Goal: Task Accomplishment & Management: Manage account settings

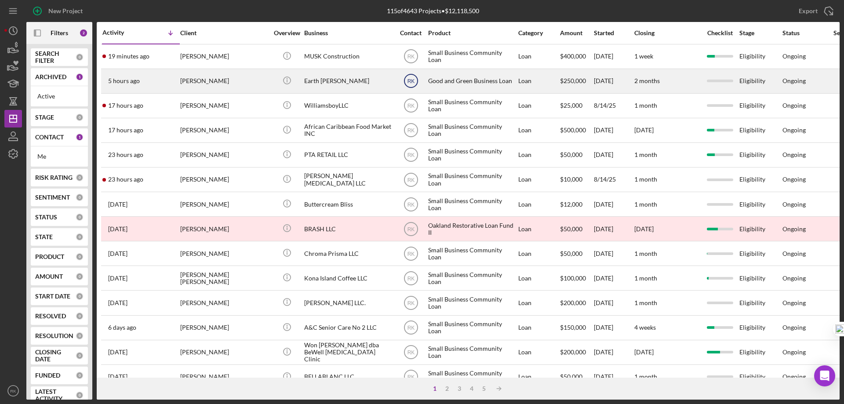
click at [410, 60] on text "RK" at bounding box center [410, 57] width 7 height 6
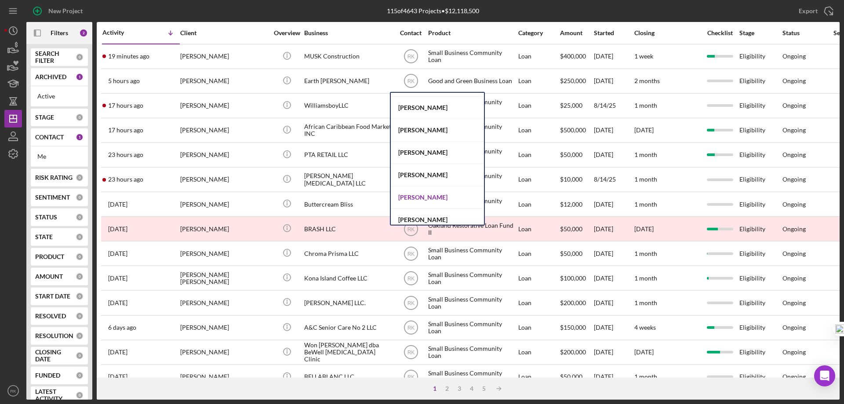
scroll to position [176, 0]
click at [416, 198] on div "Jaron Thexton" at bounding box center [437, 197] width 93 height 22
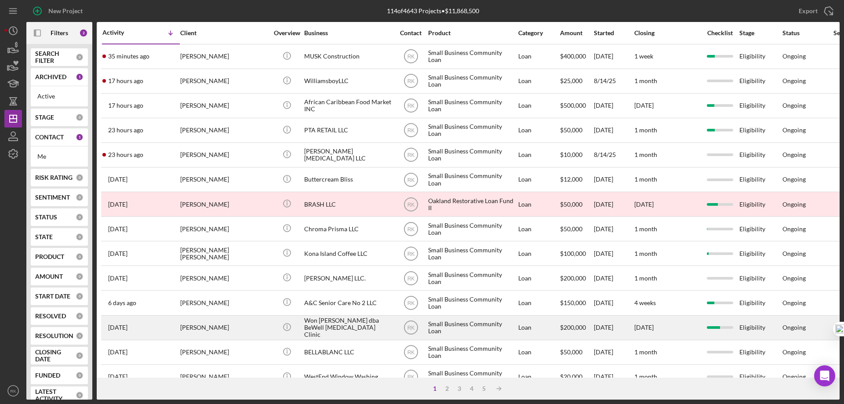
click at [328, 324] on div "Won S. Yoo dba BeWell Chiropractic Clinic" at bounding box center [348, 327] width 88 height 23
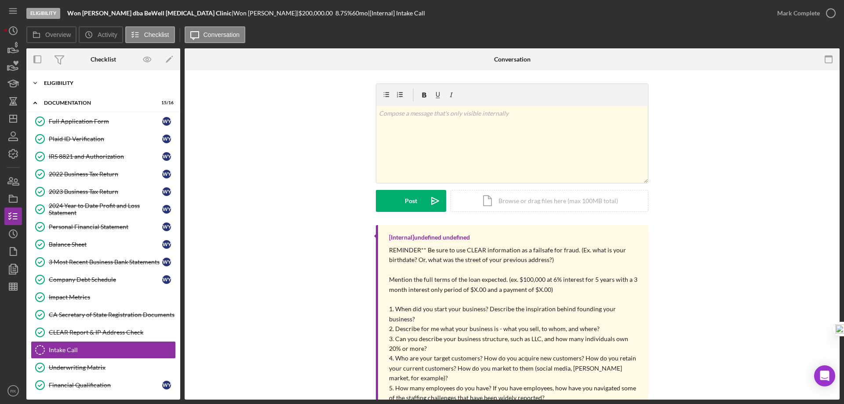
click at [70, 91] on div "Icon/Expander Eligibility 6 / 6" at bounding box center [103, 83] width 154 height 18
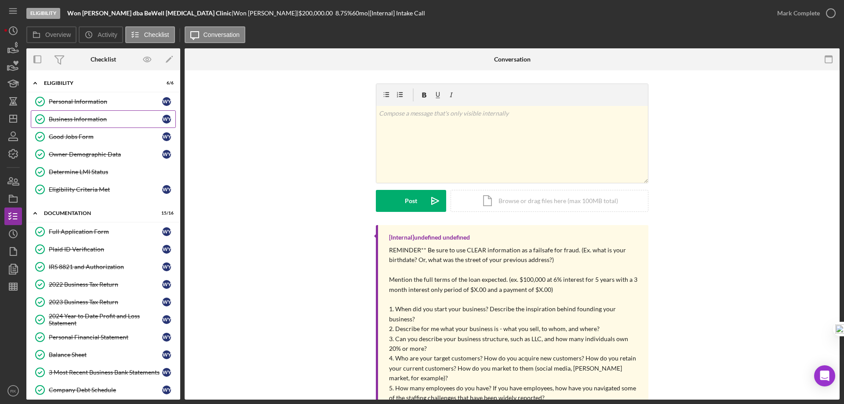
click at [82, 120] on div "Business Information" at bounding box center [105, 119] width 113 height 7
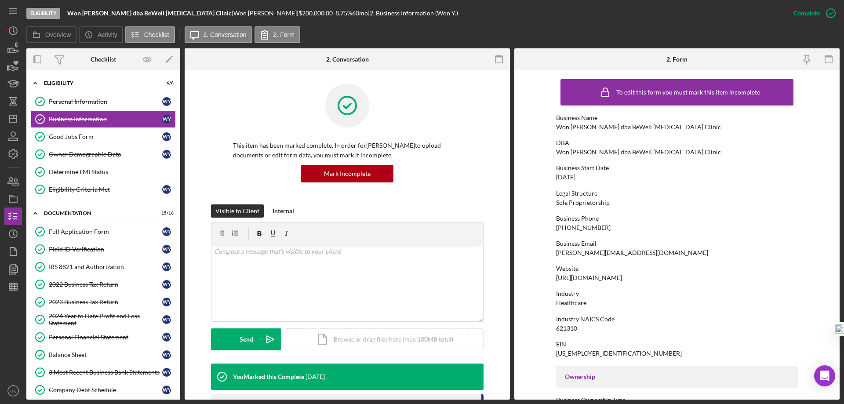
drag, startPoint x: 637, startPoint y: 279, endPoint x: 553, endPoint y: 279, distance: 83.5
click at [551, 280] on form "To edit this form you must mark this item incomplete Business Name Won S. Yoo d…" at bounding box center [676, 234] width 325 height 329
copy div "https://www.drwonyoo.com"
drag, startPoint x: 81, startPoint y: 235, endPoint x: 451, endPoint y: 235, distance: 370.1
click at [81, 235] on div "Full Application Form" at bounding box center [105, 231] width 113 height 7
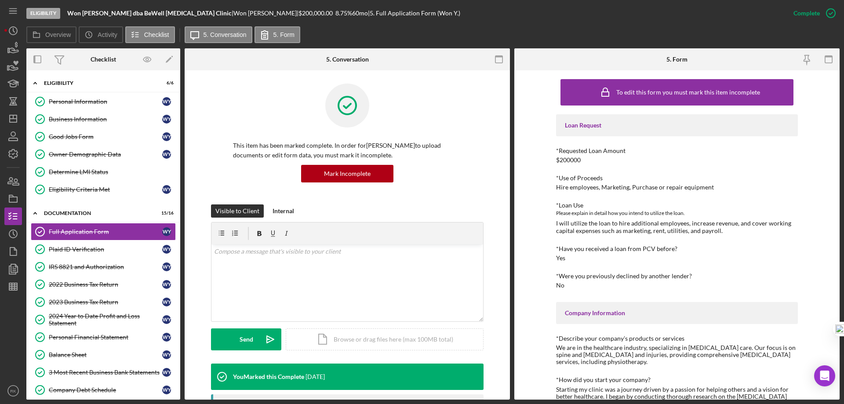
click at [618, 228] on div "I will utilize the loan to hire additional employees, increase revenue, and cov…" at bounding box center [677, 227] width 242 height 14
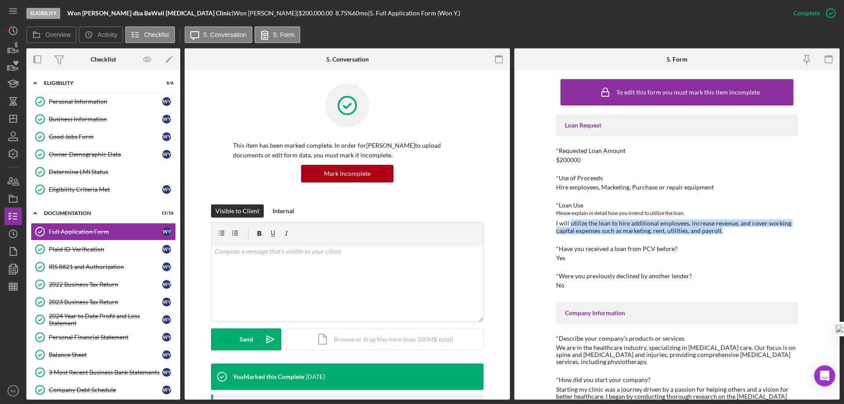
drag, startPoint x: 569, startPoint y: 223, endPoint x: 724, endPoint y: 231, distance: 155.4
click at [724, 231] on div "I will utilize the loan to hire additional employees, increase revenue, and cov…" at bounding box center [677, 227] width 242 height 14
copy div "utilize the loan to hire additional employees, increase revenue, and cover work…"
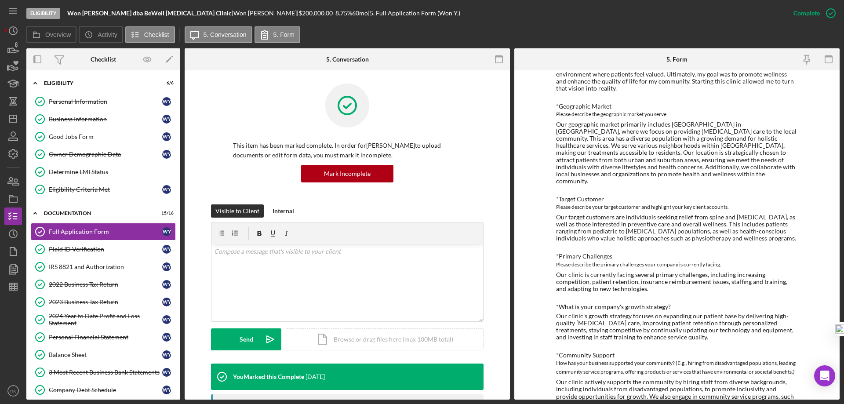
scroll to position [425, 0]
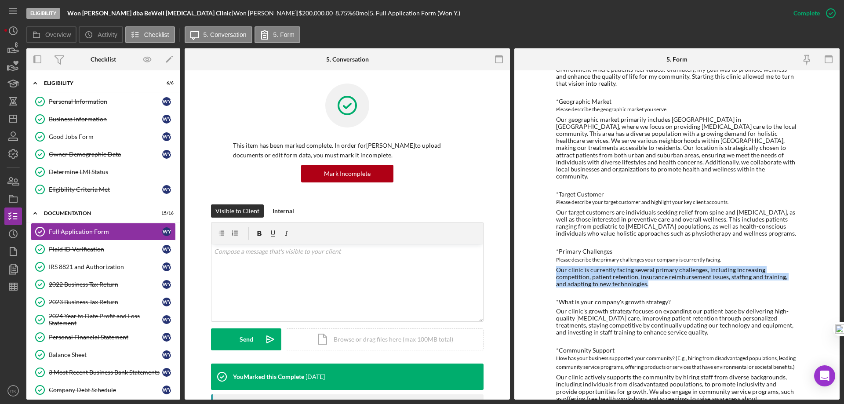
drag, startPoint x: 556, startPoint y: 257, endPoint x: 607, endPoint y: 271, distance: 53.4
click at [607, 271] on div "Our clinic is currently facing several primary challenges, including increasing…" at bounding box center [677, 276] width 242 height 21
copy div "Our clinic is currently facing several primary challenges, including increasing…"
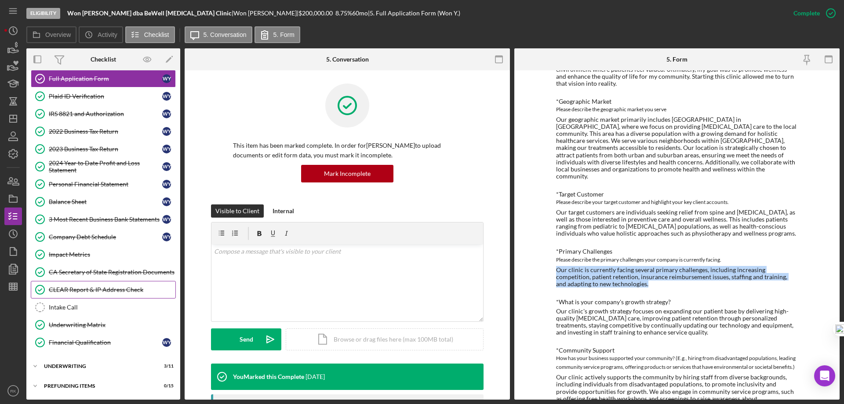
click at [78, 290] on div "CLEAR Report & IP Address Check" at bounding box center [112, 289] width 127 height 7
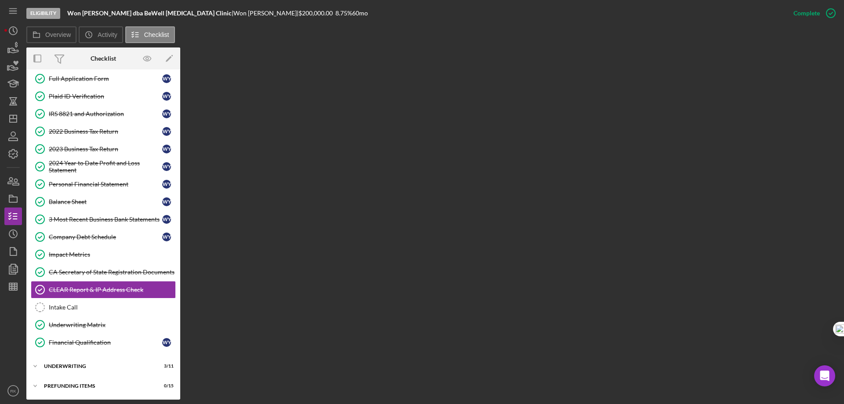
scroll to position [153, 0]
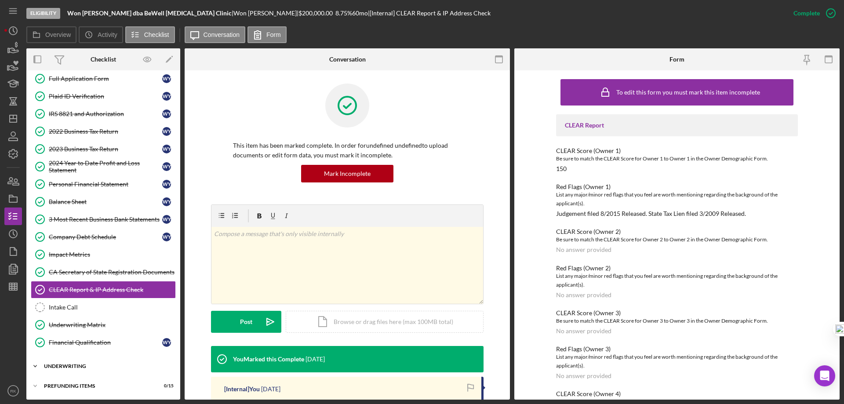
click at [84, 371] on div "Icon/Expander Underwriting 3 / 11" at bounding box center [103, 366] width 154 height 18
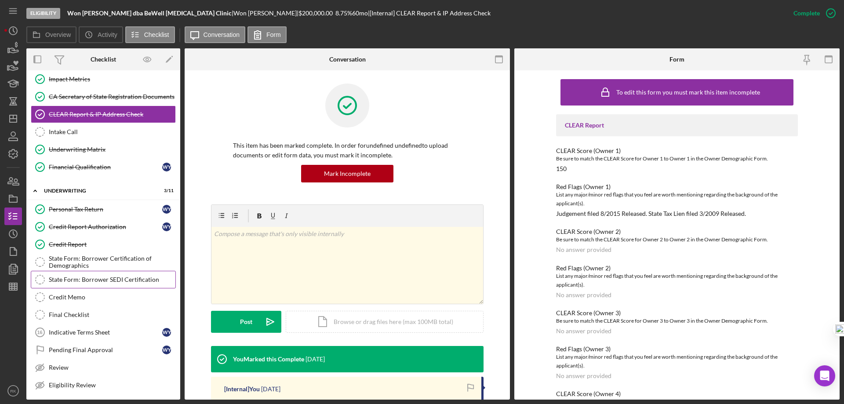
scroll to position [329, 0]
click at [76, 245] on div "Credit Report" at bounding box center [112, 243] width 127 height 7
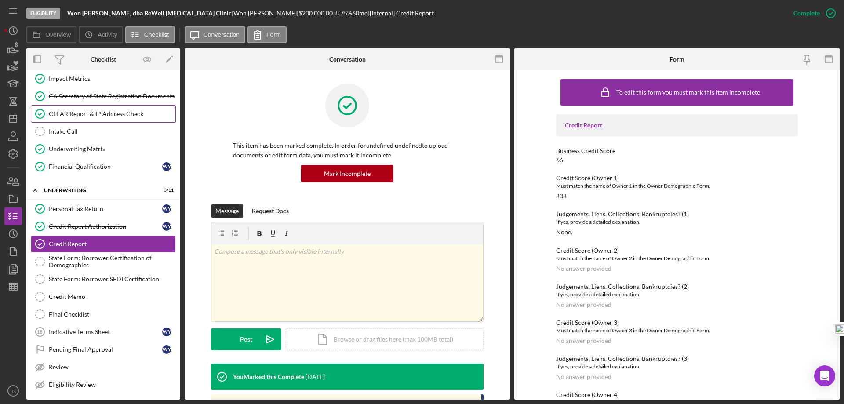
click at [79, 118] on link "CLEAR Report & IP Address Check CLEAR Report & IP Address Check" at bounding box center [103, 114] width 145 height 18
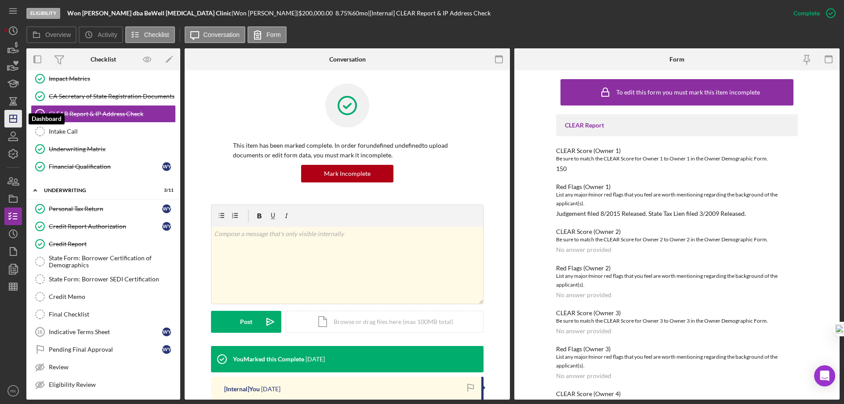
click at [11, 117] on icon "Icon/Dashboard" at bounding box center [13, 119] width 22 height 22
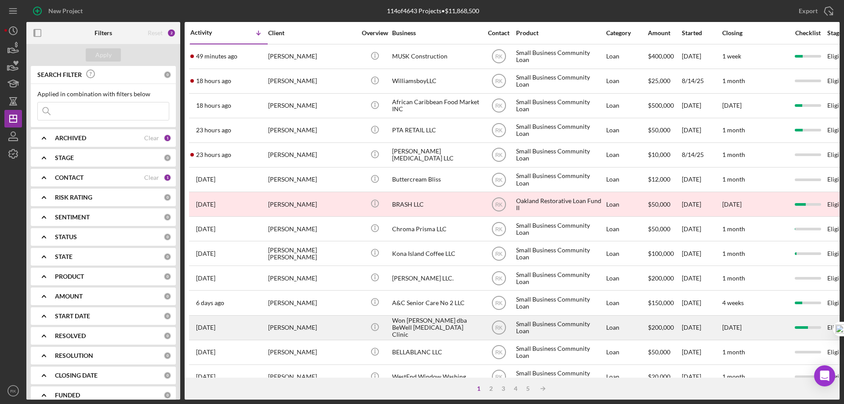
click at [387, 329] on div "Icon/Info" at bounding box center [374, 327] width 33 height 23
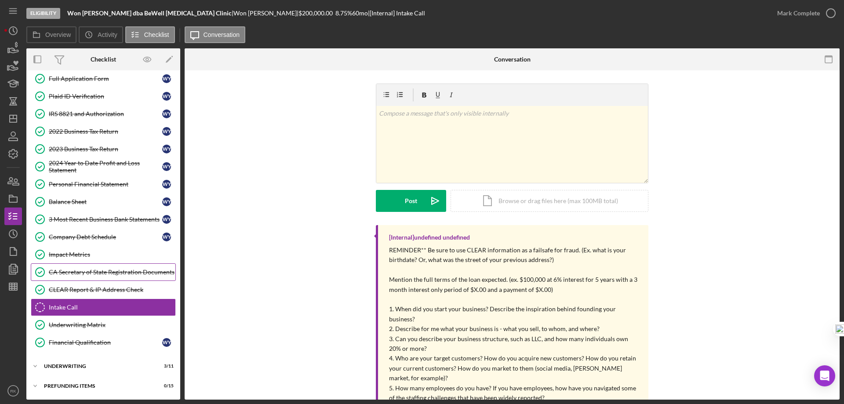
scroll to position [43, 0]
click at [828, 12] on icon "button" at bounding box center [831, 13] width 22 height 22
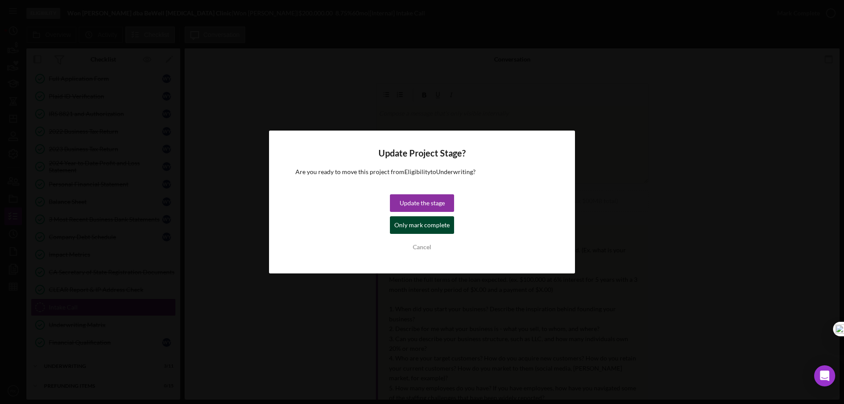
click at [423, 218] on div "Only mark complete" at bounding box center [421, 225] width 55 height 18
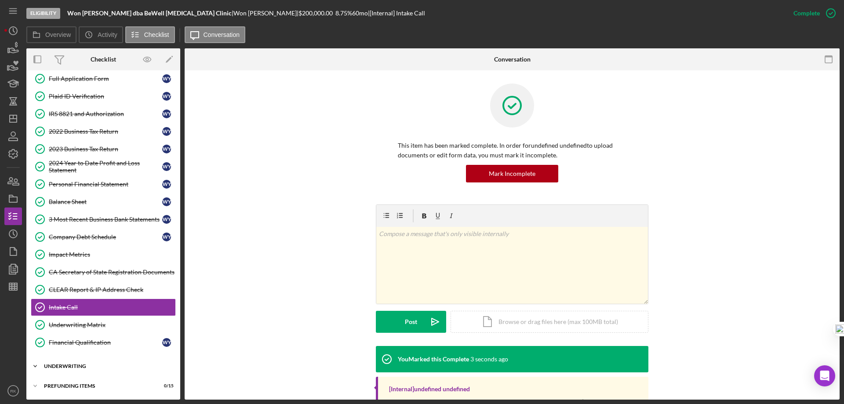
click at [71, 361] on div "Icon/Expander Underwriting 3 / 11" at bounding box center [103, 366] width 154 height 18
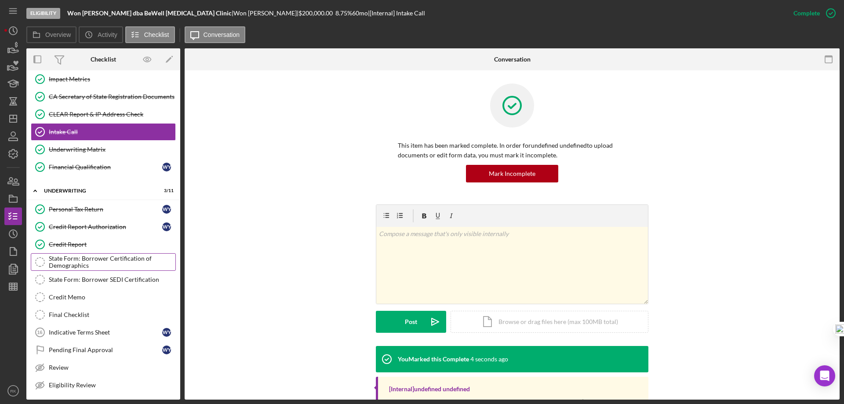
scroll to position [218, 0]
click at [4, 124] on icon "Icon/Dashboard" at bounding box center [13, 119] width 22 height 22
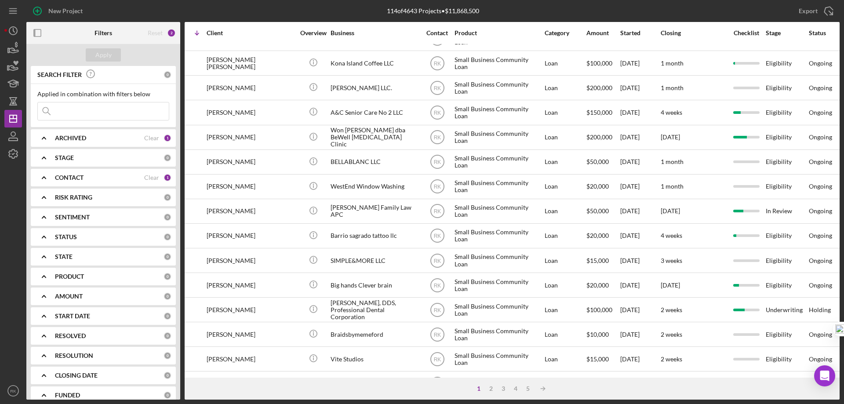
scroll to position [190, 0]
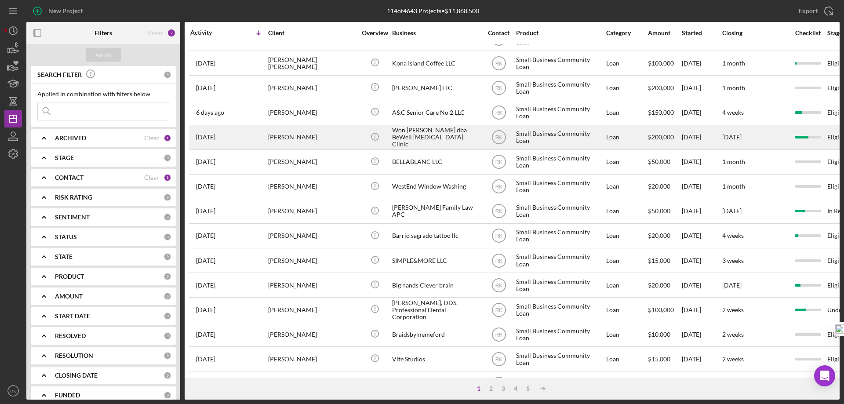
click at [393, 129] on div "Won S. Yoo dba BeWell Chiropractic Clinic" at bounding box center [436, 137] width 88 height 23
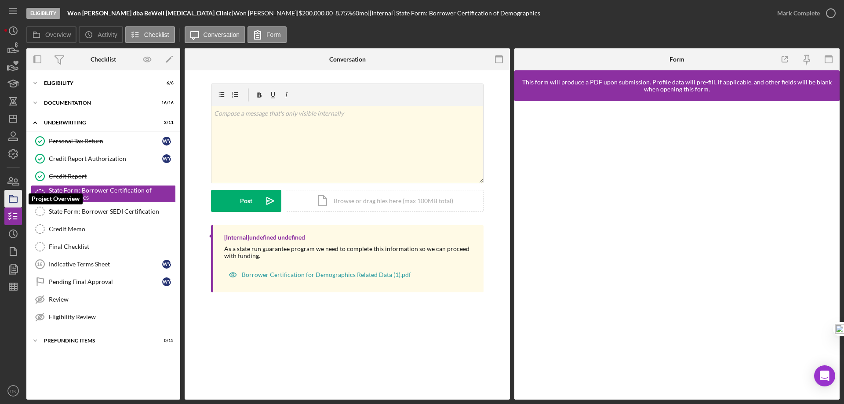
click at [17, 202] on rect "button" at bounding box center [13, 199] width 8 height 5
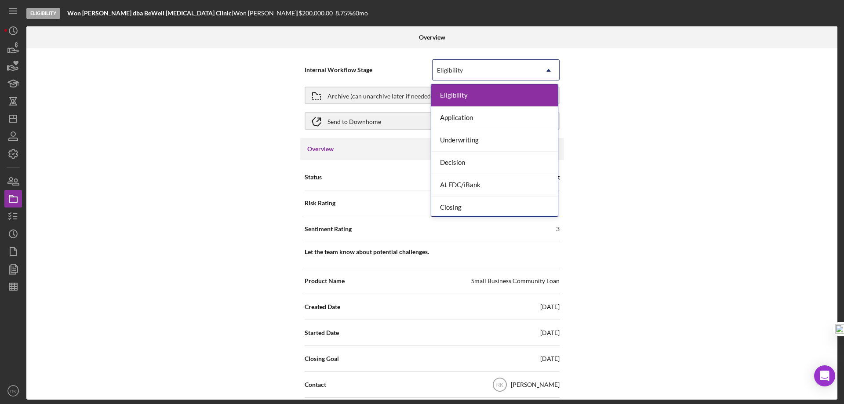
click at [546, 67] on icon "Icon/Dropdown Arrow" at bounding box center [548, 70] width 21 height 21
click at [466, 145] on div "Underwriting" at bounding box center [494, 140] width 127 height 22
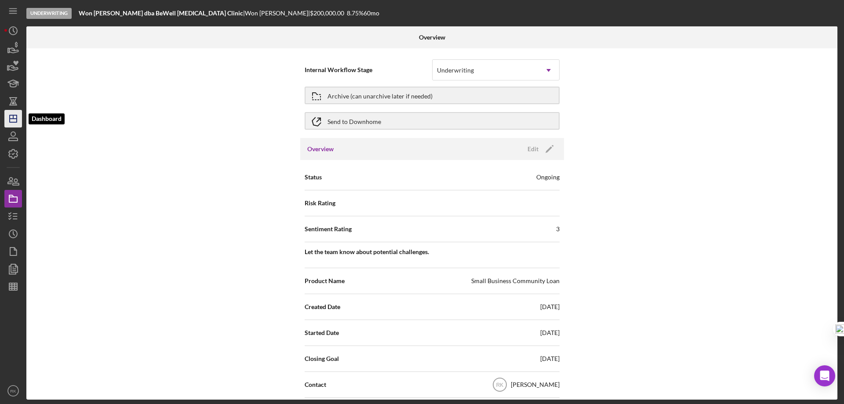
click at [10, 117] on polygon "button" at bounding box center [13, 118] width 7 height 7
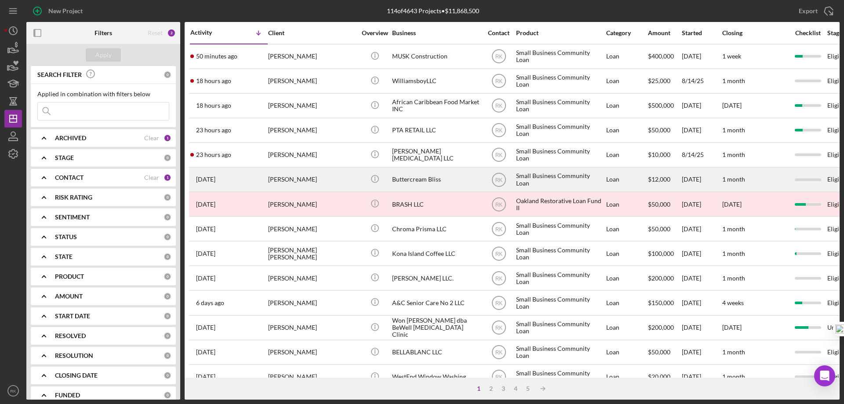
drag, startPoint x: 40, startPoint y: 36, endPoint x: 170, endPoint y: 185, distance: 198.2
click at [40, 36] on icon "button" at bounding box center [38, 33] width 20 height 20
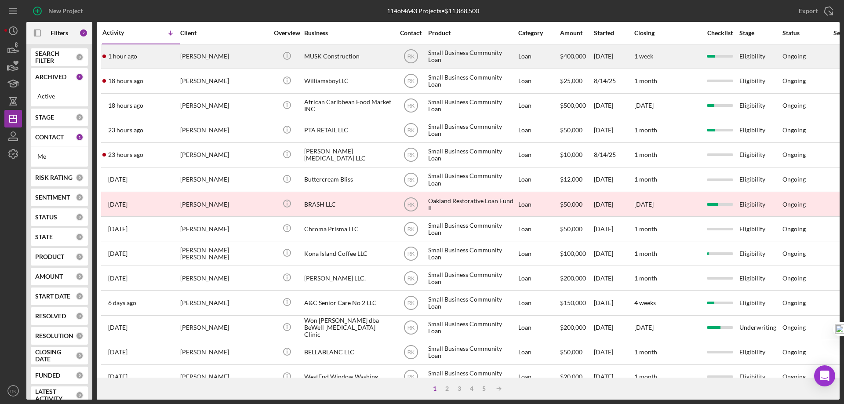
click at [325, 58] on div "MUSK Construction" at bounding box center [348, 56] width 88 height 23
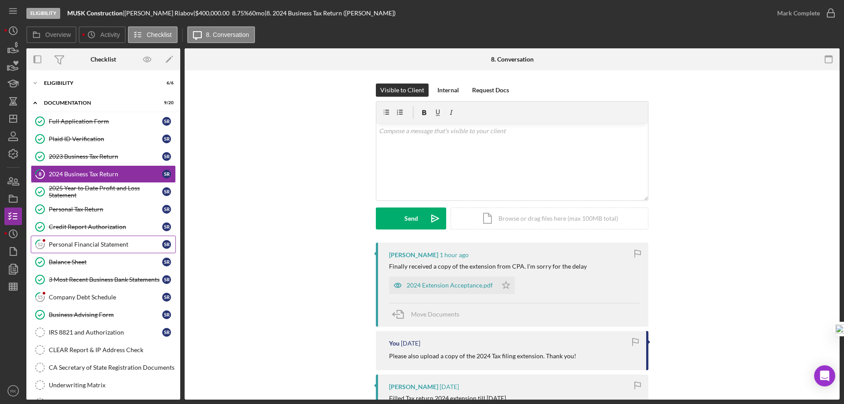
click at [84, 247] on div "Personal Financial Statement" at bounding box center [105, 244] width 113 height 7
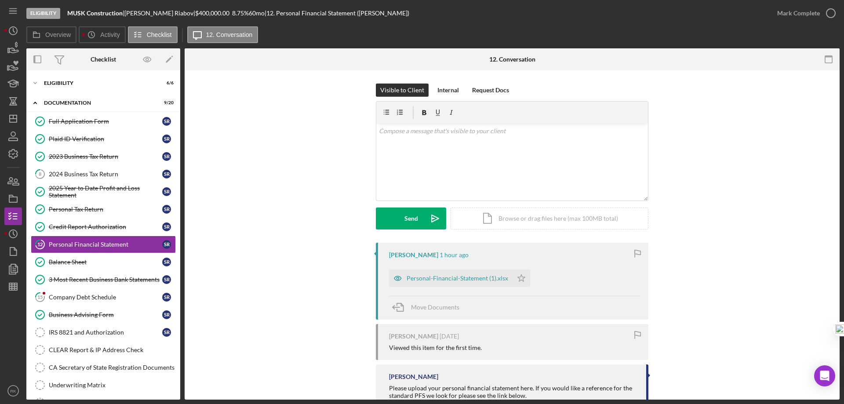
drag, startPoint x: 467, startPoint y: 280, endPoint x: 458, endPoint y: 265, distance: 16.7
click at [467, 279] on div "Personal-Financial-Statement (1).xlsx" at bounding box center [458, 278] width 102 height 7
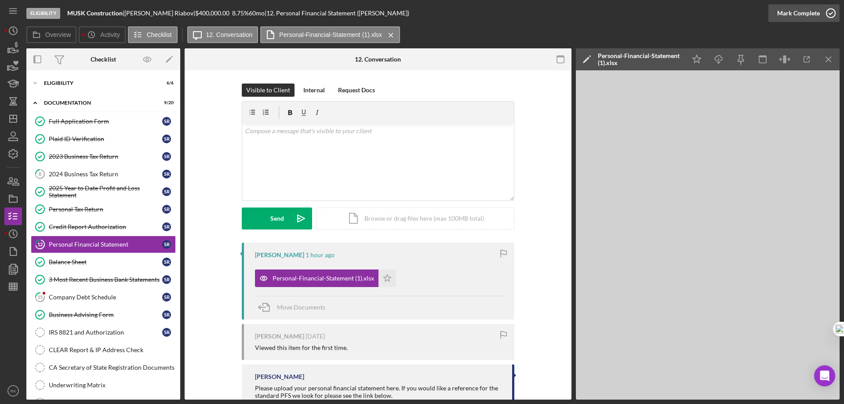
click at [831, 14] on icon "button" at bounding box center [831, 13] width 22 height 22
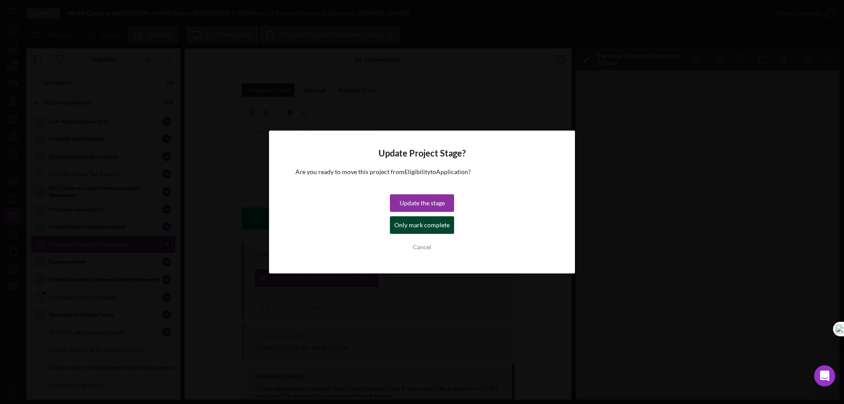
click at [397, 229] on div "Only mark complete" at bounding box center [421, 225] width 55 height 18
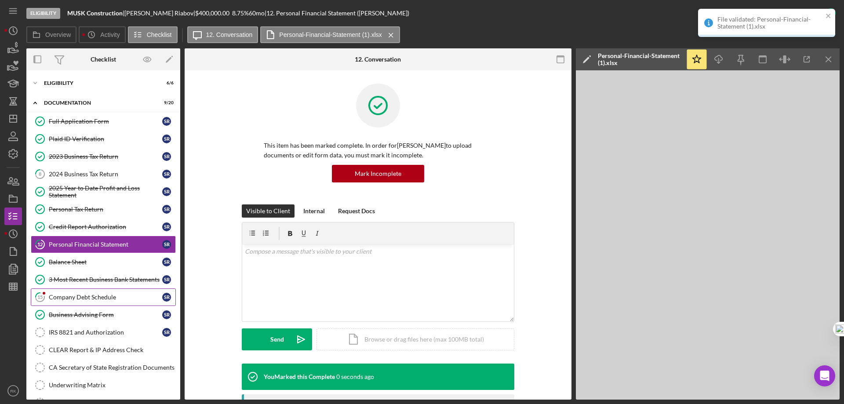
click at [93, 298] on div "Company Debt Schedule" at bounding box center [105, 297] width 113 height 7
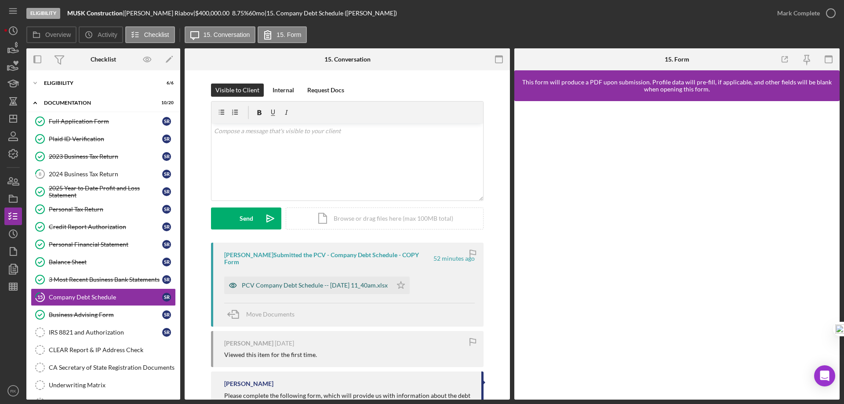
click at [308, 287] on div "PCV Company Debt Schedule -- 2025-08-15 11_40am.xlsx" at bounding box center [315, 285] width 146 height 7
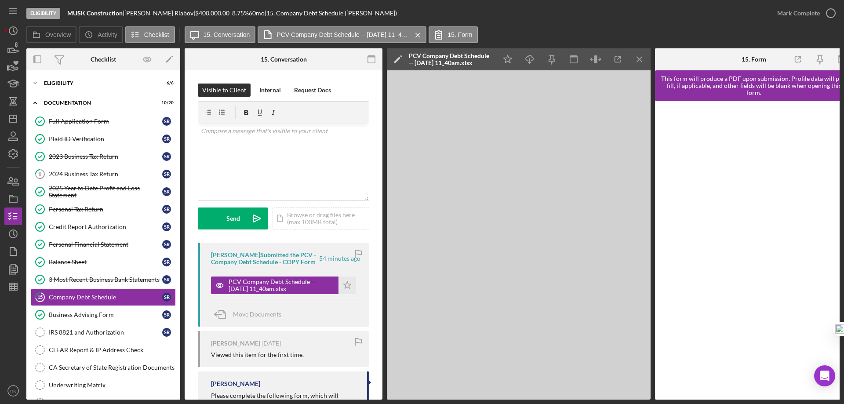
drag, startPoint x: 77, startPoint y: 120, endPoint x: 286, endPoint y: 178, distance: 216.7
click at [77, 120] on div "Full Application Form" at bounding box center [105, 121] width 113 height 7
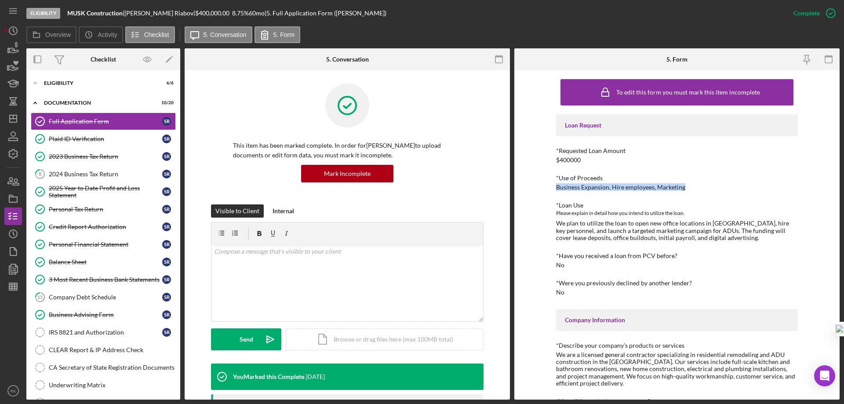
drag, startPoint x: 556, startPoint y: 187, endPoint x: 670, endPoint y: 184, distance: 114.3
click at [687, 188] on div "To edit this form you must mark this item incomplete Loan Request *Requested Lo…" at bounding box center [676, 234] width 325 height 329
copy div "Business Expansion, Hire employees, Marketing"
drag, startPoint x: 49, startPoint y: 84, endPoint x: 58, endPoint y: 89, distance: 10.6
click at [55, 85] on div "Eligibility" at bounding box center [106, 82] width 125 height 5
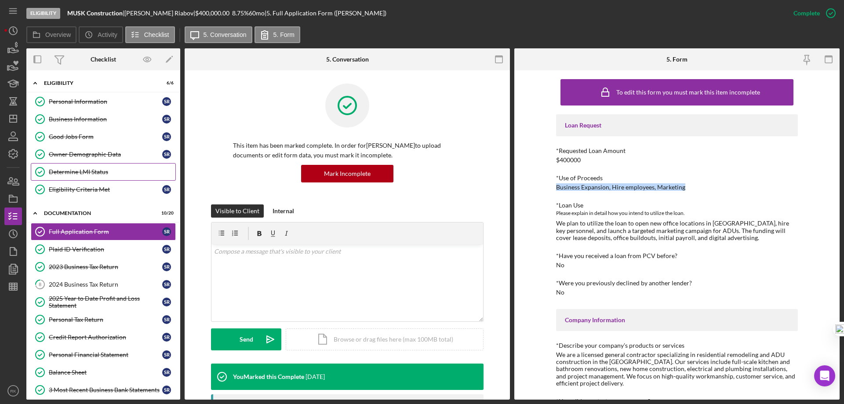
click at [85, 171] on div "Determine LMI Status" at bounding box center [112, 171] width 127 height 7
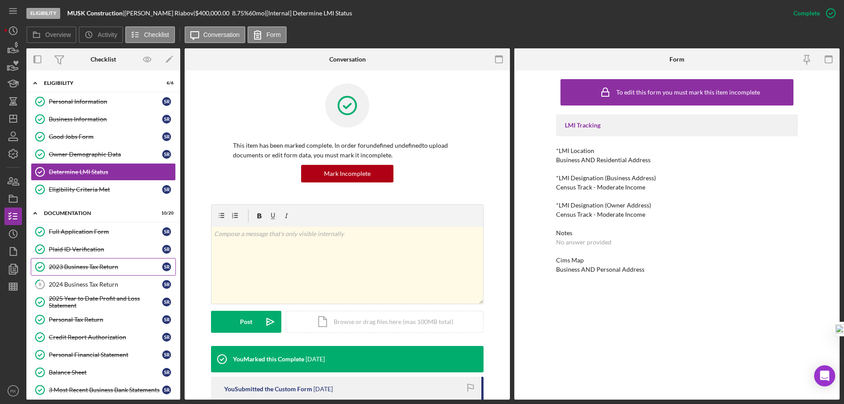
click at [92, 270] on link "2023 Business Tax Return 2023 Business Tax Return S R" at bounding box center [103, 267] width 145 height 18
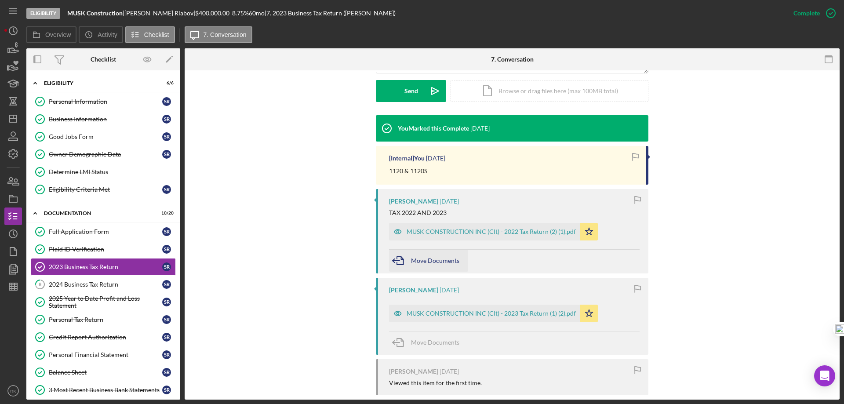
scroll to position [249, 0]
click at [493, 236] on div "MUSK CONSTRUCTION INC (Clt) - 2022 Tax Return (2) (1).pdf" at bounding box center [484, 231] width 191 height 18
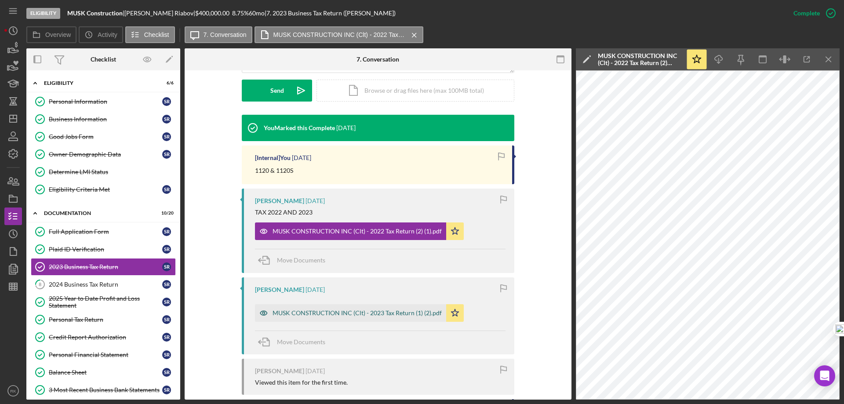
click at [363, 314] on div "MUSK CONSTRUCTION INC (Clt) - 2023 Tax Return (1) (2).pdf" at bounding box center [357, 312] width 169 height 7
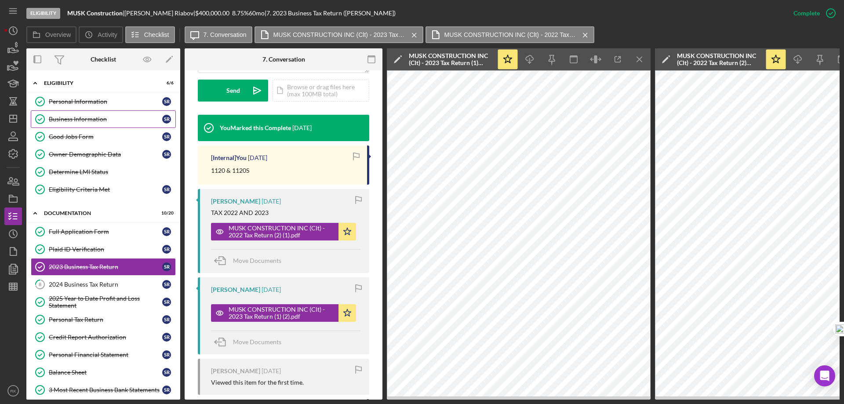
drag, startPoint x: 98, startPoint y: 122, endPoint x: 109, endPoint y: 123, distance: 11.0
click at [98, 122] on div "Business Information" at bounding box center [105, 119] width 113 height 7
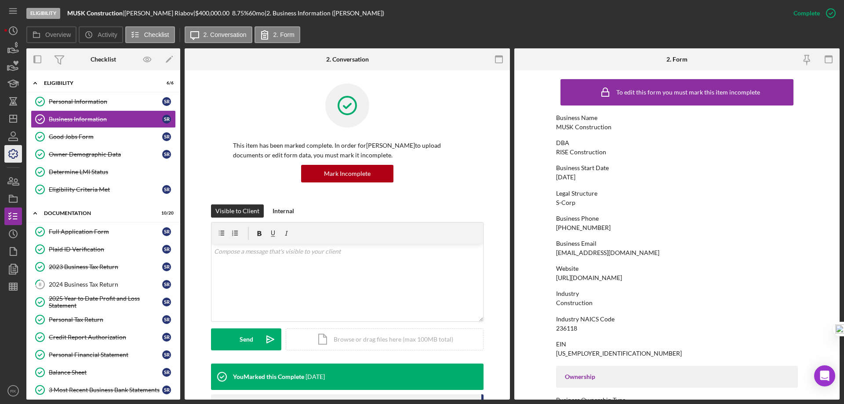
drag, startPoint x: 86, startPoint y: 136, endPoint x: 15, endPoint y: 153, distance: 72.3
click at [86, 136] on div "Good Jobs Form" at bounding box center [105, 136] width 113 height 7
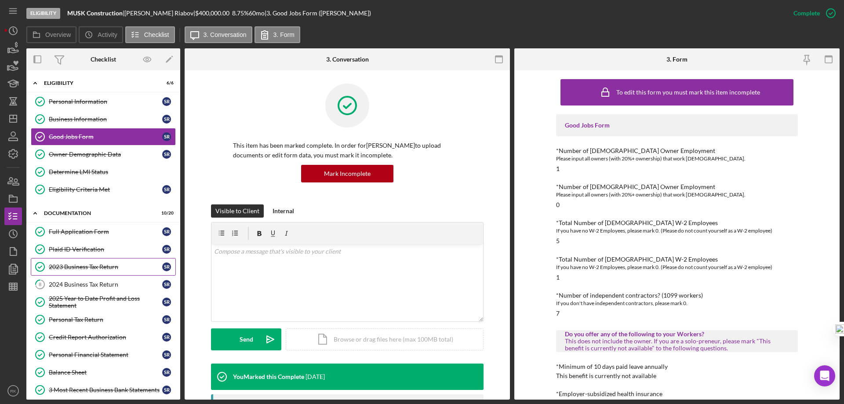
drag, startPoint x: 79, startPoint y: 267, endPoint x: 98, endPoint y: 266, distance: 19.4
click at [79, 267] on div "2023 Business Tax Return" at bounding box center [105, 266] width 113 height 7
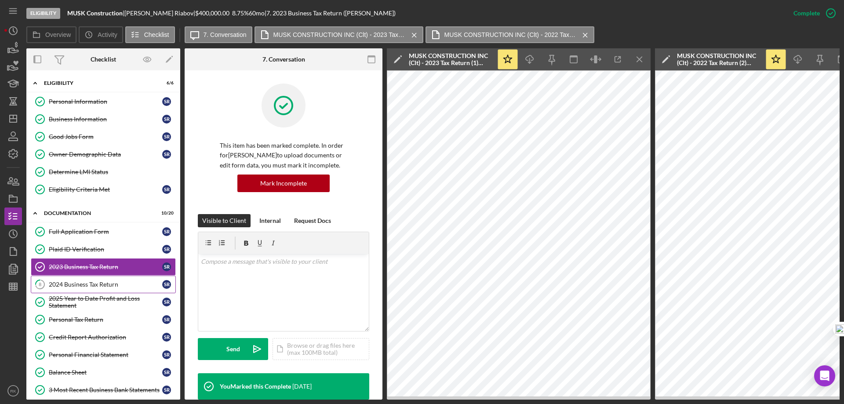
click at [74, 281] on div "2024 Business Tax Return" at bounding box center [105, 284] width 113 height 7
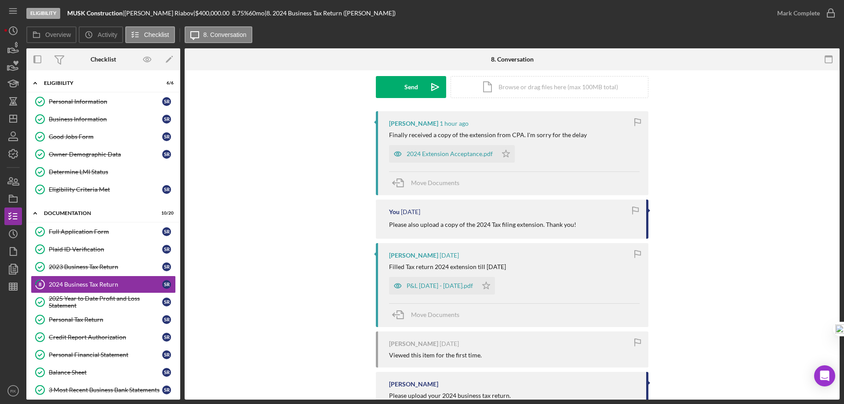
scroll to position [132, 0]
click at [424, 153] on div "2024 Extension Acceptance.pdf" at bounding box center [450, 153] width 86 height 7
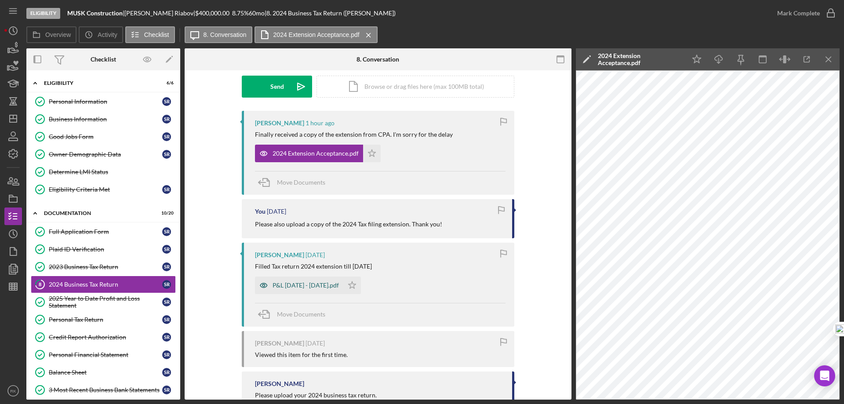
click at [314, 288] on div "P&L [DATE] - [DATE].pdf" at bounding box center [306, 285] width 66 height 7
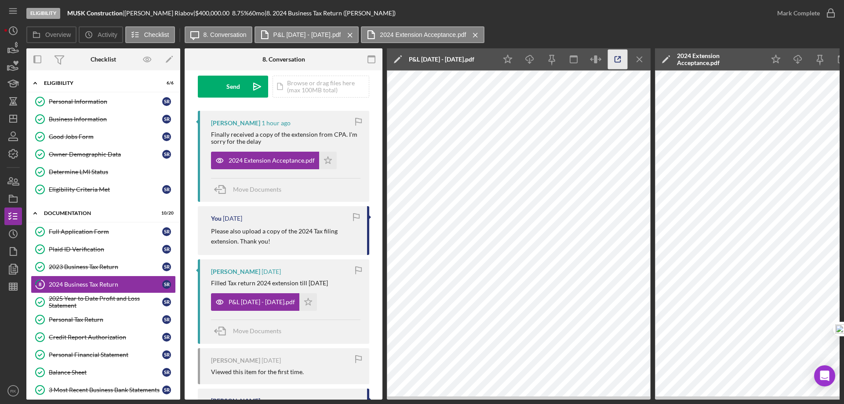
click at [615, 60] on icon "button" at bounding box center [618, 60] width 6 height 6
click at [317, 302] on icon "Icon/Star" at bounding box center [308, 302] width 18 height 18
click at [328, 160] on icon "Icon/Star" at bounding box center [328, 161] width 18 height 18
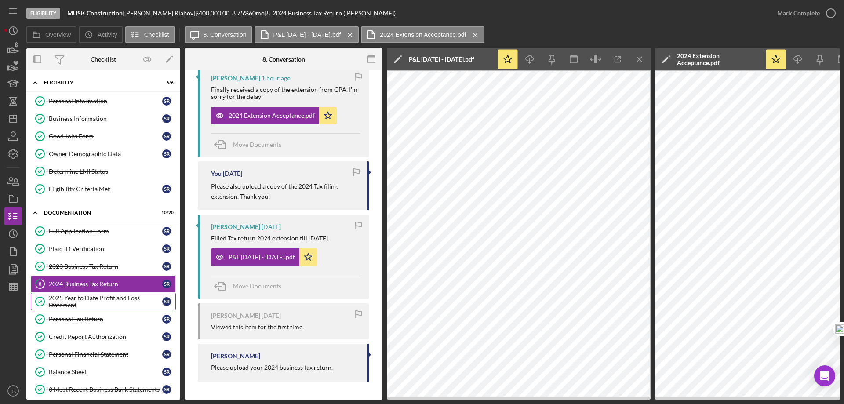
scroll to position [1, 0]
click at [89, 305] on div "2025 Year to Date Profit and Loss Statement" at bounding box center [105, 301] width 113 height 14
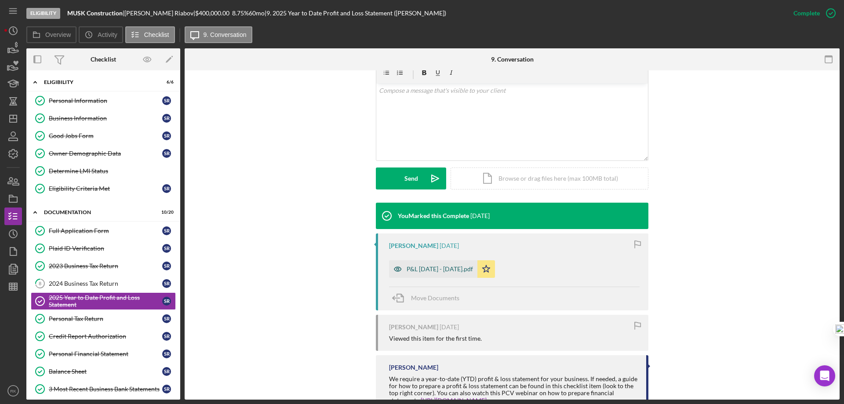
click at [457, 269] on div "P&L January 1, 2025 - June 30, 2025.pdf" at bounding box center [440, 269] width 66 height 7
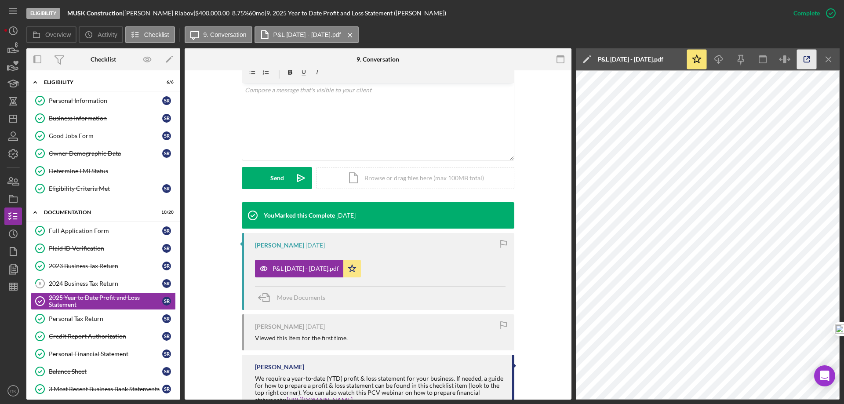
click at [806, 57] on icon "button" at bounding box center [807, 60] width 20 height 20
click at [101, 280] on div "2024 Business Tax Return" at bounding box center [105, 283] width 113 height 7
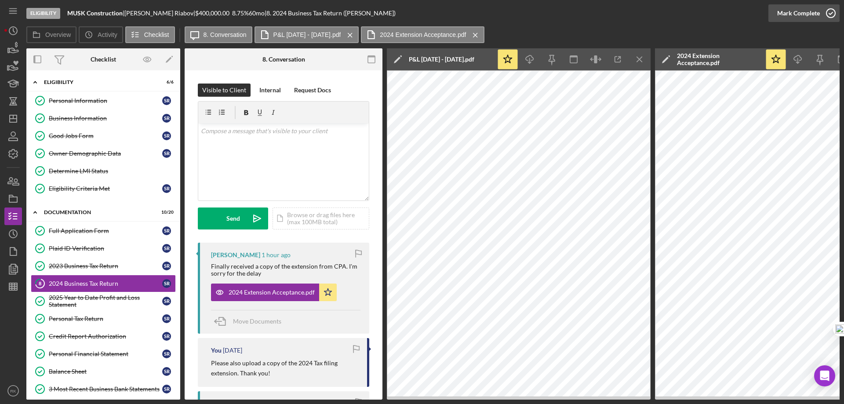
click at [830, 13] on icon "button" at bounding box center [831, 13] width 22 height 22
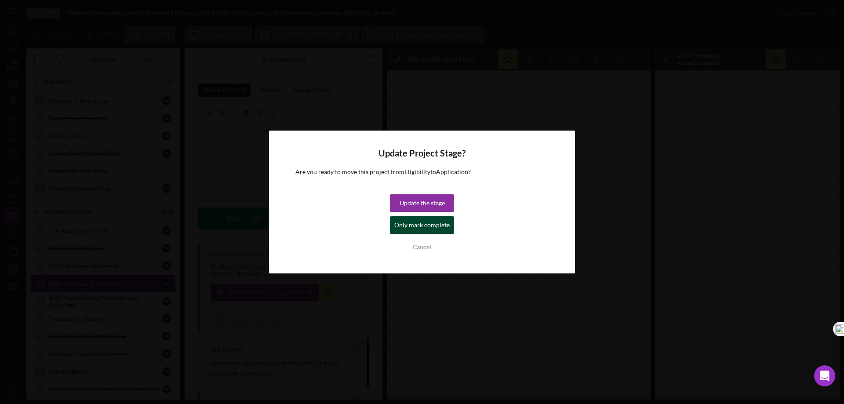
click at [433, 226] on div "Only mark complete" at bounding box center [421, 225] width 55 height 18
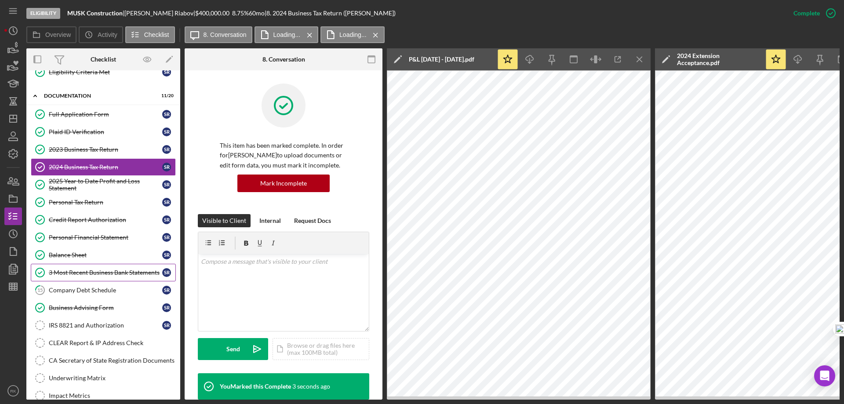
scroll to position [118, 0]
click at [94, 287] on div "Company Debt Schedule" at bounding box center [105, 289] width 113 height 7
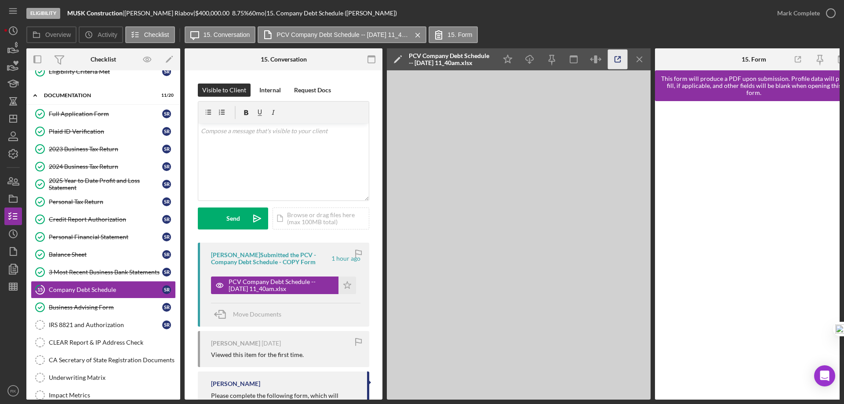
click at [615, 62] on icon "button" at bounding box center [618, 60] width 20 height 20
click at [346, 287] on icon "Icon/Star" at bounding box center [347, 286] width 18 height 18
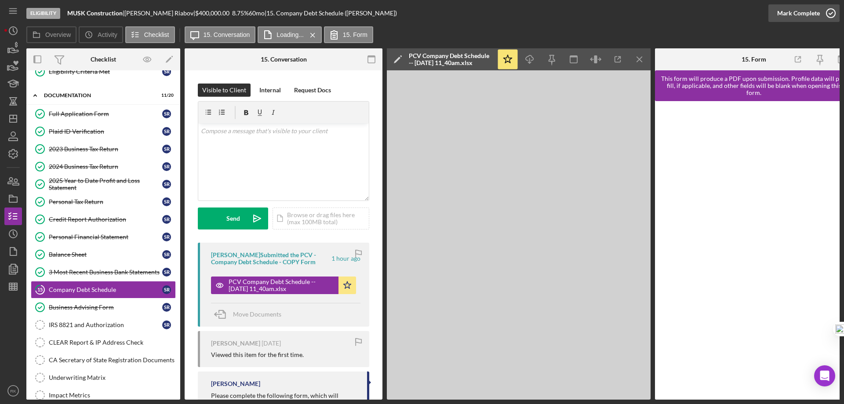
click at [827, 14] on icon "button" at bounding box center [831, 13] width 22 height 22
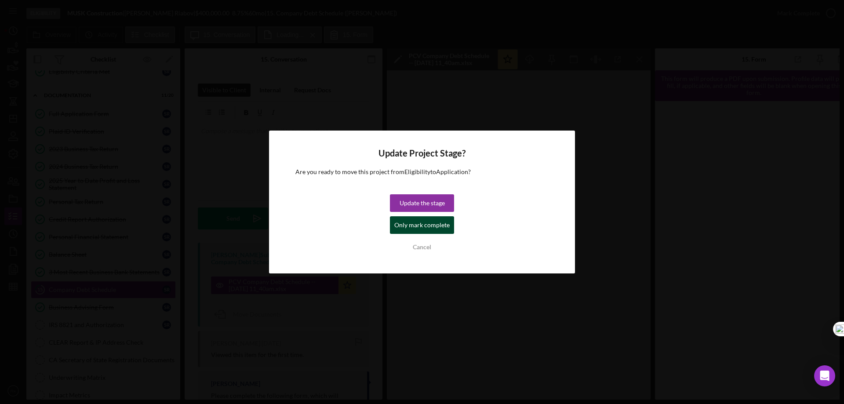
drag, startPoint x: 441, startPoint y: 225, endPoint x: 149, endPoint y: 230, distance: 292.4
click at [437, 222] on div "Only mark complete" at bounding box center [421, 225] width 55 height 18
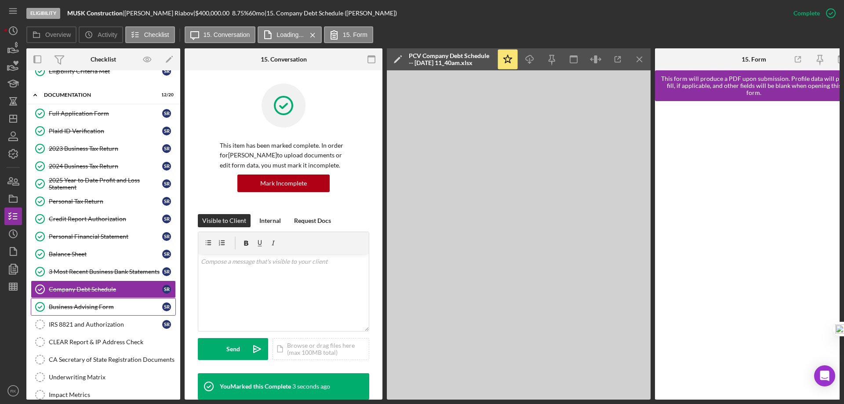
scroll to position [119, 0]
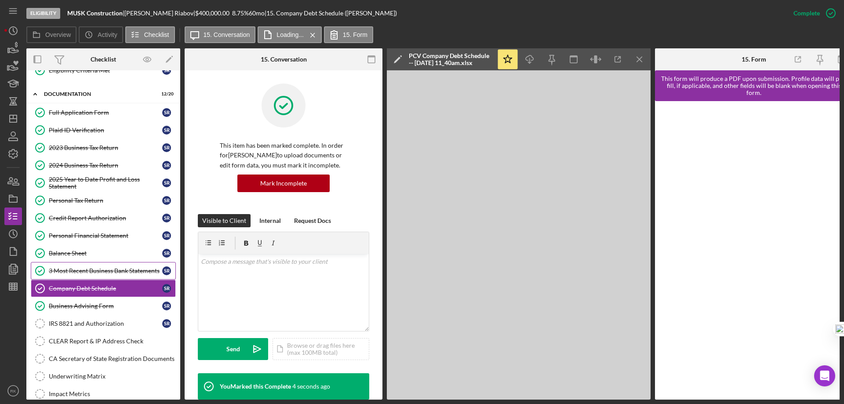
click at [84, 271] on div "3 Most Recent Business Bank Statements" at bounding box center [105, 270] width 113 height 7
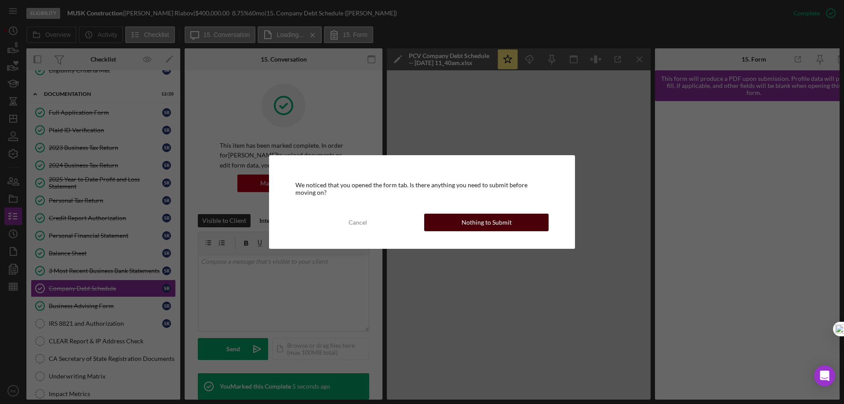
click at [450, 220] on button "Nothing to Submit" at bounding box center [486, 223] width 124 height 18
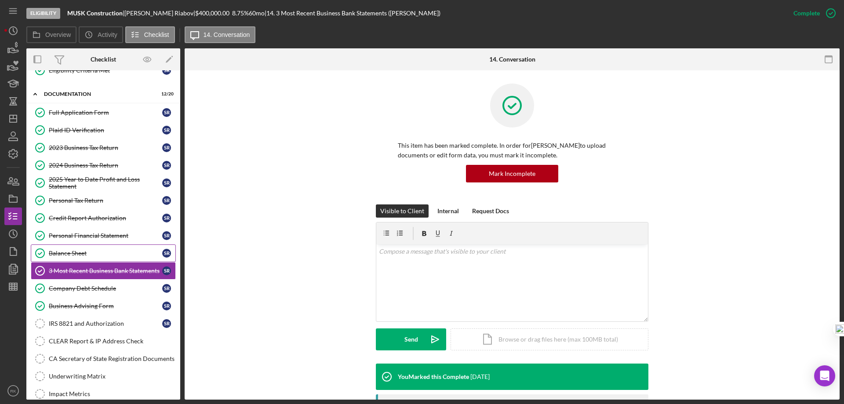
click at [83, 254] on div "Balance Sheet" at bounding box center [105, 253] width 113 height 7
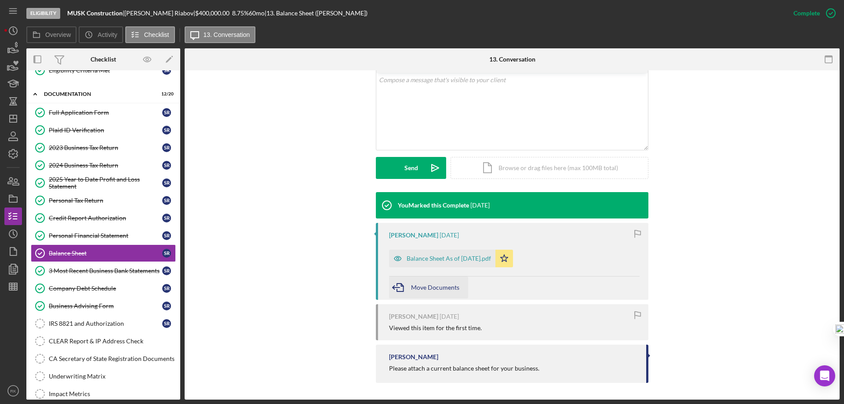
scroll to position [172, 0]
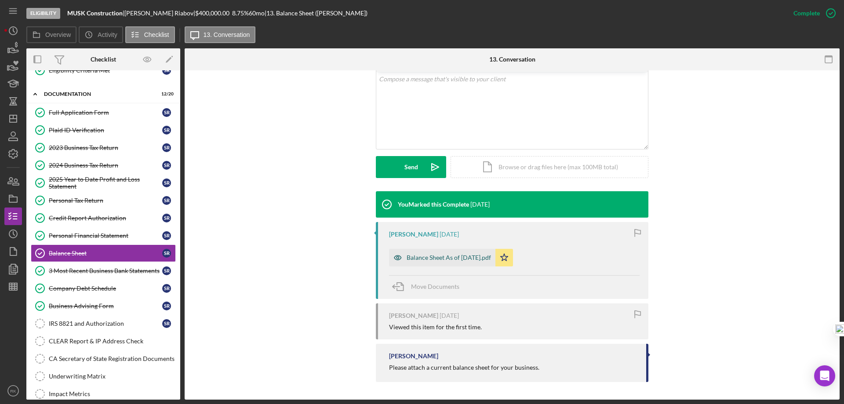
drag, startPoint x: 455, startPoint y: 258, endPoint x: 471, endPoint y: 256, distance: 16.5
click at [455, 258] on div "Balance Sheet As of July 30, 2025.pdf" at bounding box center [449, 257] width 84 height 7
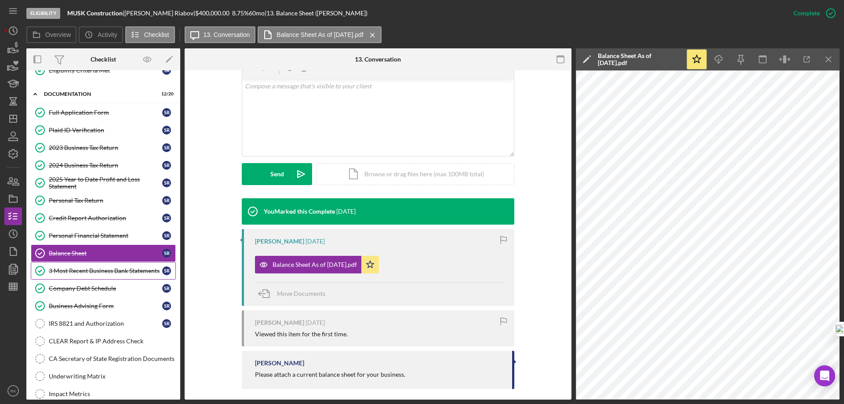
scroll to position [165, 0]
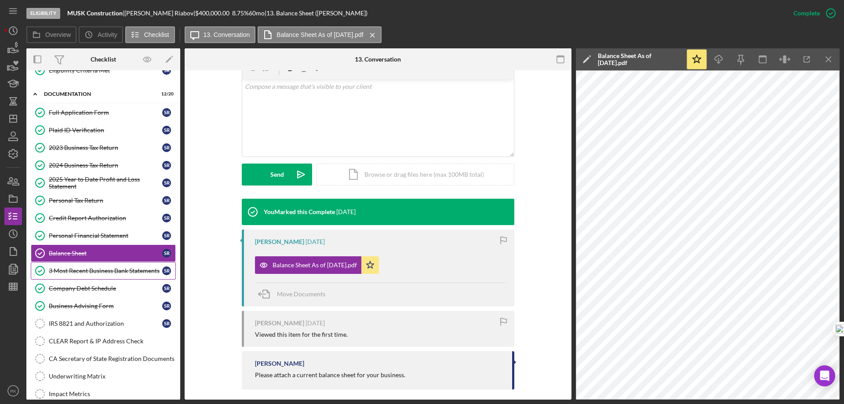
click at [64, 279] on link "3 Most Recent Business Bank Statements 3 Most Recent Business Bank Statements S…" at bounding box center [103, 271] width 145 height 18
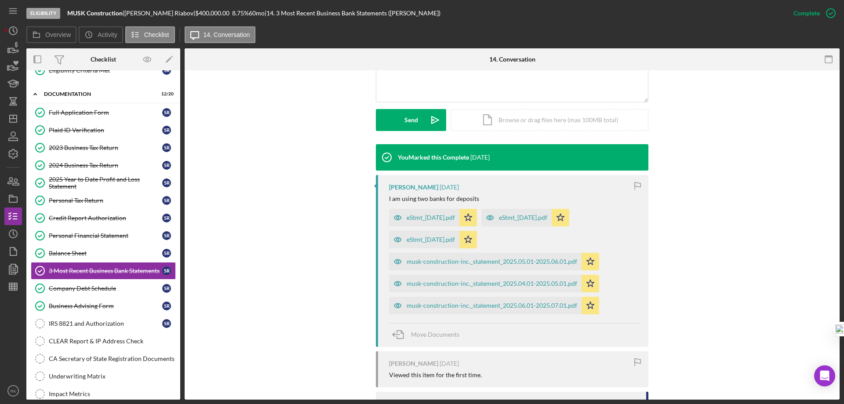
scroll to position [220, 0]
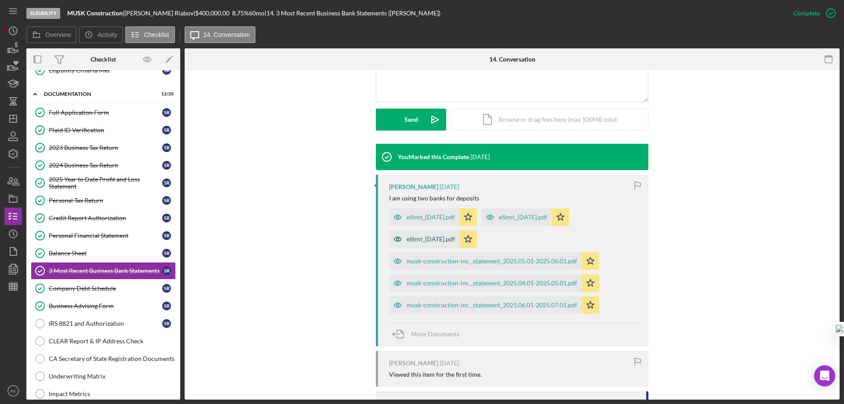
click at [436, 241] on div "eStmt_2025-04-30.pdf" at bounding box center [431, 239] width 48 height 7
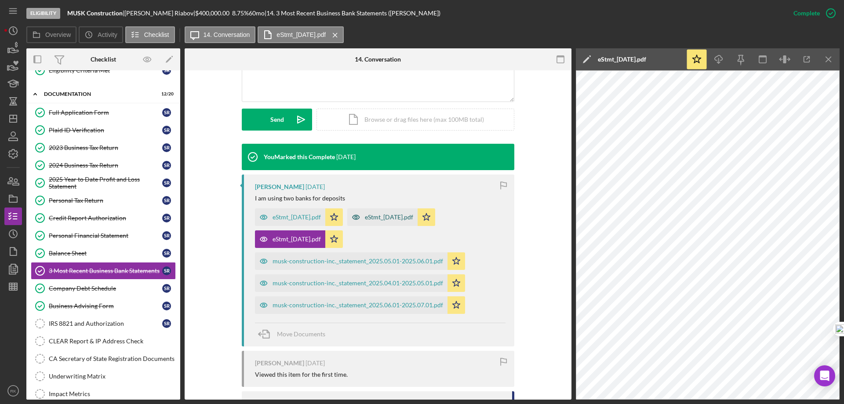
click at [413, 217] on div "eStmt_2025-05-30.pdf" at bounding box center [389, 217] width 48 height 7
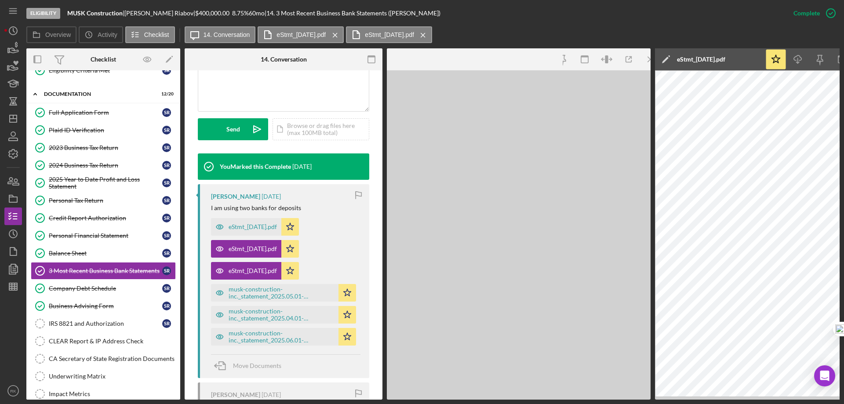
scroll to position [229, 0]
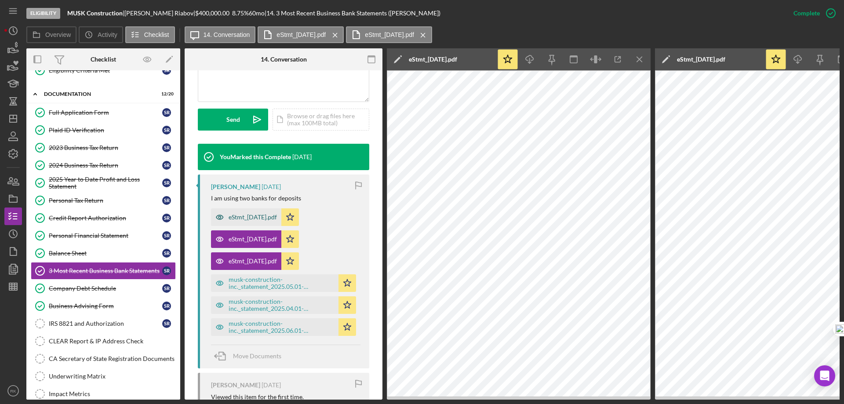
click at [244, 217] on div "eStmt_2025-06-30.pdf" at bounding box center [253, 217] width 48 height 7
click at [284, 306] on div "musk-construction-inc._statement_2025.04.01-2025.05.01.pdf" at bounding box center [282, 305] width 106 height 14
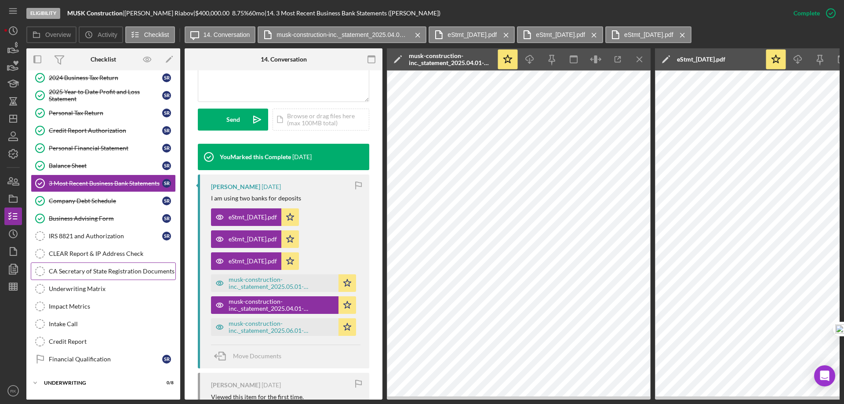
scroll to position [207, 0]
click at [105, 271] on div "CA Secretary of State Registration Documents" at bounding box center [112, 270] width 127 height 7
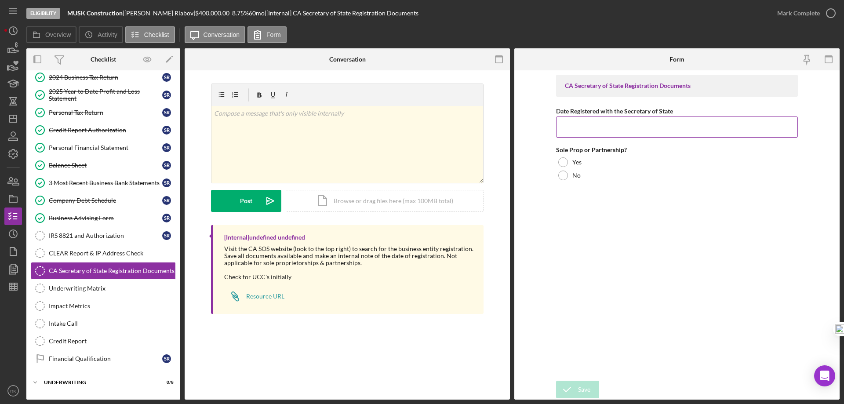
click at [584, 128] on input "Date Registered with the Secretary of State" at bounding box center [677, 126] width 242 height 21
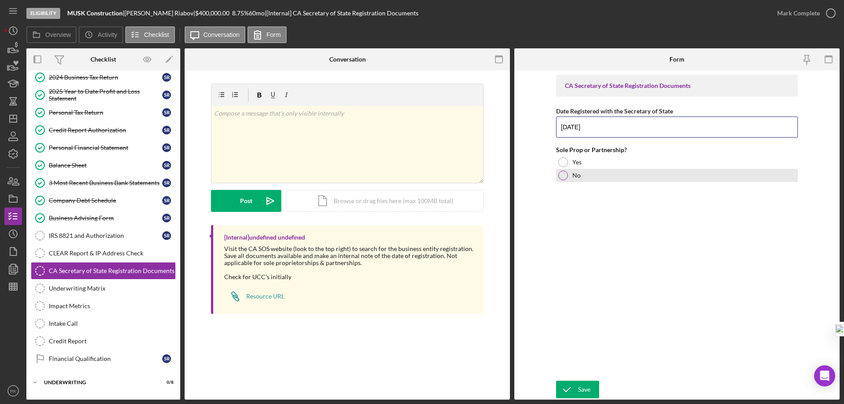
type input "4/18/2019"
click at [567, 172] on div at bounding box center [563, 176] width 10 height 10
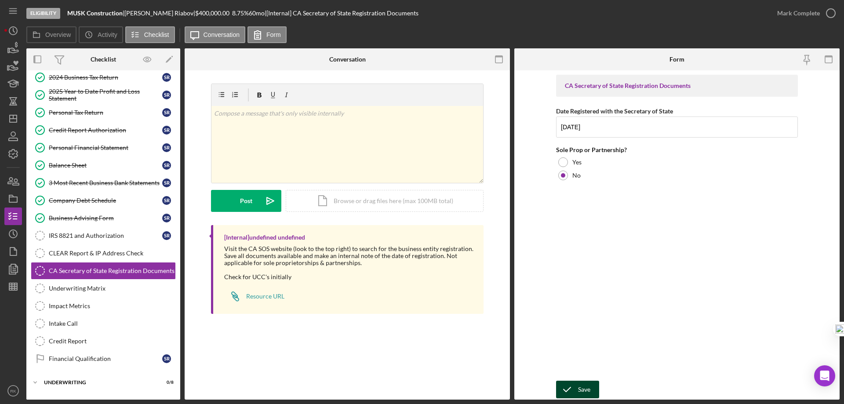
click at [582, 387] on div "Save" at bounding box center [584, 390] width 12 height 18
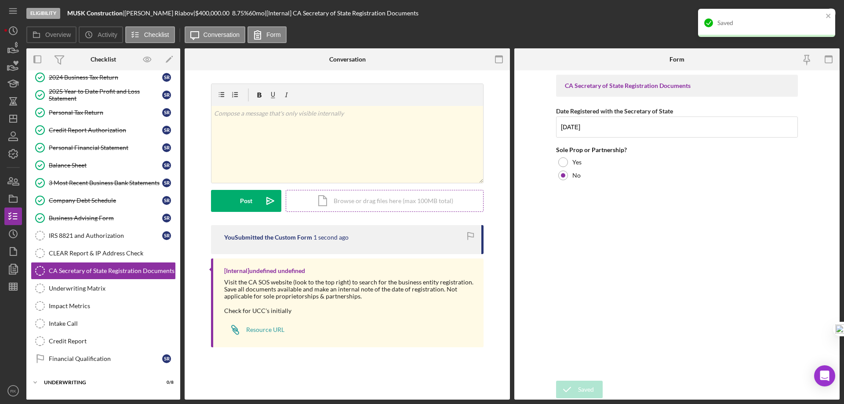
click at [337, 208] on div "Icon/Document Browse or drag files here (max 100MB total) Tap to choose files o…" at bounding box center [385, 201] width 198 height 22
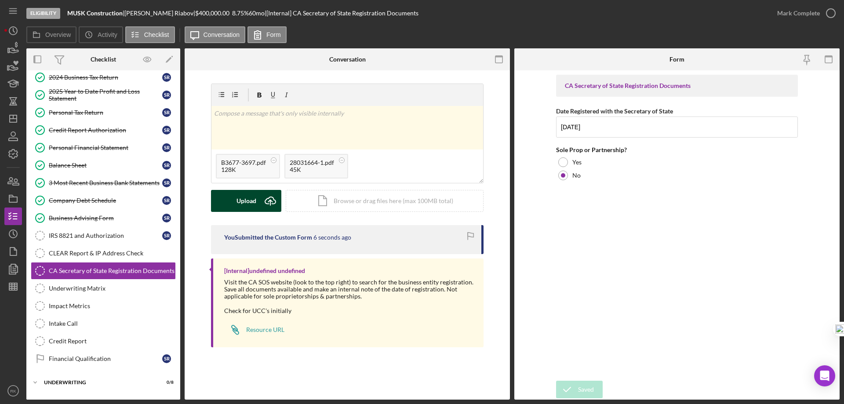
click at [250, 203] on div "Upload" at bounding box center [247, 201] width 20 height 22
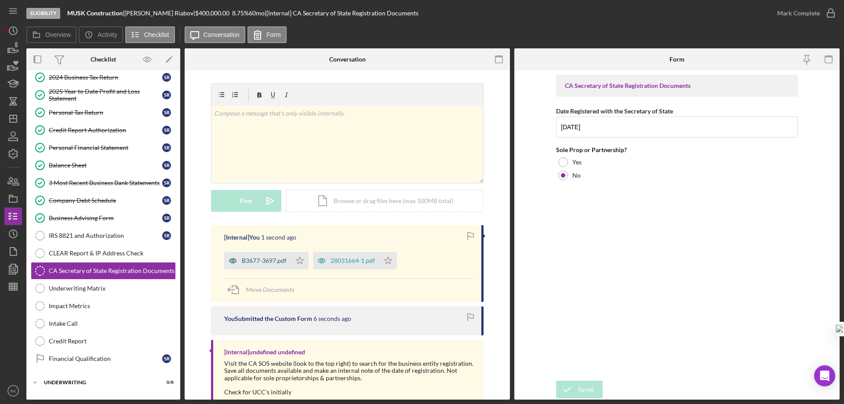
click at [273, 258] on div "B3677-3697.pdf" at bounding box center [264, 260] width 45 height 7
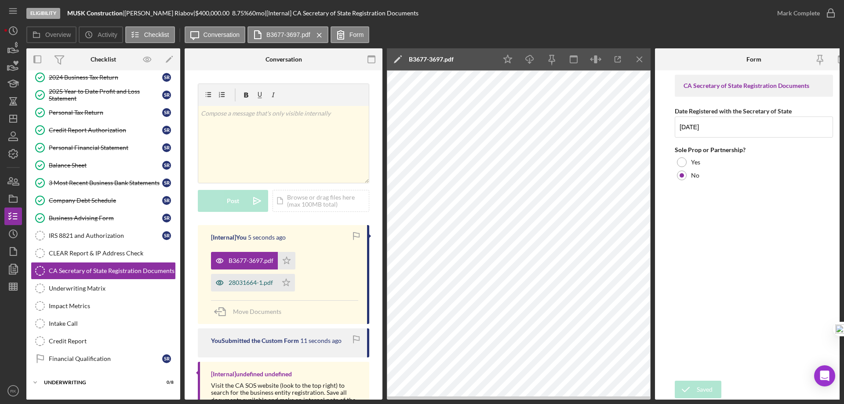
click at [259, 284] on div "28031664-1.pdf" at bounding box center [251, 282] width 44 height 7
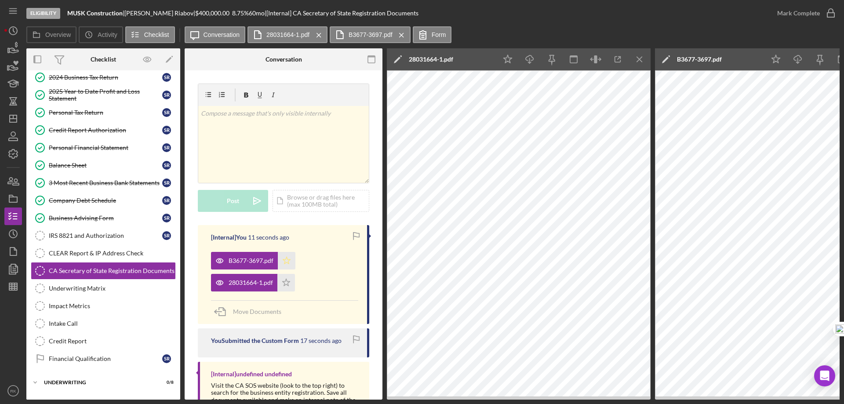
click at [288, 262] on polygon "button" at bounding box center [286, 260] width 7 height 7
click at [288, 283] on polygon "button" at bounding box center [286, 282] width 7 height 7
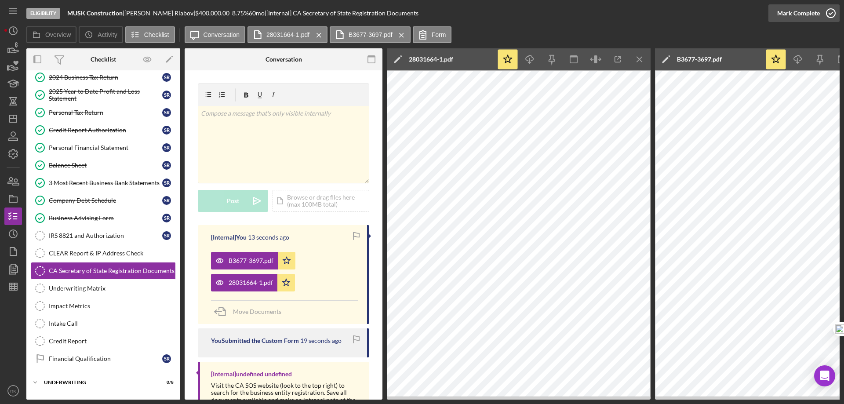
click at [834, 12] on icon "button" at bounding box center [831, 13] width 22 height 22
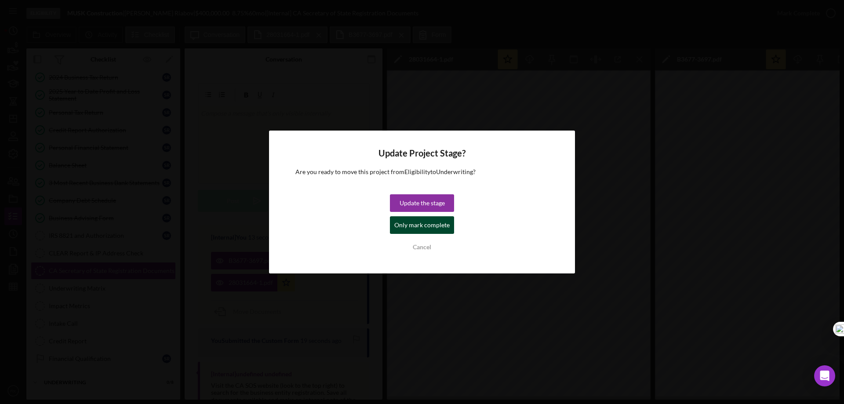
click at [435, 231] on div "Only mark complete" at bounding box center [421, 225] width 55 height 18
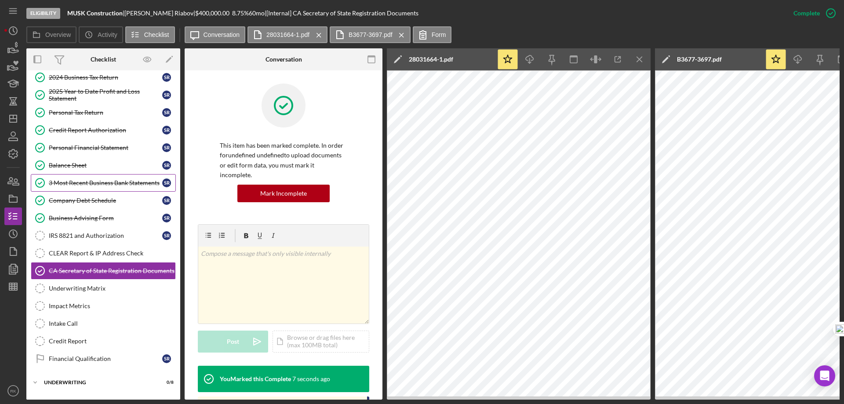
click at [84, 186] on div "3 Most Recent Business Bank Statements" at bounding box center [105, 182] width 113 height 7
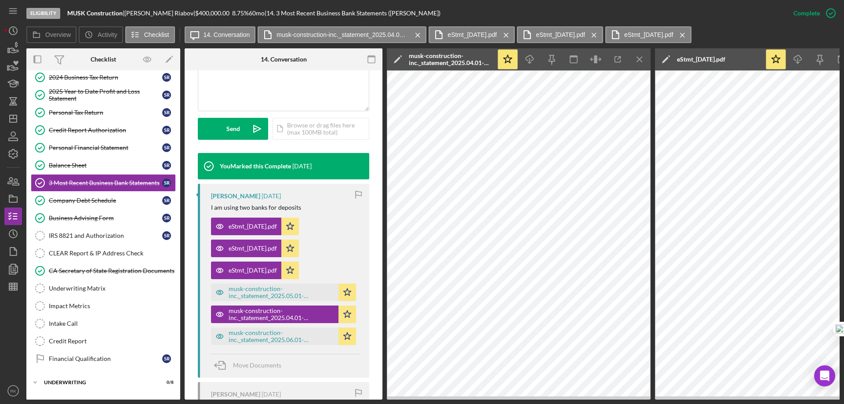
scroll to position [221, 0]
click at [290, 294] on div "musk-construction-inc._statement_2025.05.01-2025.06.01.pdf" at bounding box center [282, 292] width 106 height 14
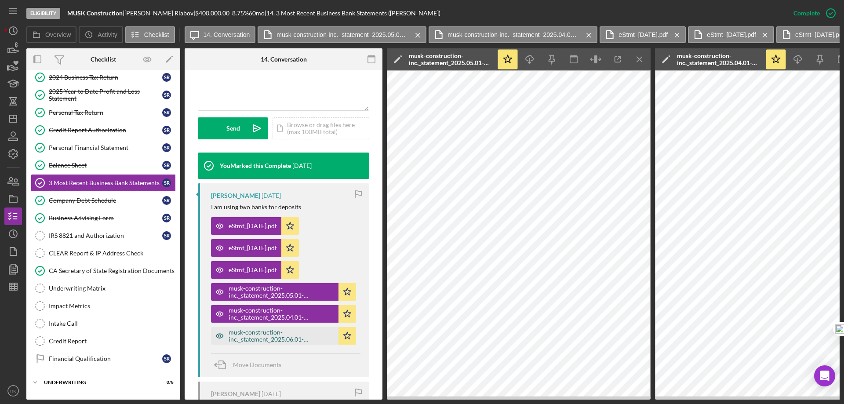
click at [286, 338] on div "musk-construction-inc._statement_2025.06.01-2025.07.01.pdf" at bounding box center [282, 336] width 106 height 14
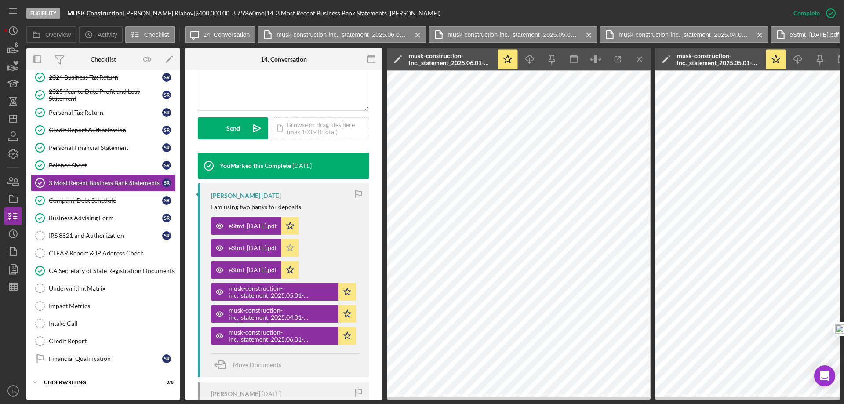
click at [299, 267] on icon "Icon/Star" at bounding box center [290, 270] width 18 height 18
drag, startPoint x: 302, startPoint y: 243, endPoint x: 300, endPoint y: 225, distance: 18.1
click at [299, 242] on icon "Icon/Star" at bounding box center [290, 248] width 18 height 18
click at [299, 223] on icon "Icon/Star" at bounding box center [290, 226] width 18 height 18
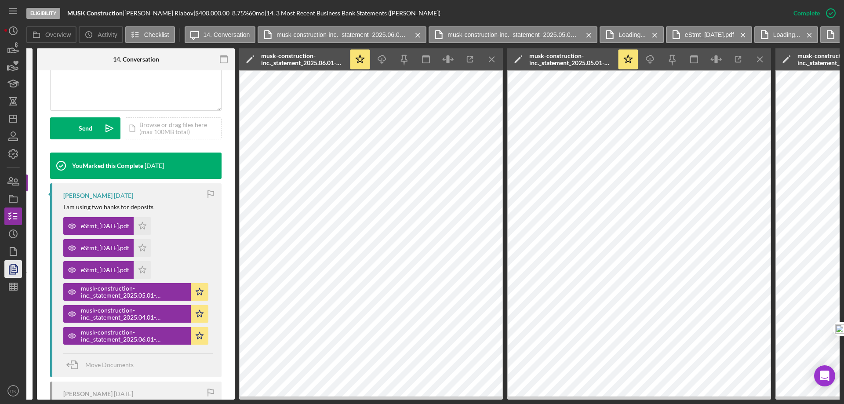
scroll to position [222, 0]
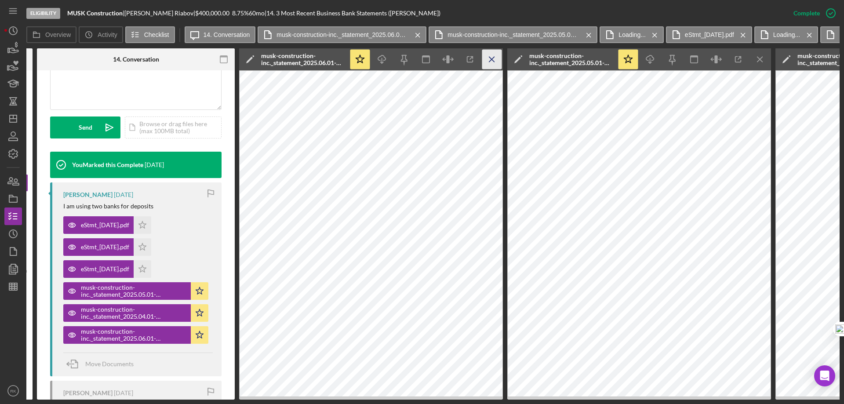
click at [490, 59] on icon "Icon/Menu Close" at bounding box center [492, 60] width 20 height 20
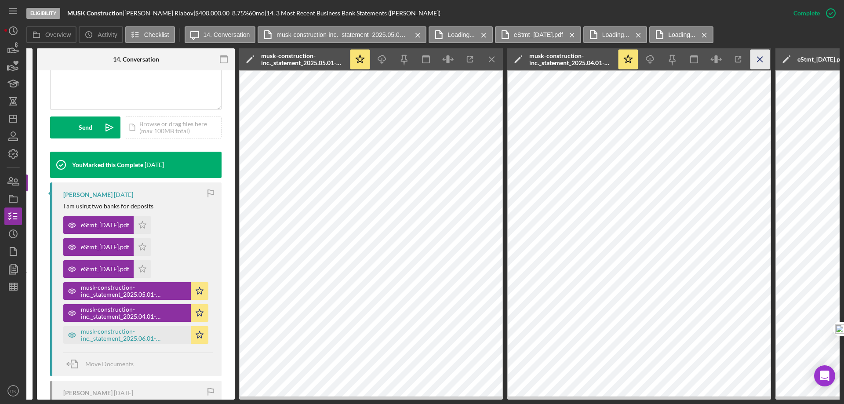
click at [488, 61] on icon "Icon/Menu Close" at bounding box center [492, 60] width 20 height 20
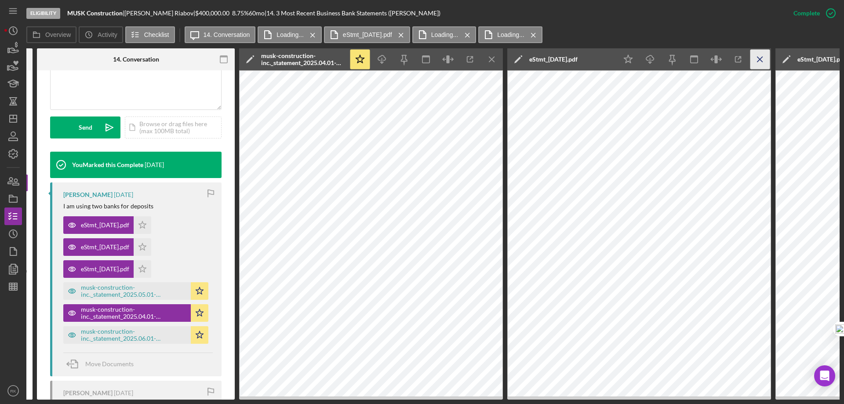
click at [489, 60] on icon "Icon/Menu Close" at bounding box center [492, 60] width 20 height 20
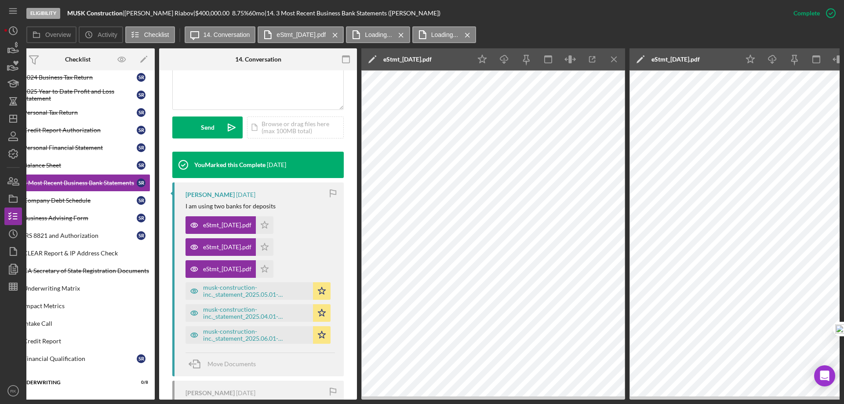
scroll to position [0, 0]
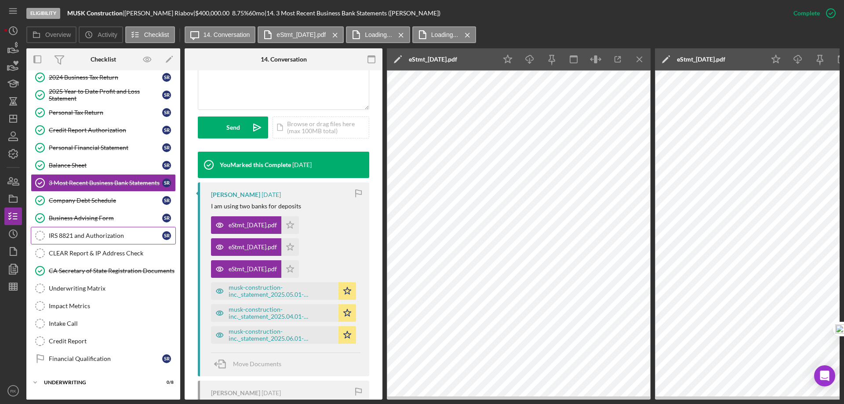
drag, startPoint x: 81, startPoint y: 237, endPoint x: 88, endPoint y: 238, distance: 6.6
click at [81, 237] on div "IRS 8821 and Authorization" at bounding box center [105, 235] width 113 height 7
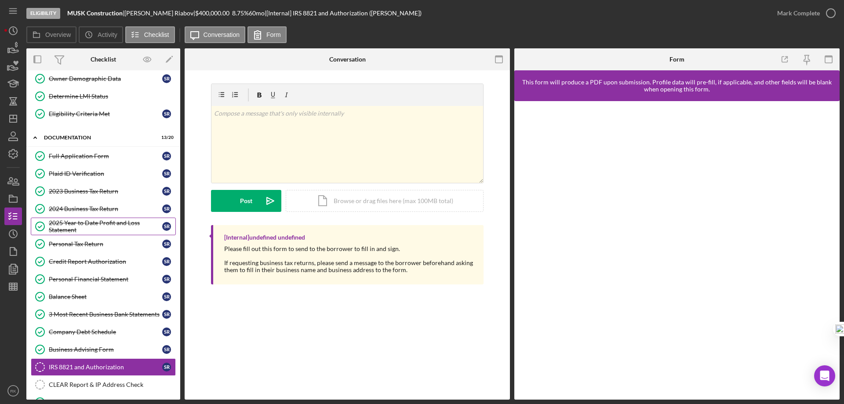
scroll to position [75, 0]
click at [225, 127] on div "v Color teal Color pink Remove color Add row above Add row below Add column bef…" at bounding box center [347, 144] width 272 height 77
click at [258, 199] on button "Post Icon/icon-invite-send" at bounding box center [246, 201] width 70 height 22
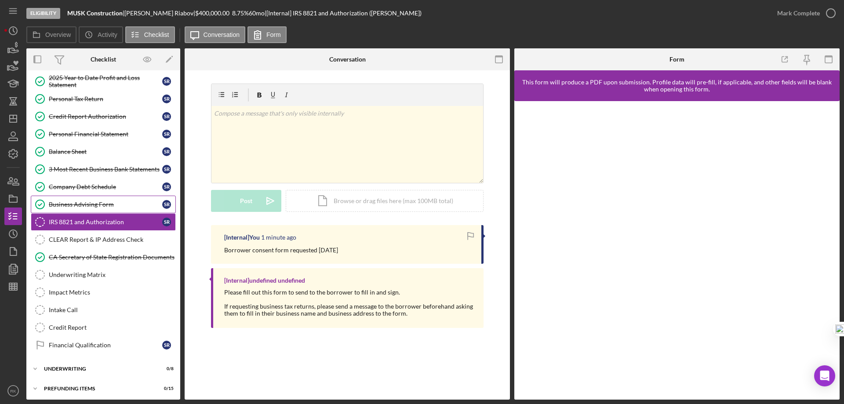
scroll to position [223, 0]
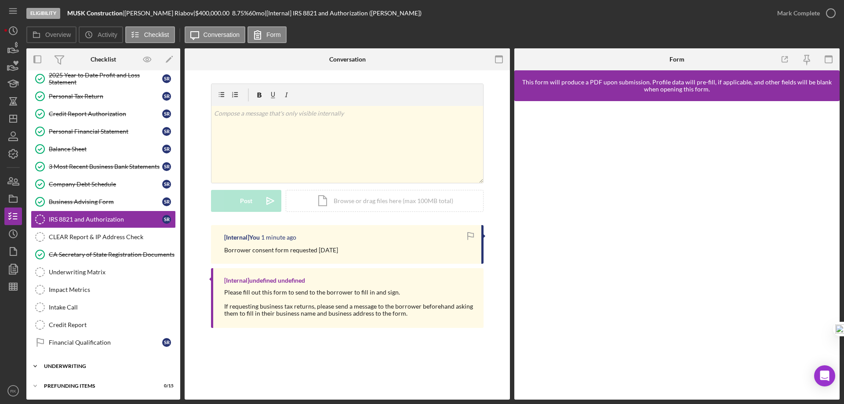
drag, startPoint x: 80, startPoint y: 366, endPoint x: 84, endPoint y: 363, distance: 4.7
click at [80, 366] on div "Underwriting" at bounding box center [106, 366] width 125 height 5
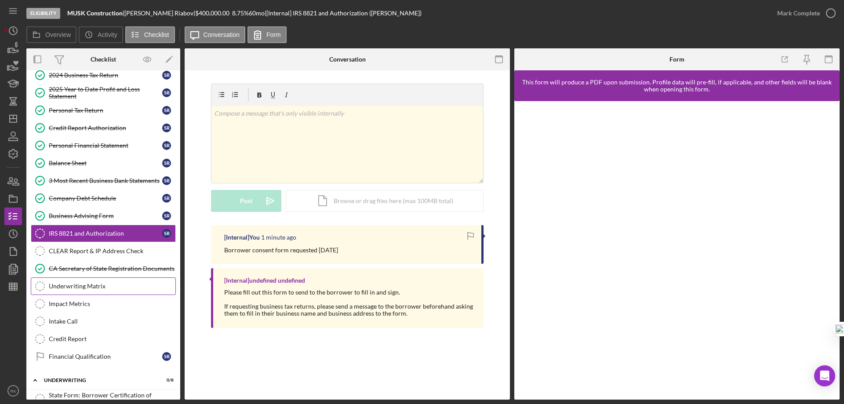
scroll to position [209, 0]
click at [11, 116] on icon "Icon/Dashboard" at bounding box center [13, 119] width 22 height 22
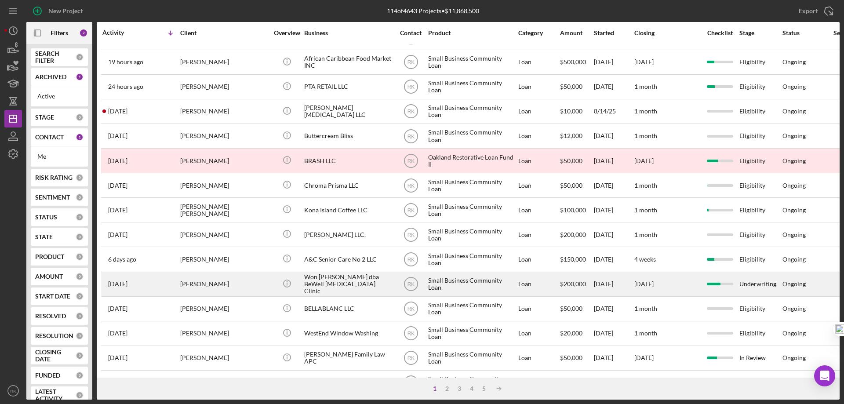
scroll to position [44, 0]
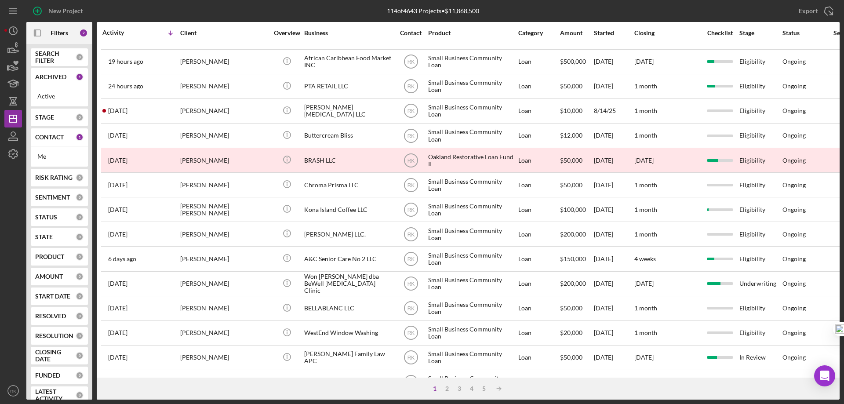
click at [41, 138] on b "CONTACT" at bounding box center [49, 137] width 29 height 7
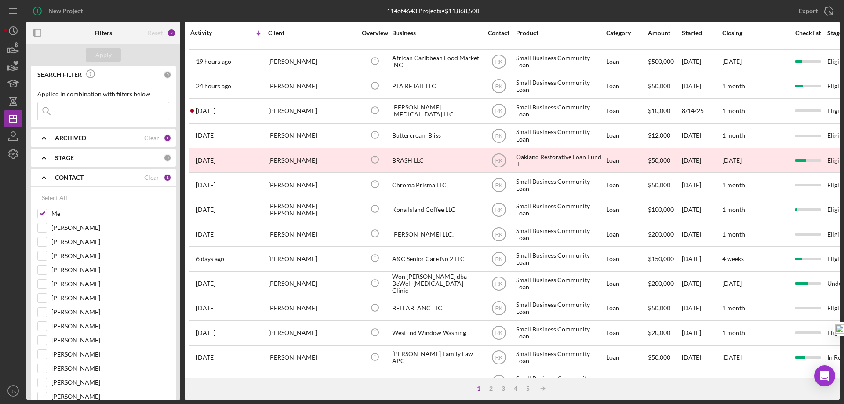
click at [69, 178] on b "CONTACT" at bounding box center [69, 177] width 29 height 7
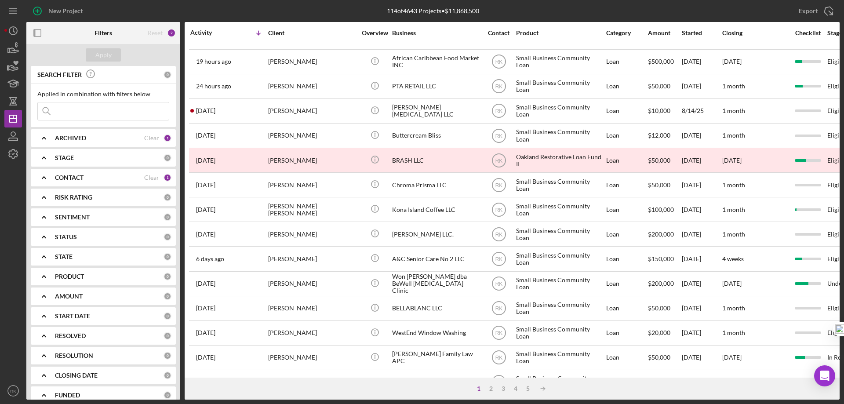
drag, startPoint x: 37, startPoint y: 34, endPoint x: 49, endPoint y: 40, distance: 12.8
click at [38, 34] on icon "button" at bounding box center [38, 33] width 20 height 20
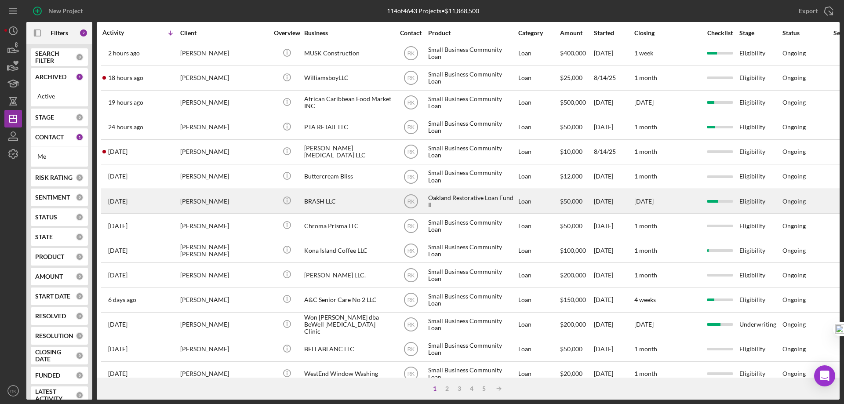
scroll to position [0, 0]
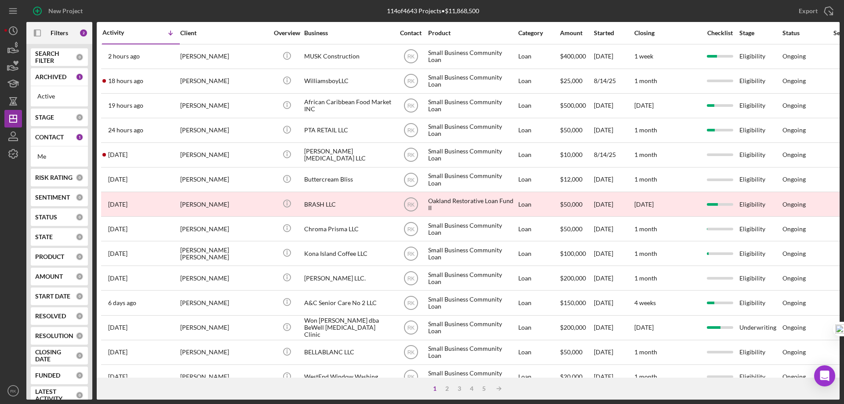
click at [46, 158] on div "Me" at bounding box center [59, 156] width 44 height 7
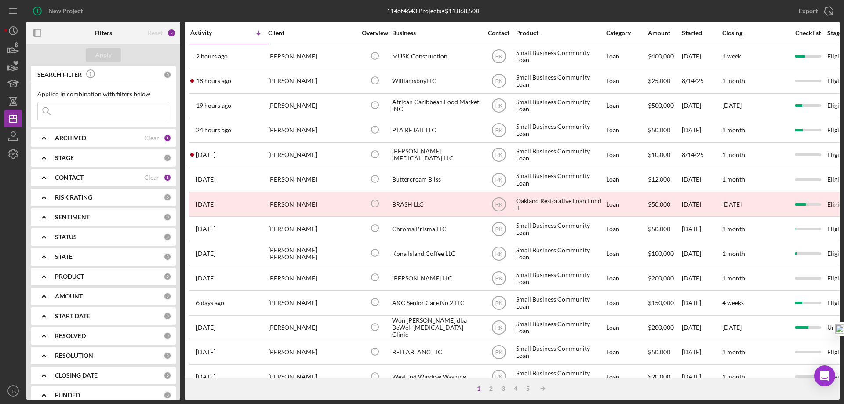
click at [60, 178] on b "CONTACT" at bounding box center [69, 177] width 29 height 7
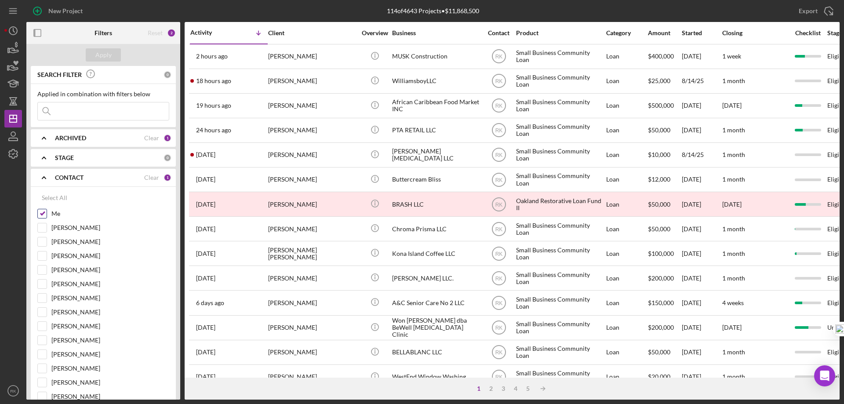
click at [44, 214] on input "Me" at bounding box center [42, 213] width 9 height 9
checkbox input "false"
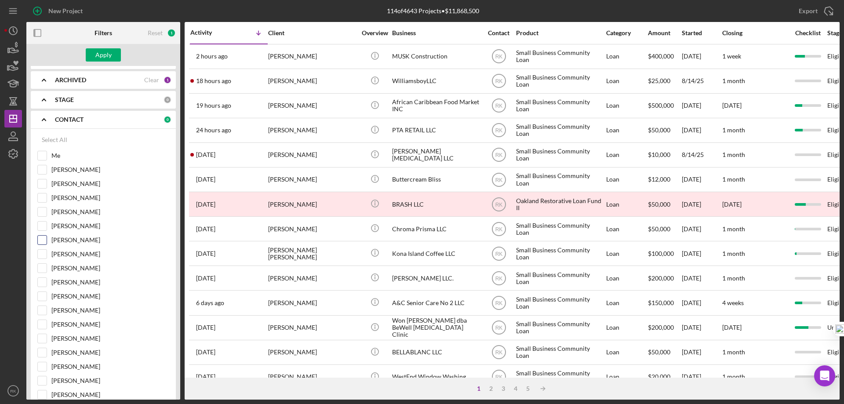
scroll to position [58, 0]
click at [45, 211] on input "Stephanie Simotas" at bounding box center [42, 211] width 9 height 9
checkbox input "true"
click at [112, 55] on button "Apply" at bounding box center [103, 54] width 35 height 13
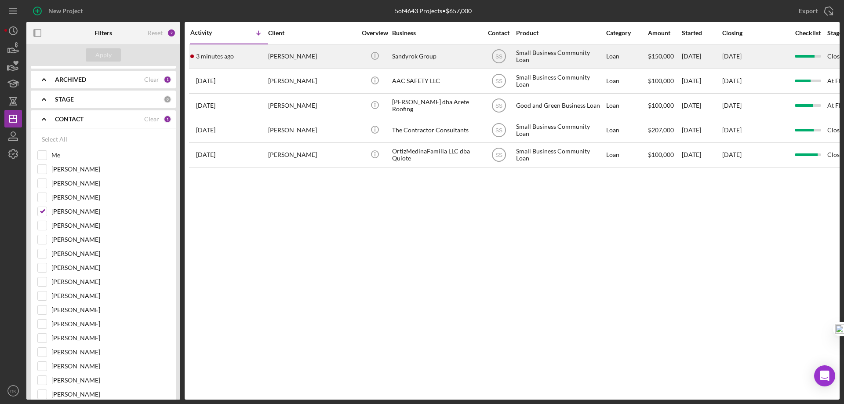
click at [280, 59] on div "Sandra Cabral" at bounding box center [312, 56] width 88 height 23
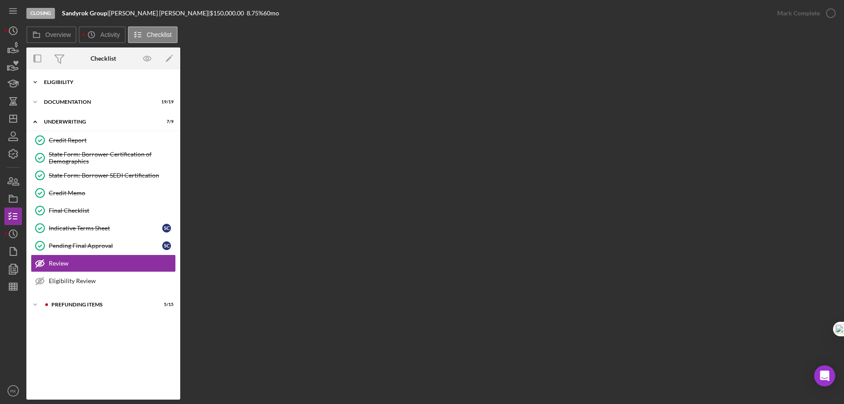
click at [58, 80] on div "Eligibility" at bounding box center [106, 82] width 125 height 5
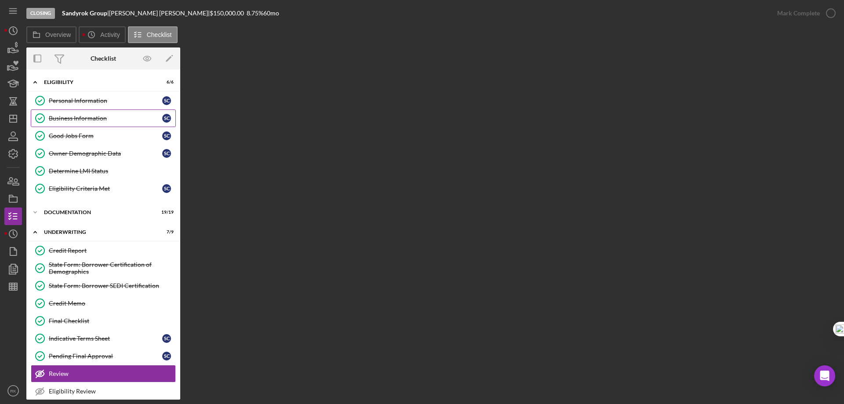
click at [78, 116] on div "Business Information" at bounding box center [105, 118] width 113 height 7
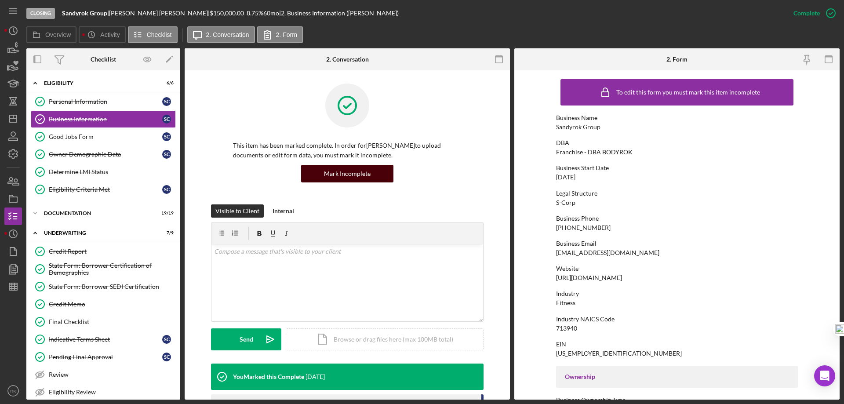
click at [356, 177] on div "Mark Incomplete" at bounding box center [347, 174] width 47 height 18
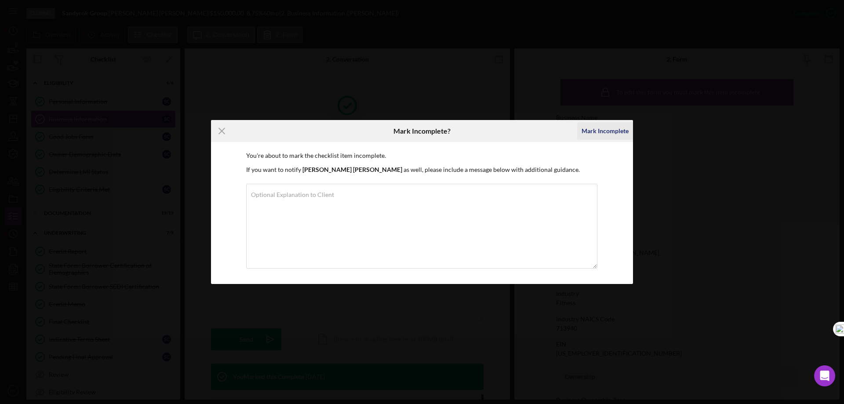
click at [599, 132] on div "Mark Incomplete" at bounding box center [605, 131] width 47 height 18
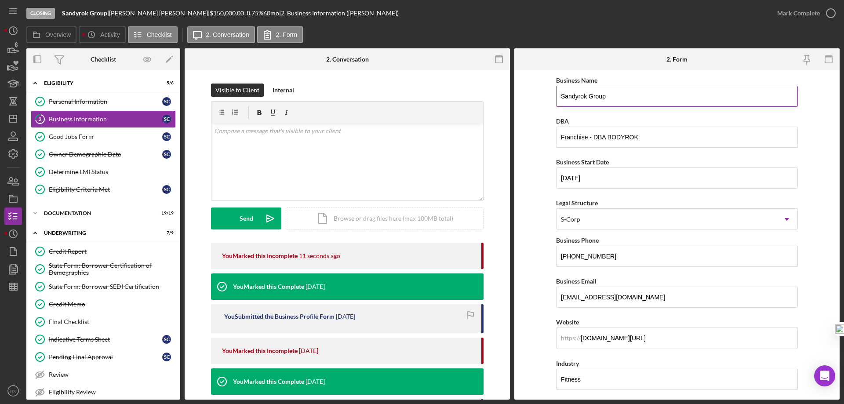
click at [628, 98] on input "Sandyrok Group" at bounding box center [677, 96] width 242 height 21
drag, startPoint x: 615, startPoint y: 95, endPoint x: 552, endPoint y: 99, distance: 63.4
click at [552, 99] on form "Business Name Sandyrok Group DBA Franchise - DBA BODYROK Business Start Date 11…" at bounding box center [676, 234] width 325 height 329
paste input "Sandyrok Group dba Bodyrok"
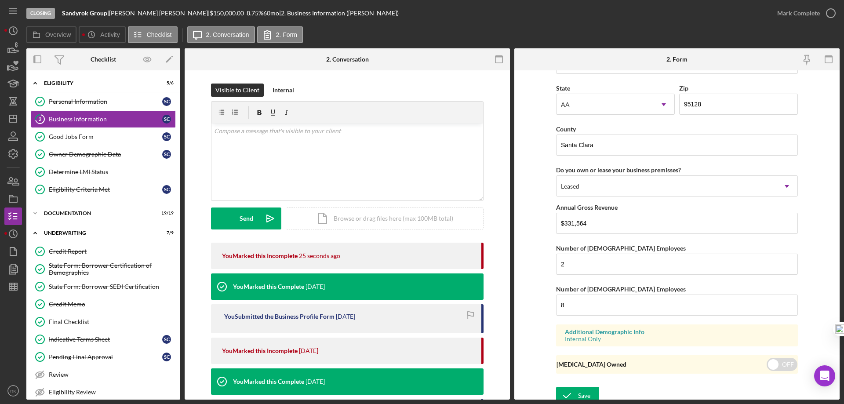
scroll to position [810, 0]
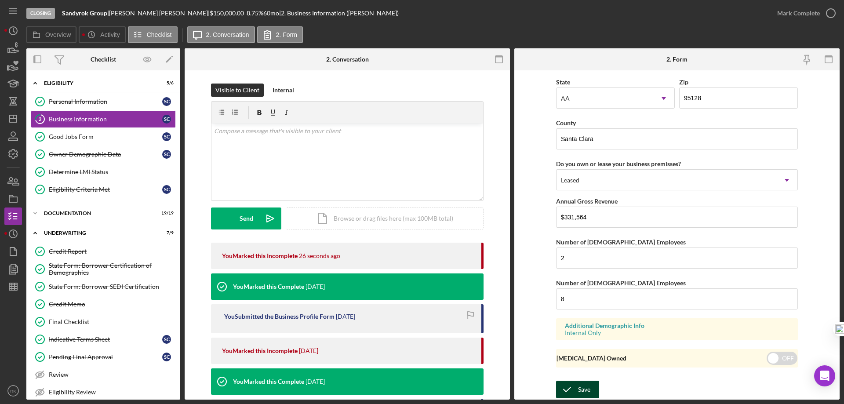
type input "Sandyrok Group dba Bodyrok"
click at [582, 389] on div "Save" at bounding box center [584, 390] width 12 height 18
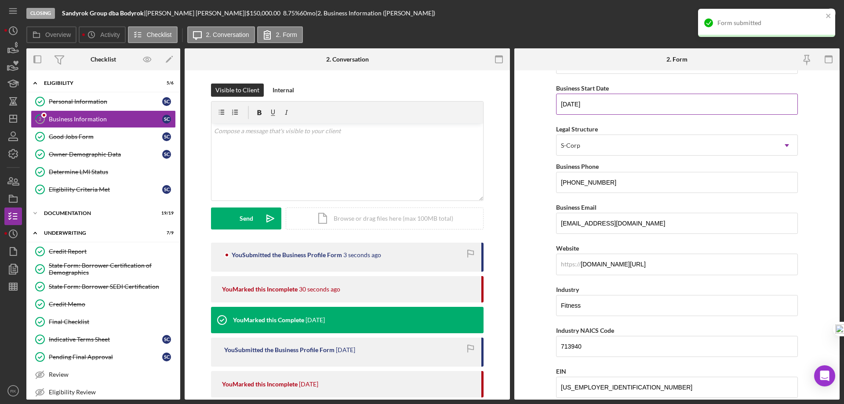
scroll to position [0, 0]
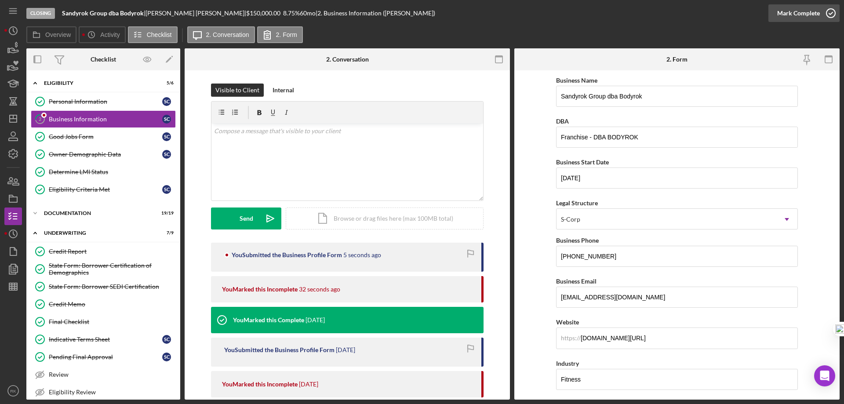
click at [829, 12] on icon "button" at bounding box center [831, 13] width 22 height 22
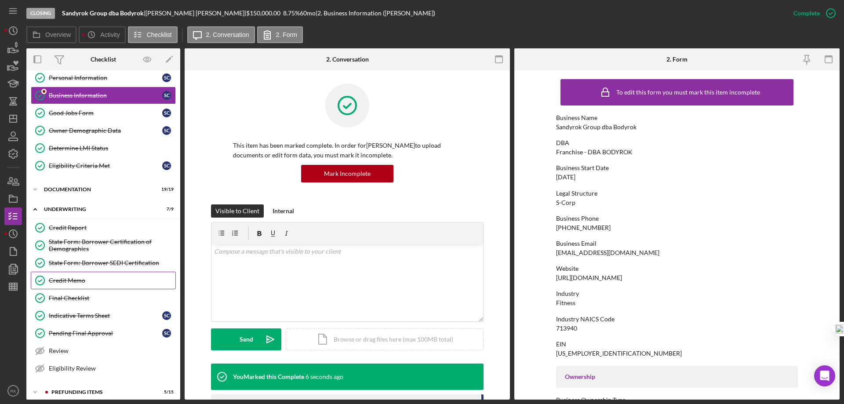
scroll to position [30, 0]
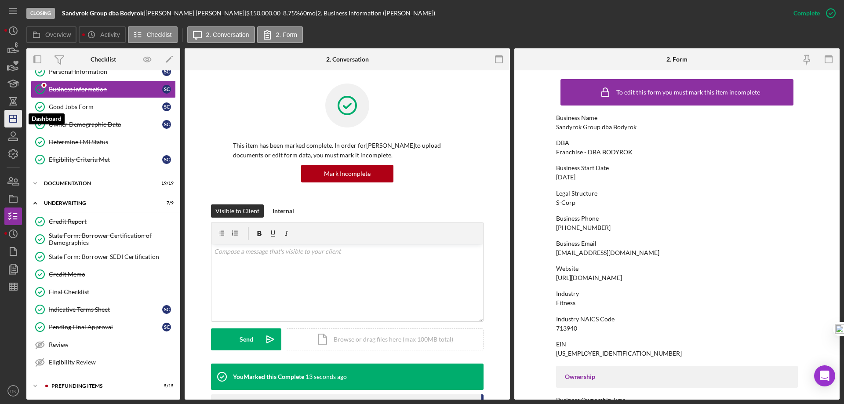
click at [12, 121] on icon "Icon/Dashboard" at bounding box center [13, 119] width 22 height 22
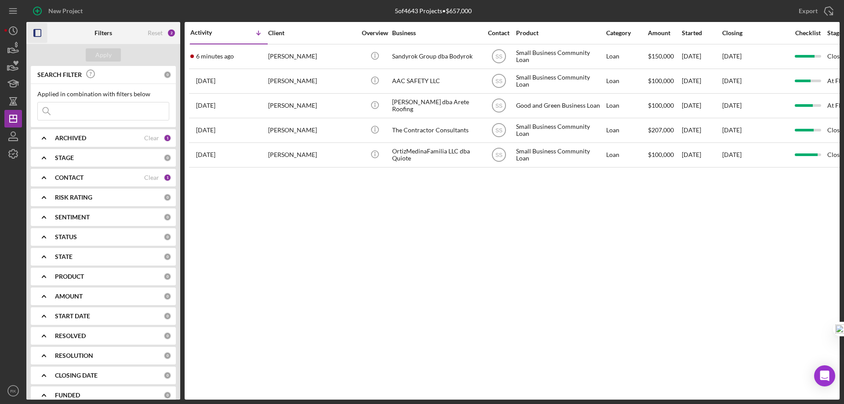
drag, startPoint x: 37, startPoint y: 29, endPoint x: 99, endPoint y: 94, distance: 89.2
click at [38, 30] on icon "button" at bounding box center [38, 33] width 20 height 20
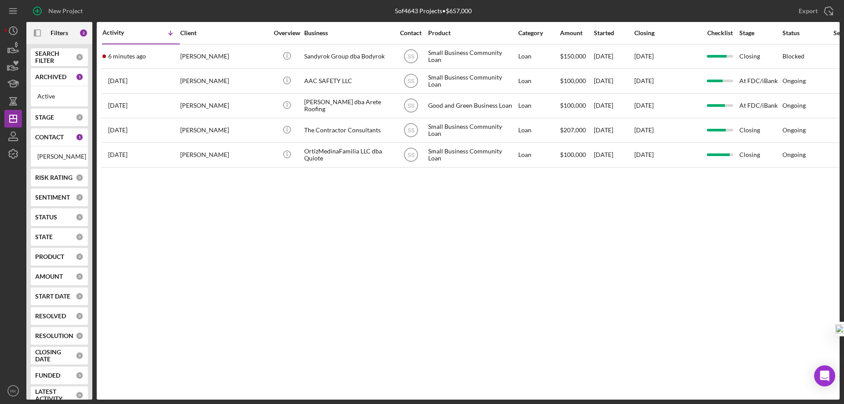
click at [47, 138] on b "CONTACT" at bounding box center [49, 137] width 29 height 7
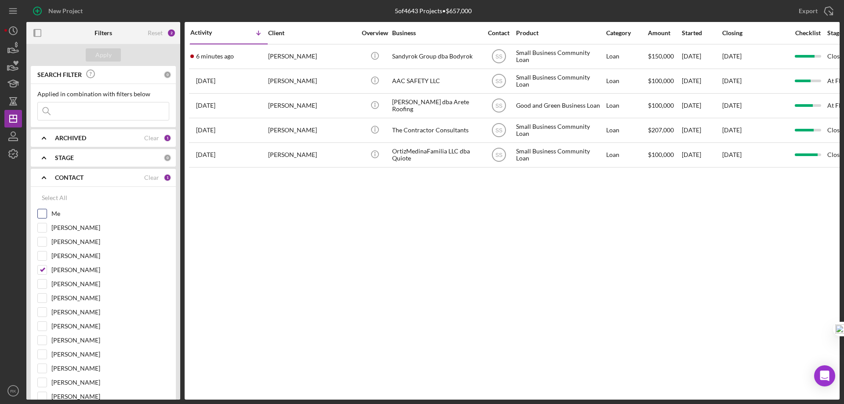
click at [44, 214] on input "Me" at bounding box center [42, 213] width 9 height 9
checkbox input "true"
click at [41, 273] on input "Stephanie Simotas" at bounding box center [42, 270] width 9 height 9
checkbox input "false"
click at [108, 54] on div "Apply" at bounding box center [103, 54] width 16 height 13
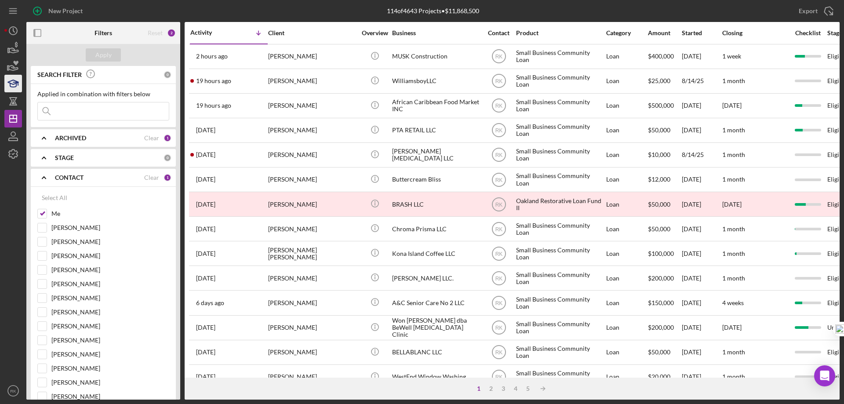
drag, startPoint x: 38, startPoint y: 31, endPoint x: 6, endPoint y: 84, distance: 61.9
click at [38, 31] on icon "button" at bounding box center [38, 33] width 20 height 20
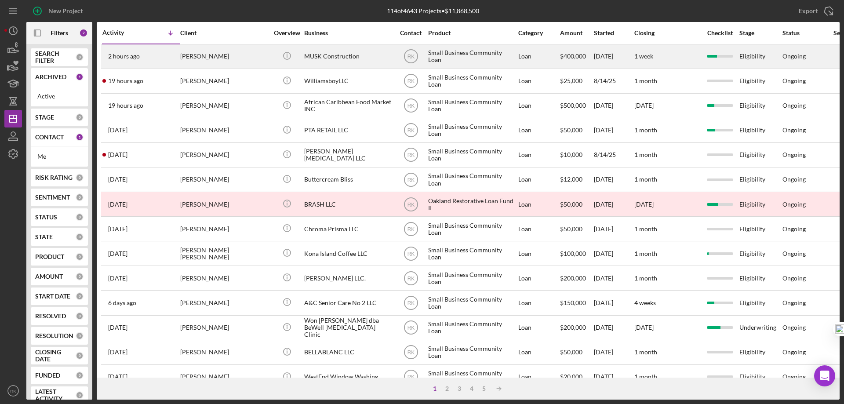
click at [305, 58] on div "MUSK Construction" at bounding box center [348, 56] width 88 height 23
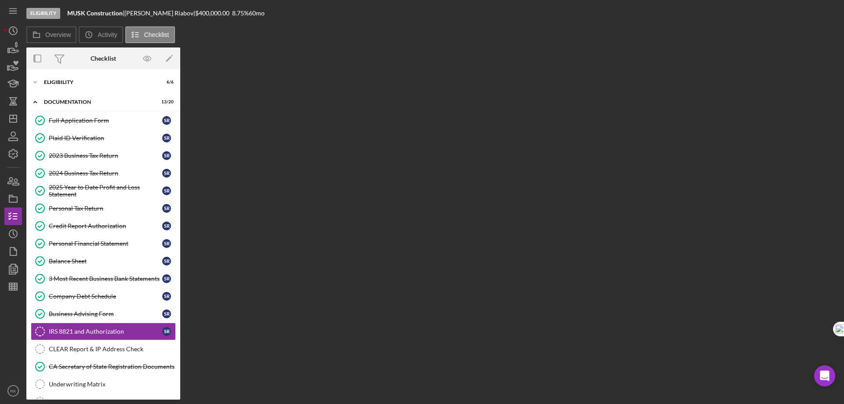
scroll to position [98, 0]
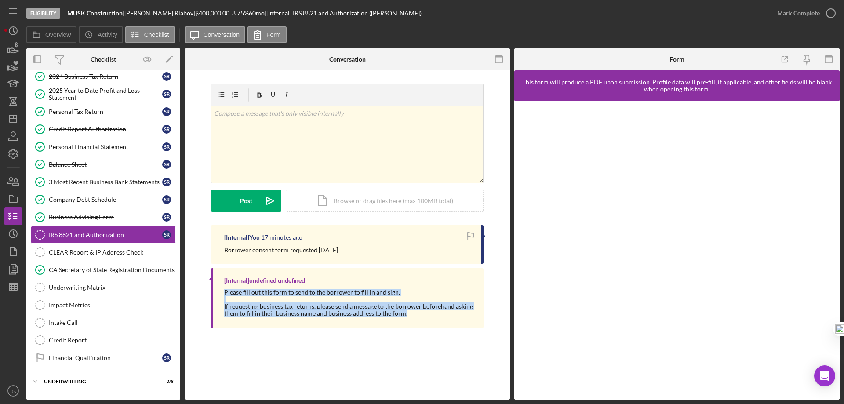
drag, startPoint x: 229, startPoint y: 291, endPoint x: 425, endPoint y: 322, distance: 197.7
click at [425, 322] on div "[Internal] undefined undefined Please fill out this form to send to the borrowe…" at bounding box center [347, 297] width 273 height 59
copy div "Please fill out this form to send to the borrower to fill in and sign. If reque…"
click at [92, 357] on div "Financial Qualification" at bounding box center [105, 357] width 113 height 7
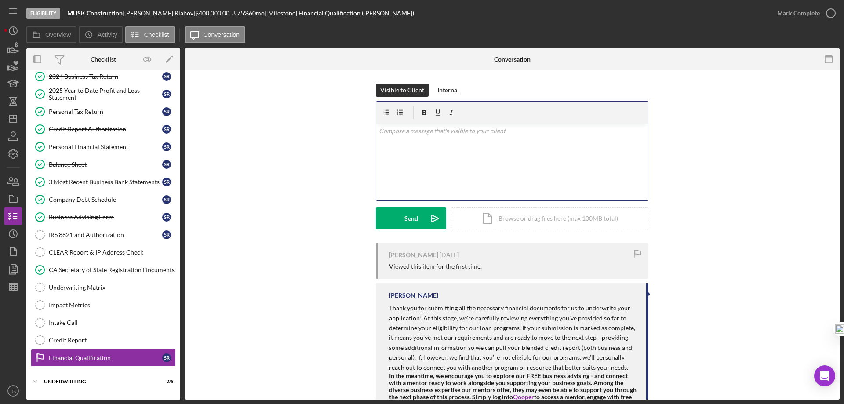
click at [409, 131] on p at bounding box center [512, 131] width 267 height 10
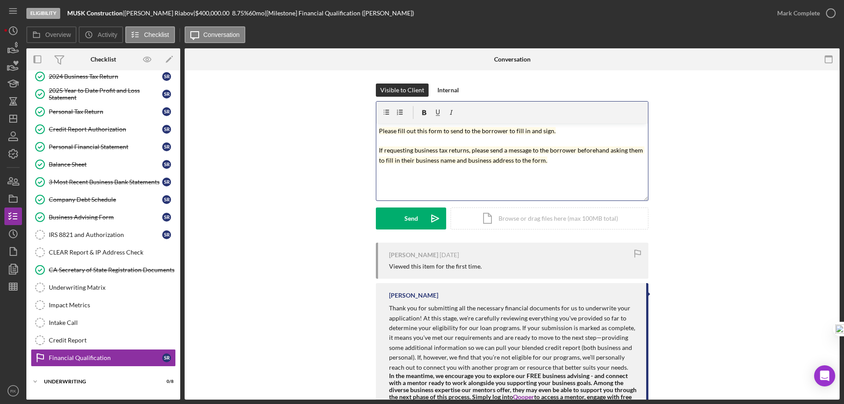
click at [426, 131] on mark "Please fill out this form to send to the borrower to fill in and sign. If reque…" at bounding box center [512, 145] width 266 height 37
click at [493, 131] on mark "Please fill out the 8821 IRS Transcript form to send to the borrower to fill in…" at bounding box center [512, 145] width 266 height 37
drag, startPoint x: 514, startPoint y: 131, endPoint x: 549, endPoint y: 130, distance: 35.6
click at [549, 130] on mark "Please fill out the 8821 IRS Transcript form send to the borrower to fill in an…" at bounding box center [512, 145] width 266 height 37
click at [576, 174] on div "v Color teal Color pink Remove color Add row above Add row below Add column bef…" at bounding box center [512, 162] width 272 height 77
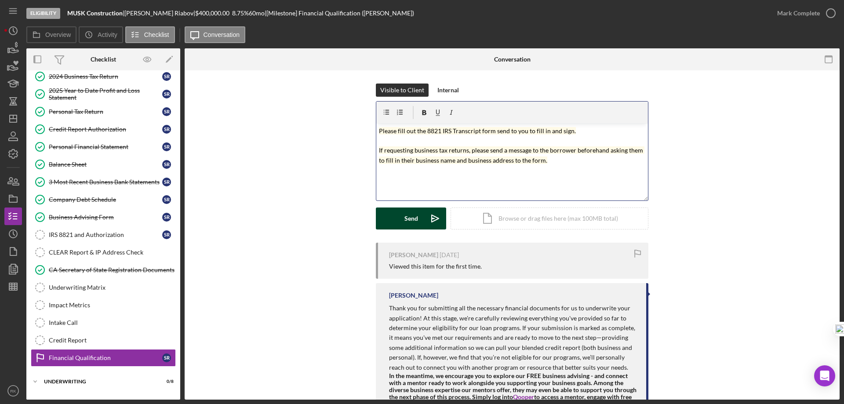
click at [421, 215] on button "Send Icon/icon-invite-send" at bounding box center [411, 218] width 70 height 22
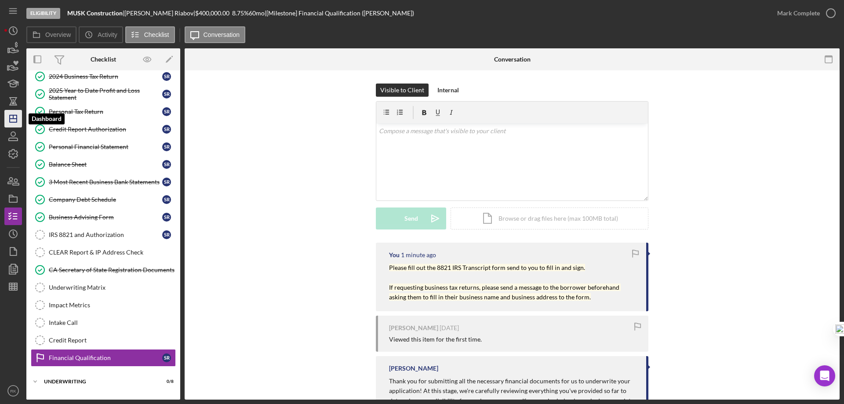
click at [14, 118] on icon "Icon/Dashboard" at bounding box center [13, 119] width 22 height 22
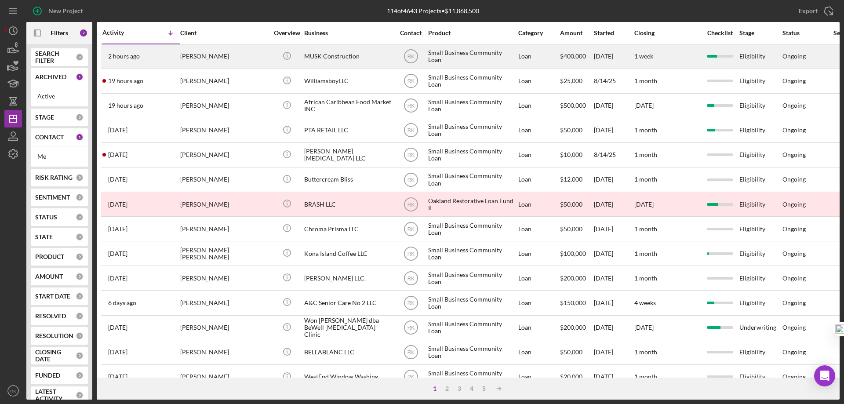
click at [316, 57] on div "MUSK Construction" at bounding box center [348, 56] width 88 height 23
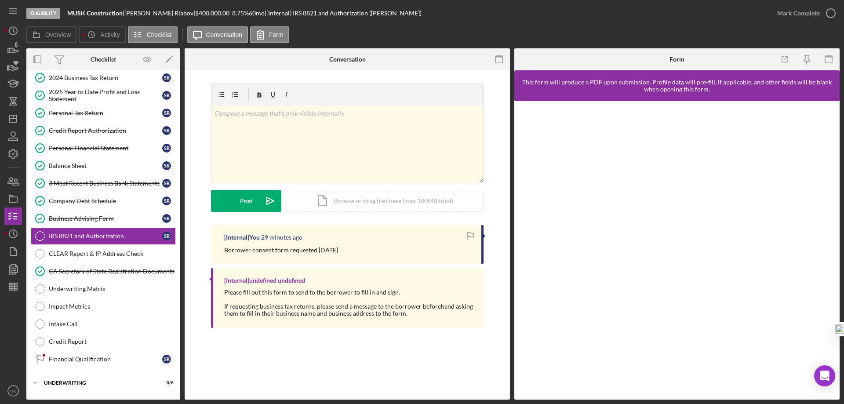
scroll to position [98, 0]
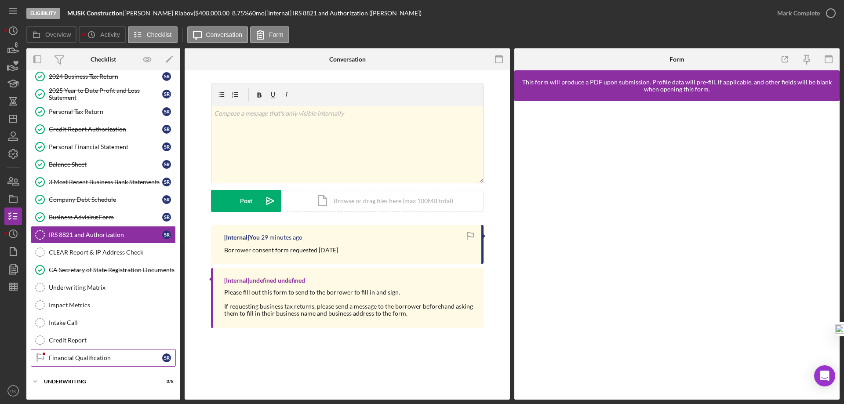
click at [91, 355] on div "Financial Qualification" at bounding box center [105, 357] width 113 height 7
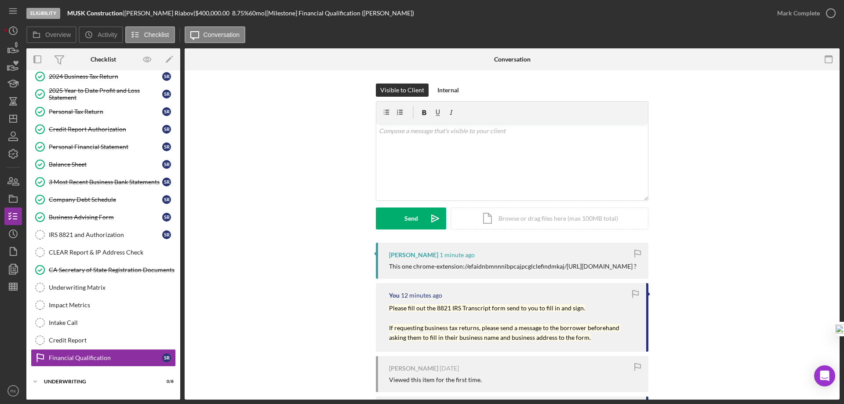
click at [423, 266] on div "This one chrome-extension://efaidnbmnnnibpcajpcglclefindmkaj/https://www.irs.go…" at bounding box center [512, 266] width 247 height 7
click at [89, 238] on div "IRS 8821 and Authorization" at bounding box center [105, 234] width 113 height 7
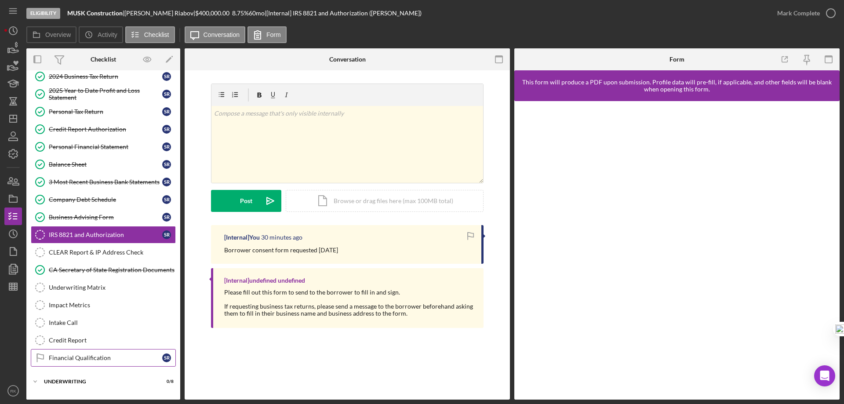
click at [76, 359] on div "Financial Qualification" at bounding box center [105, 357] width 113 height 7
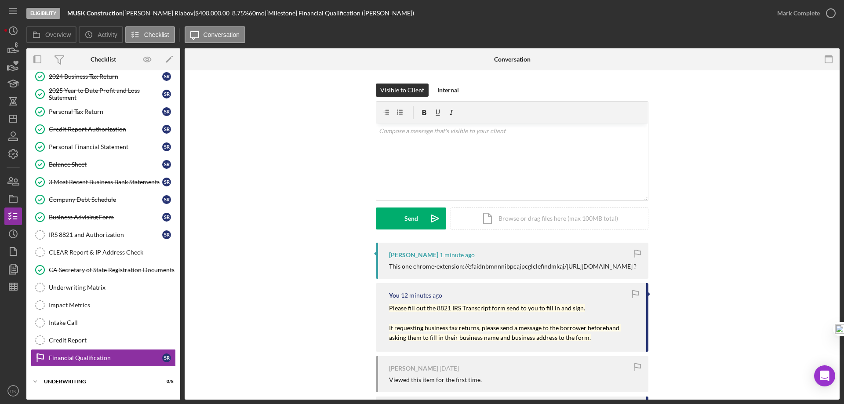
click at [413, 269] on div "This one chrome-extension://efaidnbmnnnibpcajpcglclefindmkaj/https://www.irs.go…" at bounding box center [512, 266] width 247 height 7
click at [501, 267] on div "This one chrome-extension://efaidnbmnnnibpcajpcglclefindmkaj/https://www.irs.go…" at bounding box center [512, 266] width 247 height 7
drag, startPoint x: 388, startPoint y: 268, endPoint x: 426, endPoint y: 273, distance: 38.6
click at [426, 270] on div "This one chrome-extension://efaidnbmnnnibpcajpcglclefindmkaj/https://www.irs.go…" at bounding box center [512, 266] width 247 height 7
copy div "This one chrome-extension://efaidnbmnnnibpcajpcglclefindmkaj/https://www.irs.go…"
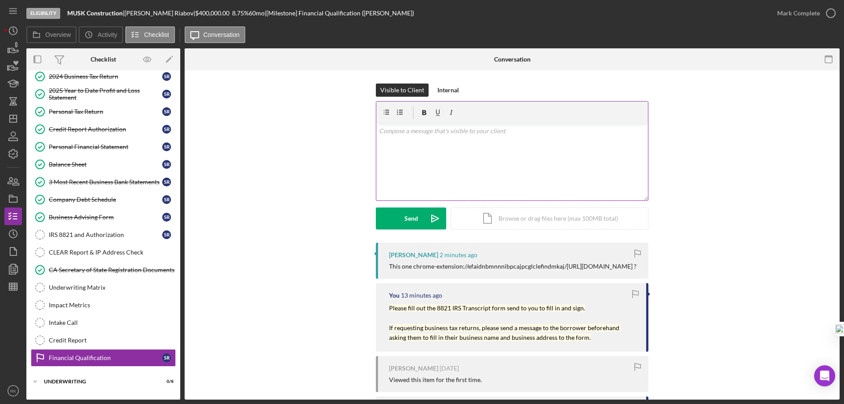
click at [394, 137] on div "v Color teal Color pink Remove color Add row above Add row below Add column bef…" at bounding box center [512, 162] width 272 height 77
paste div
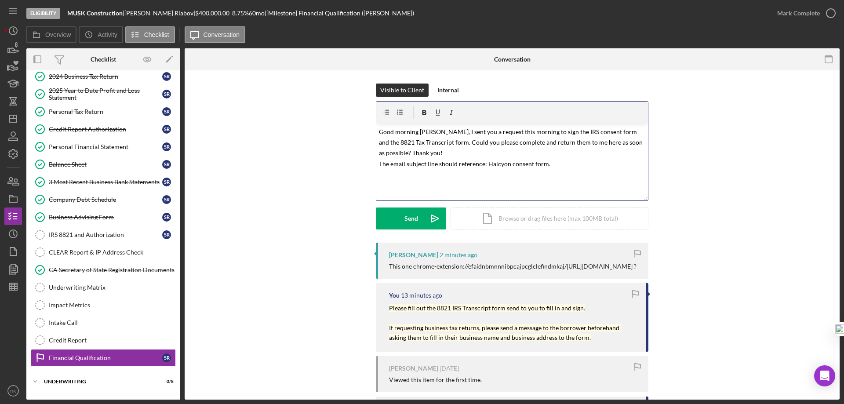
click at [422, 132] on mark "Good morning Ms. Gonzalez, I sent you a request this morning to sign the IRS co…" at bounding box center [511, 148] width 265 height 40
click at [429, 133] on mark "Good morning Mr. Gonzalez, I sent you a request this morning to sign the IRS co…" at bounding box center [511, 148] width 265 height 40
click at [444, 152] on p "Good morning Mr. Riabov, I sent you a request this morning to sign the IRS cons…" at bounding box center [512, 147] width 267 height 43
drag, startPoint x: 439, startPoint y: 152, endPoint x: 404, endPoint y: 152, distance: 34.7
click at [404, 152] on p "Good morning Mr. Riabov, I sent you a request this morning to sign the IRS cons…" at bounding box center [512, 147] width 267 height 43
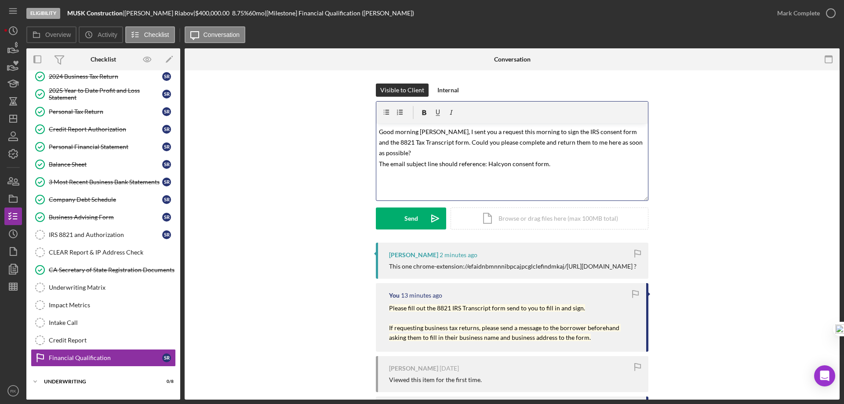
click at [421, 151] on p "Good morning Mr. Riabov, I sent you a request this morning to sign the IRS cons…" at bounding box center [512, 147] width 267 height 43
click at [575, 151] on p "Good morning Mr. Riabov, I sent you a request this morning to sign the IRS cons…" at bounding box center [512, 142] width 267 height 32
click at [572, 153] on p "Good morning Mr. Riabov, I sent you a request this morning to sign the IRS cons…" at bounding box center [512, 142] width 267 height 32
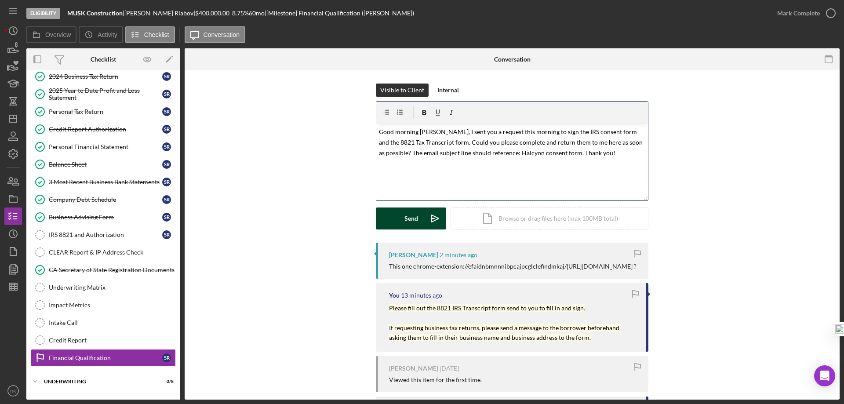
click at [404, 221] on div "Send" at bounding box center [411, 218] width 14 height 22
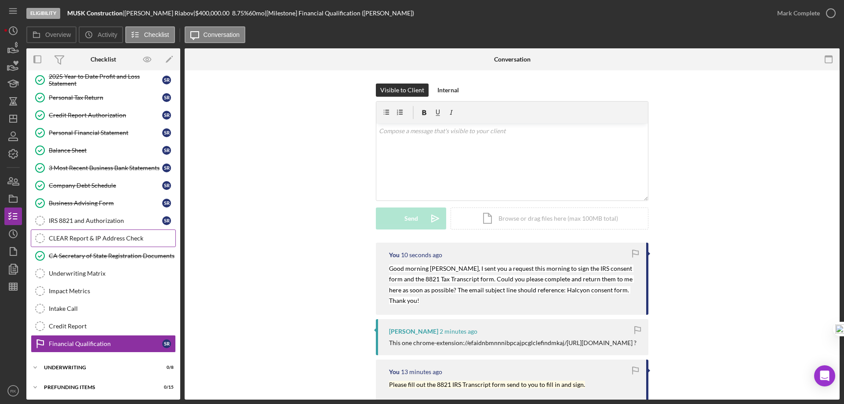
scroll to position [112, 0]
click at [87, 220] on div "IRS 8821 and Authorization" at bounding box center [105, 220] width 113 height 7
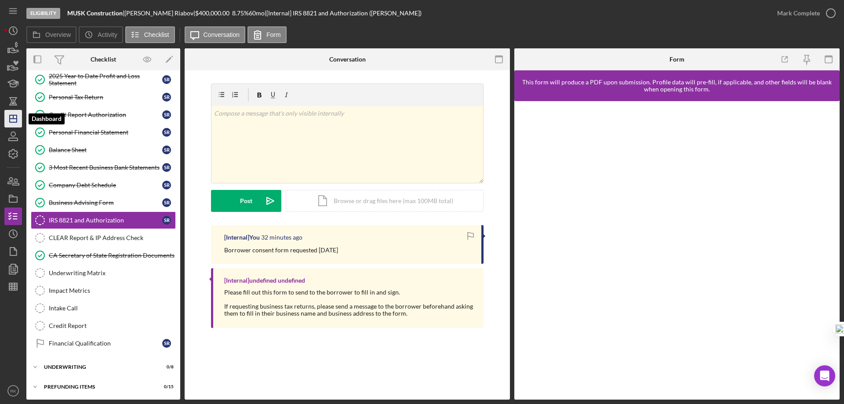
click at [15, 122] on icon "Icon/Dashboard" at bounding box center [13, 119] width 22 height 22
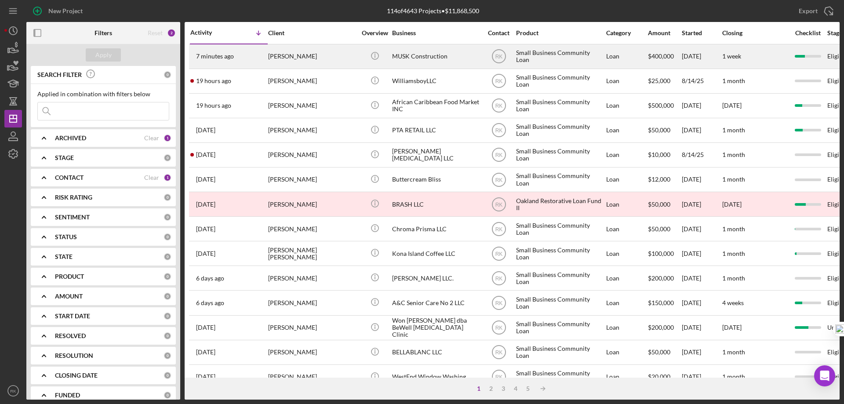
click at [292, 56] on div "[PERSON_NAME]" at bounding box center [312, 56] width 88 height 23
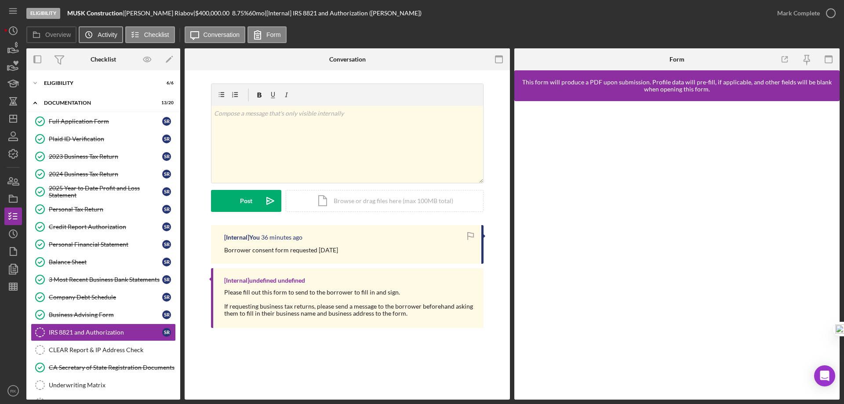
scroll to position [98, 0]
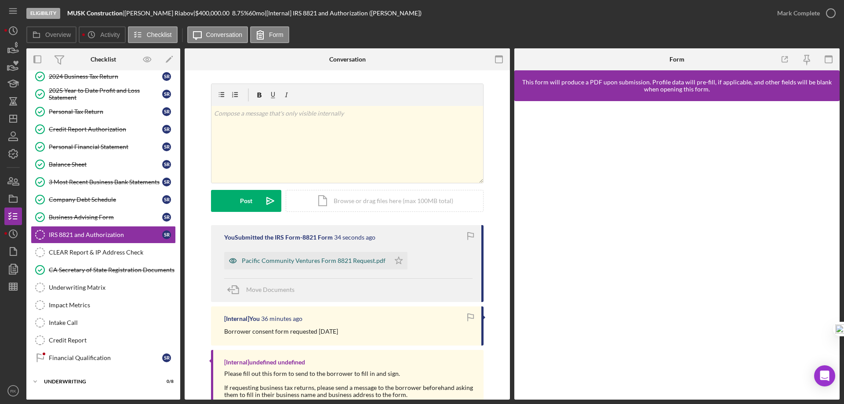
click at [280, 263] on div "Pacific Community Ventures Form 8821 Request.pdf" at bounding box center [314, 260] width 144 height 7
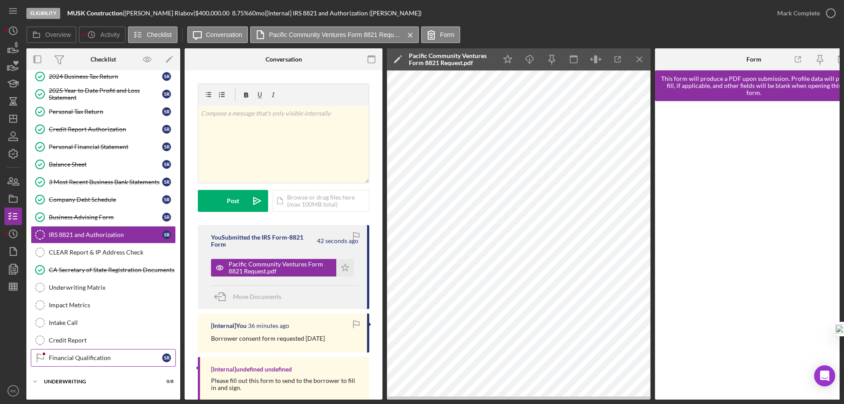
click at [105, 360] on div "Financial Qualification" at bounding box center [105, 357] width 113 height 7
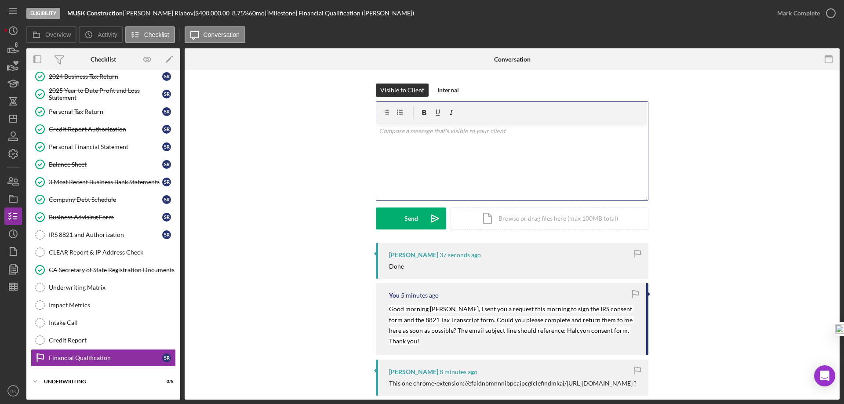
click at [407, 144] on div "v Color teal Color pink Remove color Add row above Add row below Add column bef…" at bounding box center [512, 162] width 272 height 77
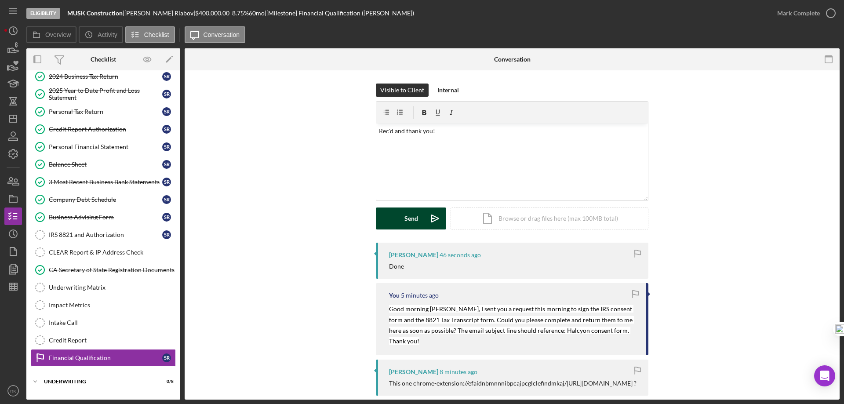
click at [405, 221] on div "Send" at bounding box center [411, 218] width 14 height 22
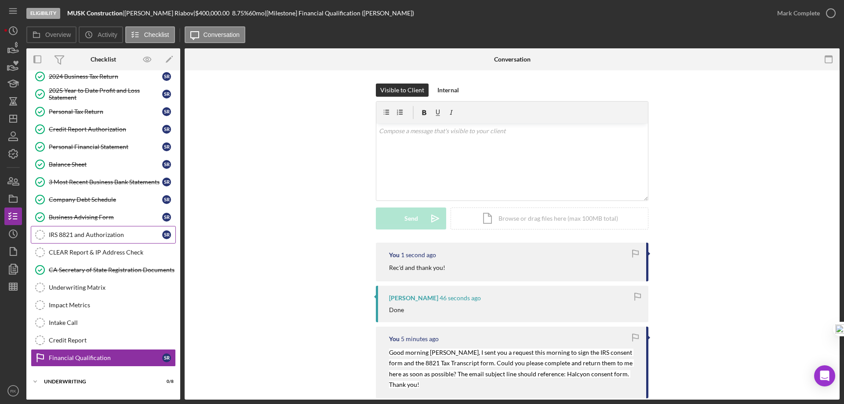
click at [96, 237] on div "IRS 8821 and Authorization" at bounding box center [105, 234] width 113 height 7
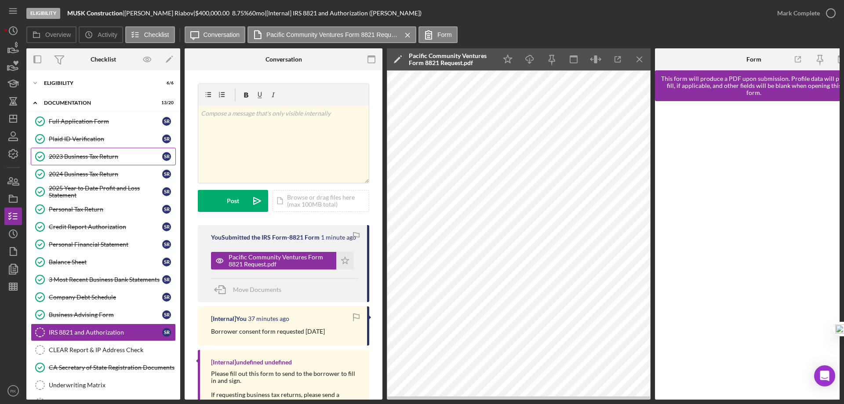
click at [76, 159] on div "2023 Business Tax Return" at bounding box center [105, 156] width 113 height 7
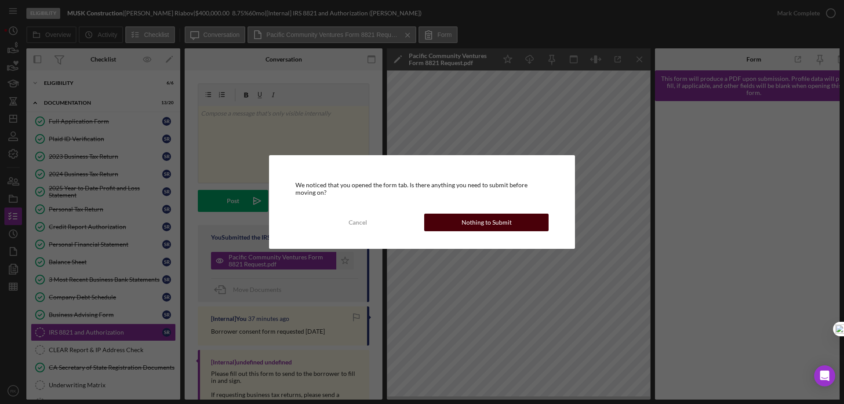
click at [470, 224] on div "Nothing to Submit" at bounding box center [487, 223] width 50 height 18
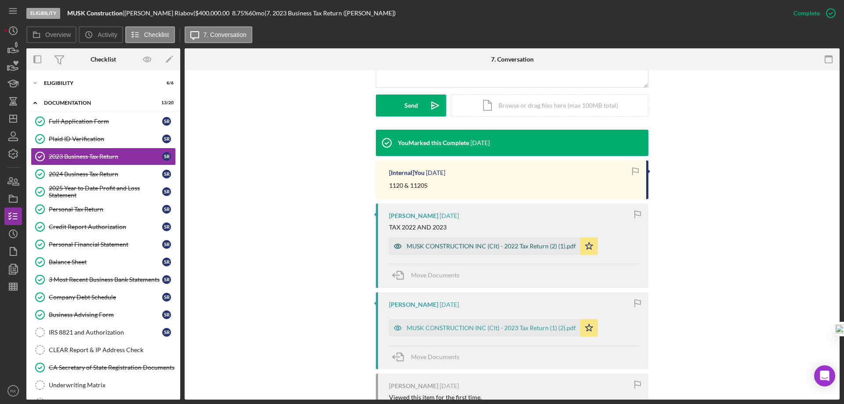
scroll to position [234, 0]
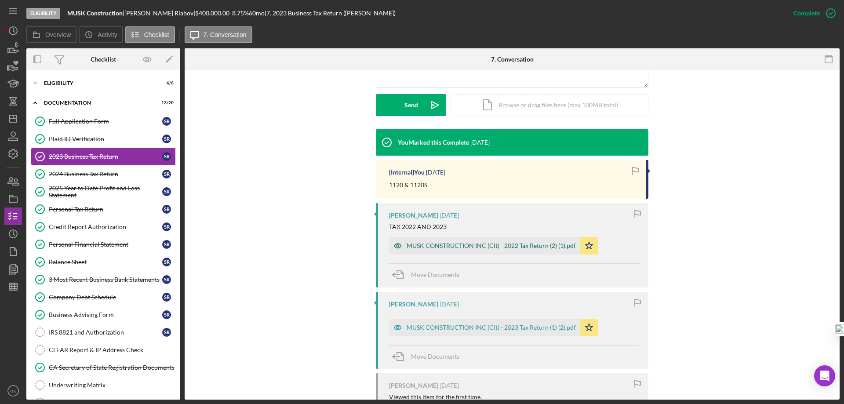
click at [465, 247] on div "MUSK CONSTRUCTION INC (Clt) - 2022 Tax Return (2) (1).pdf" at bounding box center [491, 245] width 169 height 7
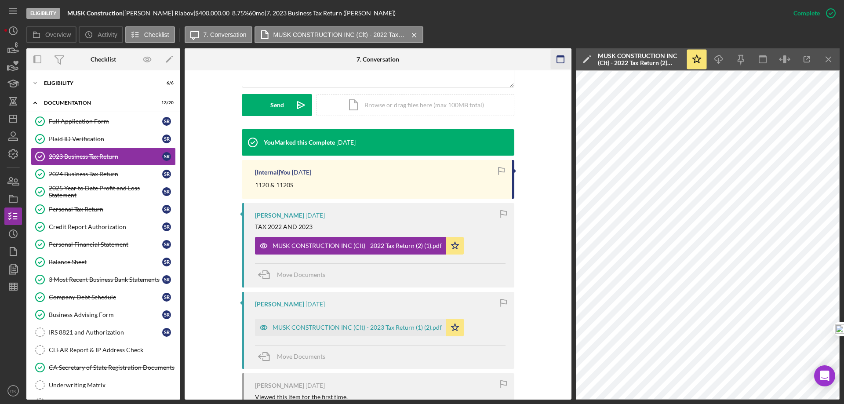
click at [831, 55] on icon "Icon/Menu Close" at bounding box center [829, 60] width 20 height 20
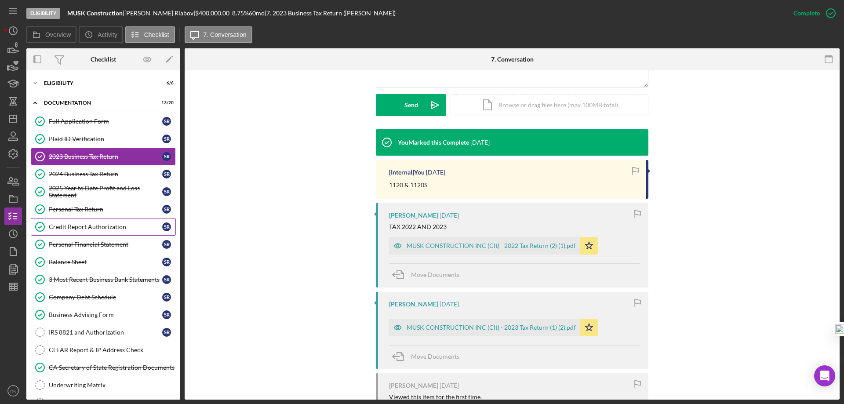
drag, startPoint x: 87, startPoint y: 228, endPoint x: 277, endPoint y: 213, distance: 190.5
click at [87, 228] on div "Credit Report Authorization" at bounding box center [105, 226] width 113 height 7
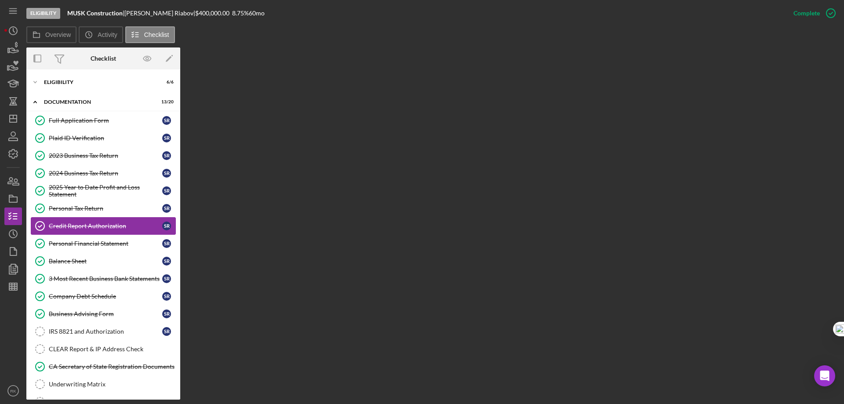
click at [104, 227] on div "Credit Report Authorization" at bounding box center [105, 225] width 113 height 7
click at [92, 209] on div "Personal Tax Return" at bounding box center [105, 208] width 113 height 7
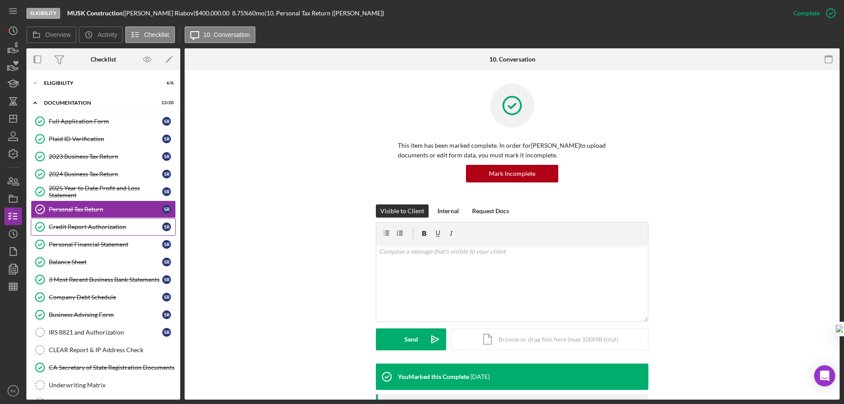
click at [87, 228] on div "Credit Report Authorization" at bounding box center [105, 226] width 113 height 7
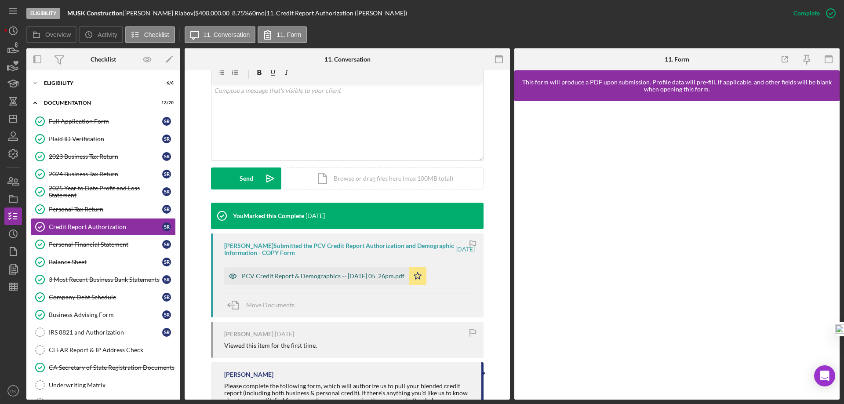
click at [314, 278] on div "PCV Credit Report & Demographics -- 2025-07-16 05_26pm.pdf" at bounding box center [323, 276] width 163 height 7
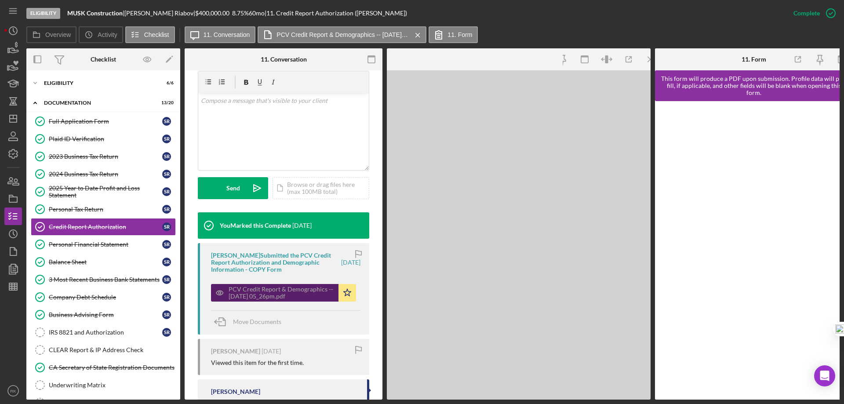
scroll to position [171, 0]
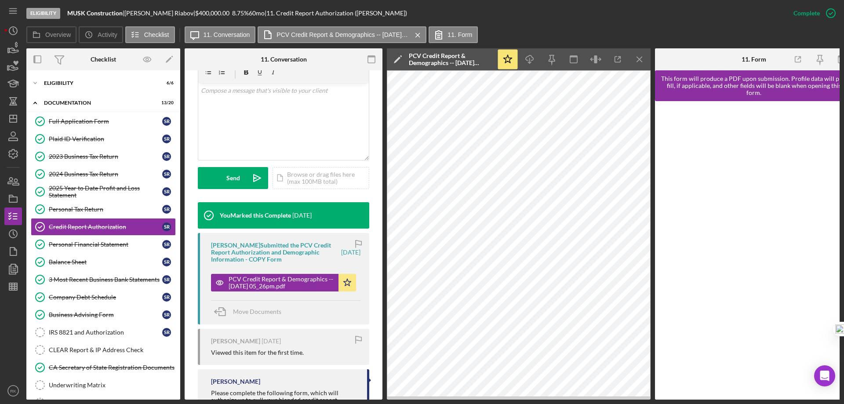
drag, startPoint x: 95, startPoint y: 336, endPoint x: 220, endPoint y: 308, distance: 127.5
click at [95, 336] on div "IRS 8821 and Authorization" at bounding box center [105, 332] width 113 height 7
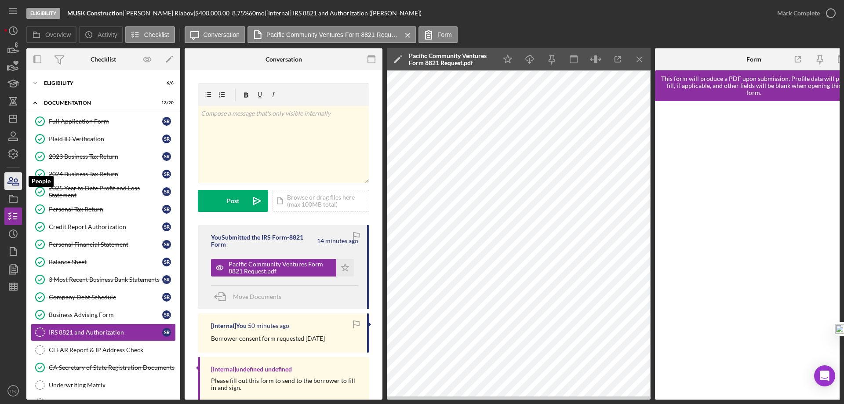
click at [11, 182] on icon "button" at bounding box center [13, 181] width 22 height 22
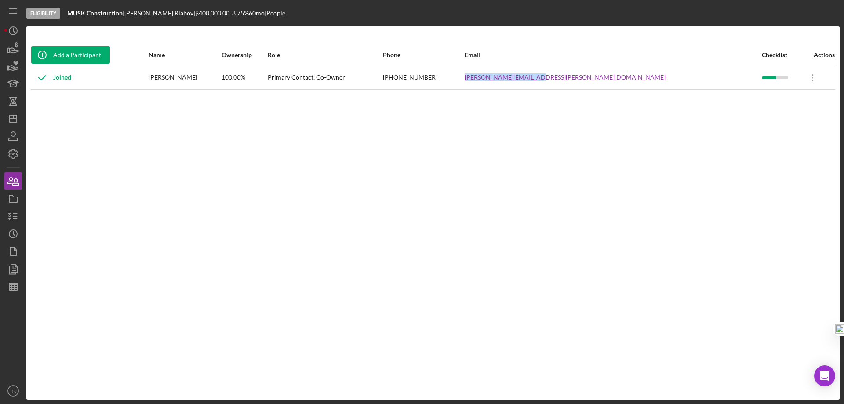
drag, startPoint x: 593, startPoint y: 78, endPoint x: 671, endPoint y: 76, distance: 77.4
click at [671, 76] on tr "Joined Sviatoslav Riabov 100.00% Primary Contact, Co-Owner (925) 399-2879 steve…" at bounding box center [433, 77] width 804 height 23
copy tr "steve.riabov@gmail.com"
click at [17, 219] on line "button" at bounding box center [15, 219] width 4 height 0
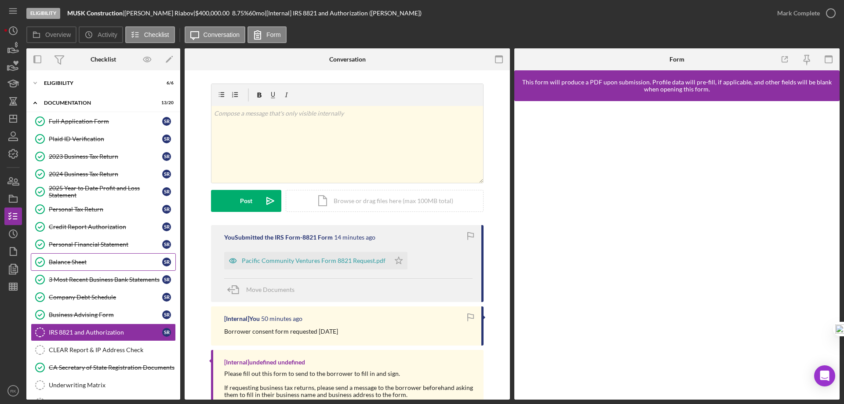
scroll to position [98, 0]
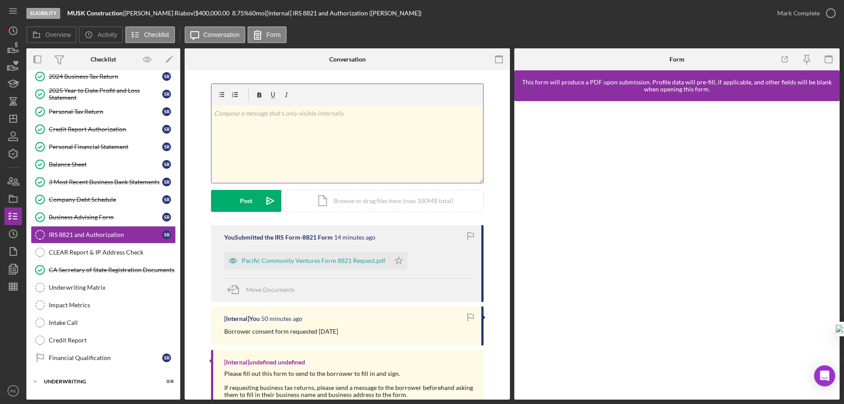
click at [228, 114] on p at bounding box center [347, 114] width 267 height 10
click at [248, 200] on div "Post" at bounding box center [246, 201] width 12 height 22
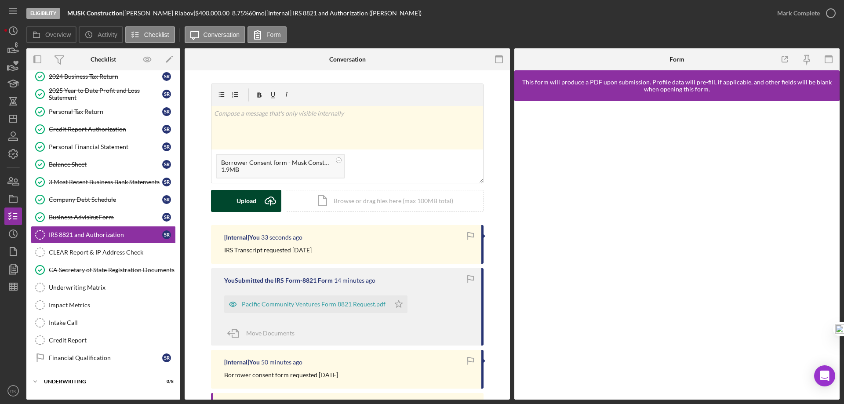
click at [267, 200] on icon "Icon/Upload" at bounding box center [270, 201] width 22 height 22
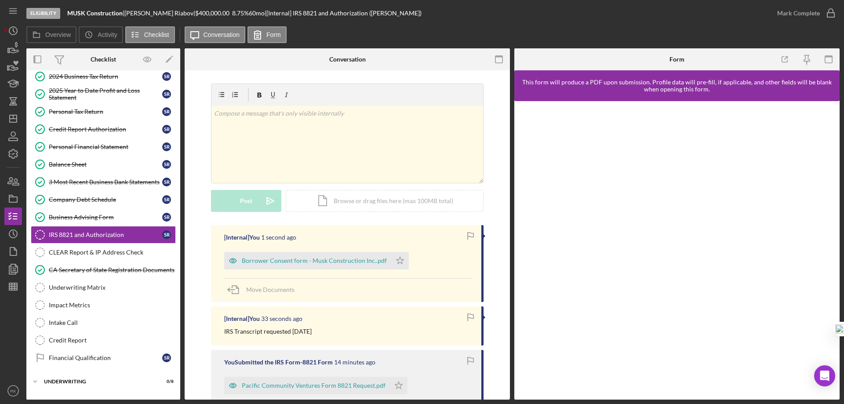
click at [397, 261] on polygon "button" at bounding box center [400, 260] width 7 height 7
click at [67, 307] on div "Impact Metrics" at bounding box center [112, 305] width 127 height 7
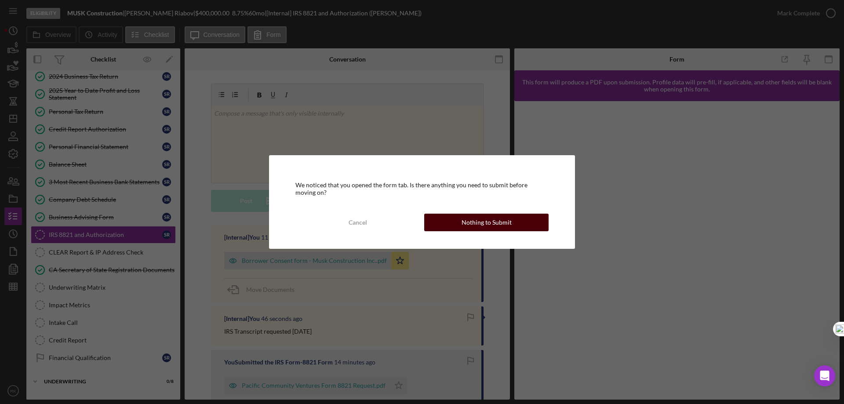
click at [463, 221] on div "Nothing to Submit" at bounding box center [487, 223] width 50 height 18
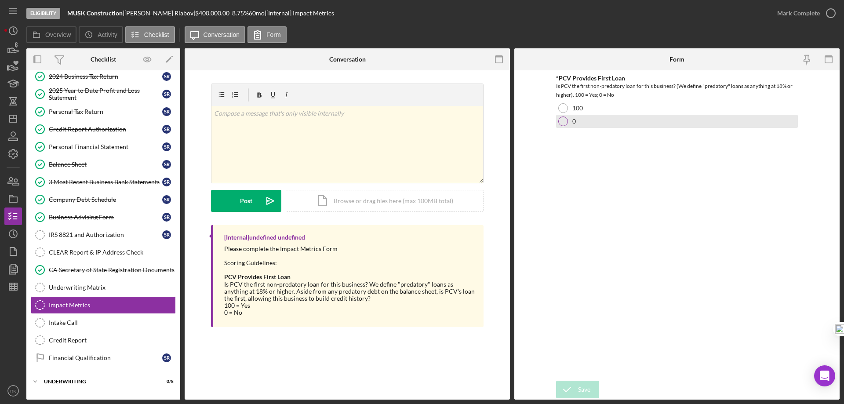
click at [566, 119] on div at bounding box center [563, 121] width 10 height 10
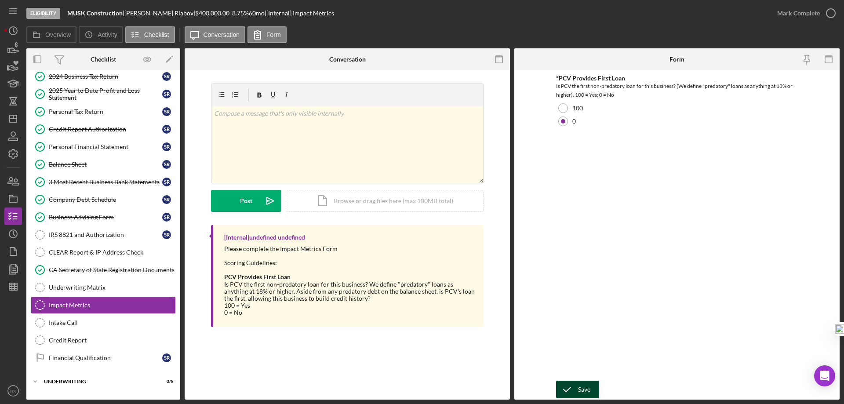
click at [585, 382] on div "Save" at bounding box center [584, 390] width 12 height 18
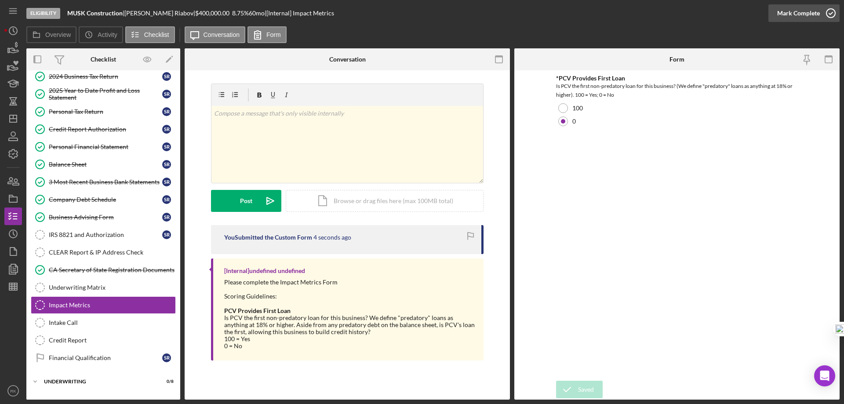
click at [827, 13] on icon "button" at bounding box center [831, 13] width 22 height 22
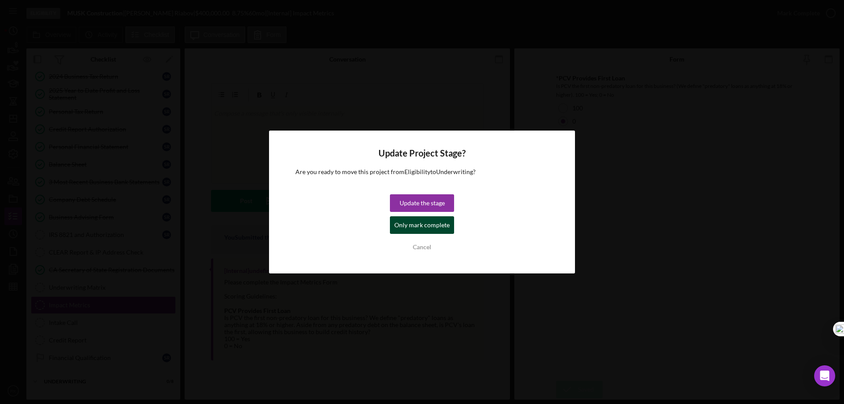
click at [408, 228] on div "Only mark complete" at bounding box center [421, 225] width 55 height 18
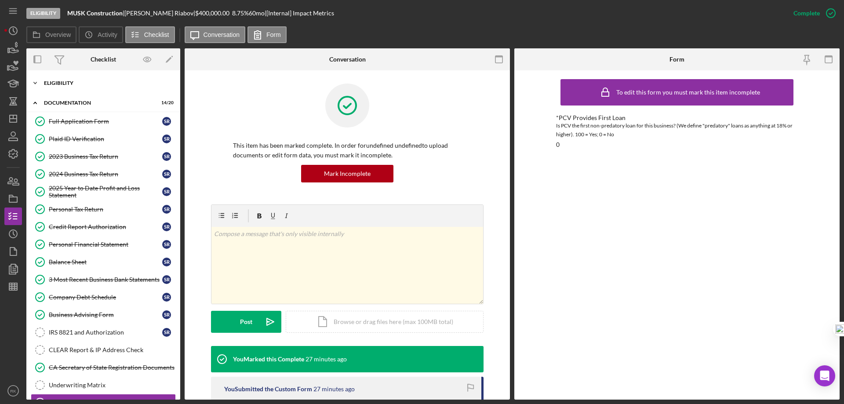
click at [66, 86] on div "Icon/Expander Eligibility 6 / 6" at bounding box center [103, 83] width 154 height 18
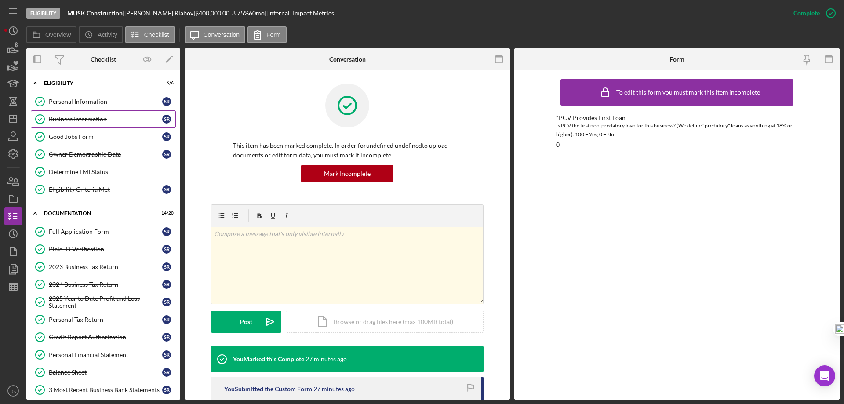
click at [72, 123] on link "Business Information Business Information S R" at bounding box center [103, 119] width 145 height 18
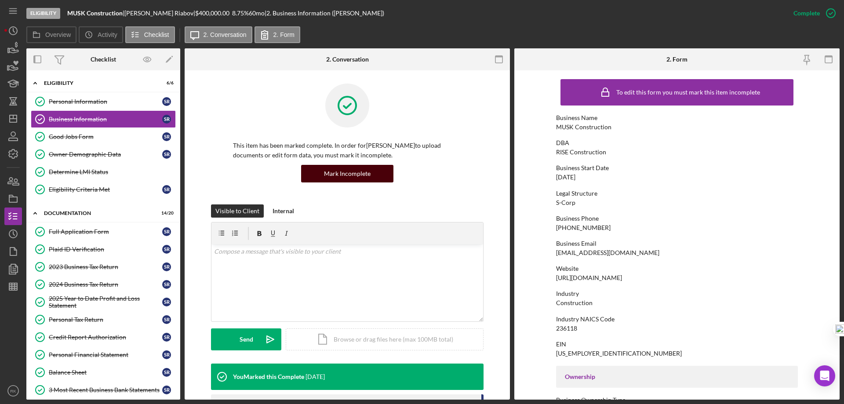
click at [341, 172] on div "Mark Incomplete" at bounding box center [347, 174] width 47 height 18
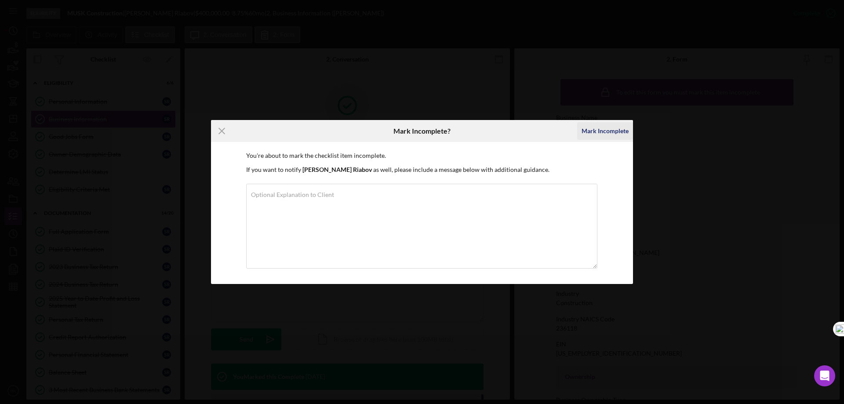
click at [598, 134] on div "Mark Incomplete" at bounding box center [605, 131] width 47 height 18
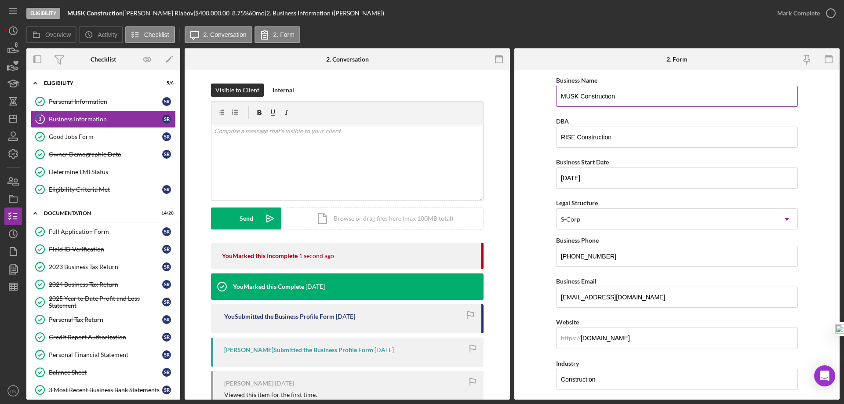
click at [615, 95] on input "MUSK Construction" at bounding box center [677, 96] width 242 height 21
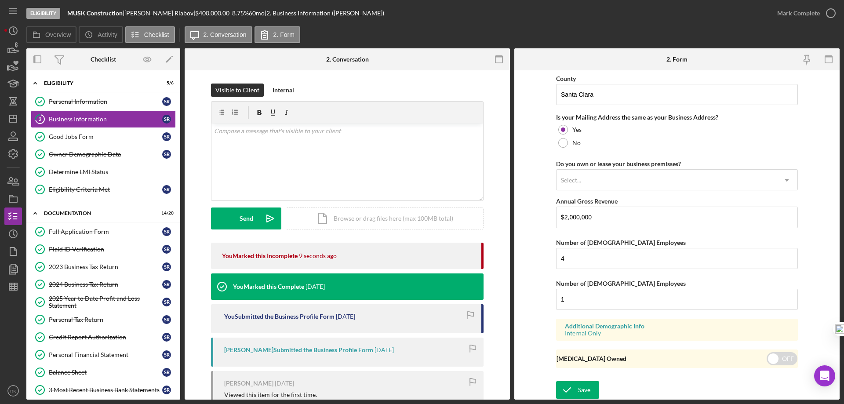
scroll to position [647, 0]
type input "MUSK Construction Inc"
click at [581, 391] on div "Save" at bounding box center [584, 390] width 12 height 18
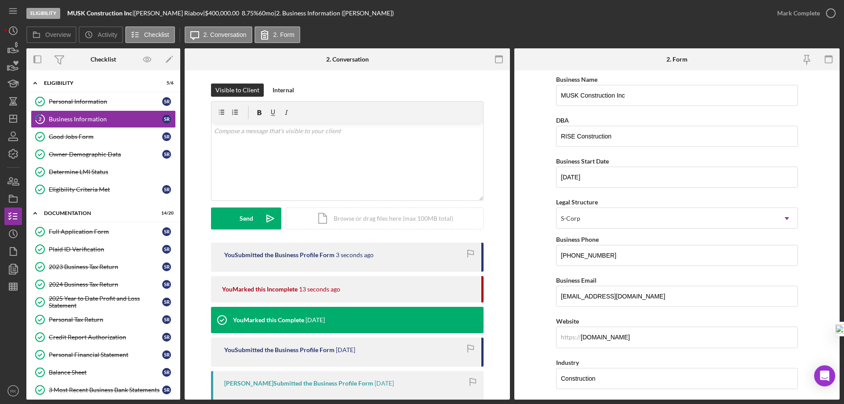
scroll to position [0, 0]
click at [827, 12] on icon "button" at bounding box center [831, 13] width 22 height 22
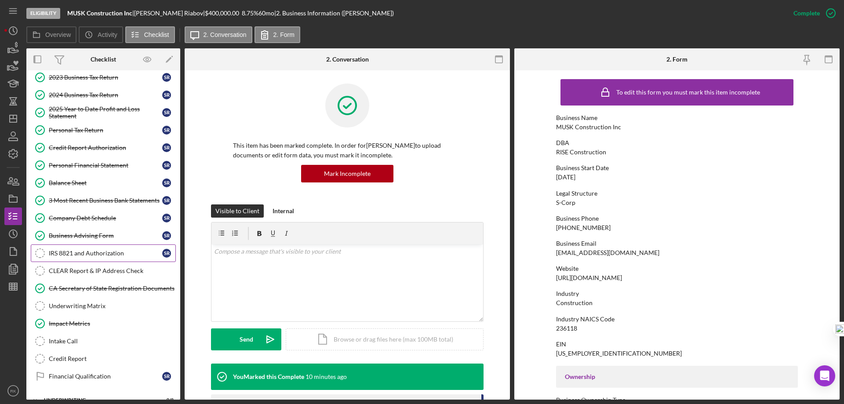
scroll to position [190, 0]
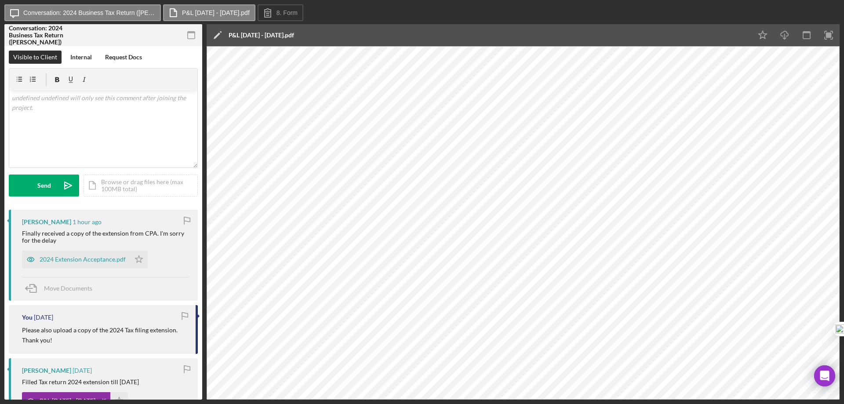
scroll to position [0, 0]
